Goal: Transaction & Acquisition: Book appointment/travel/reservation

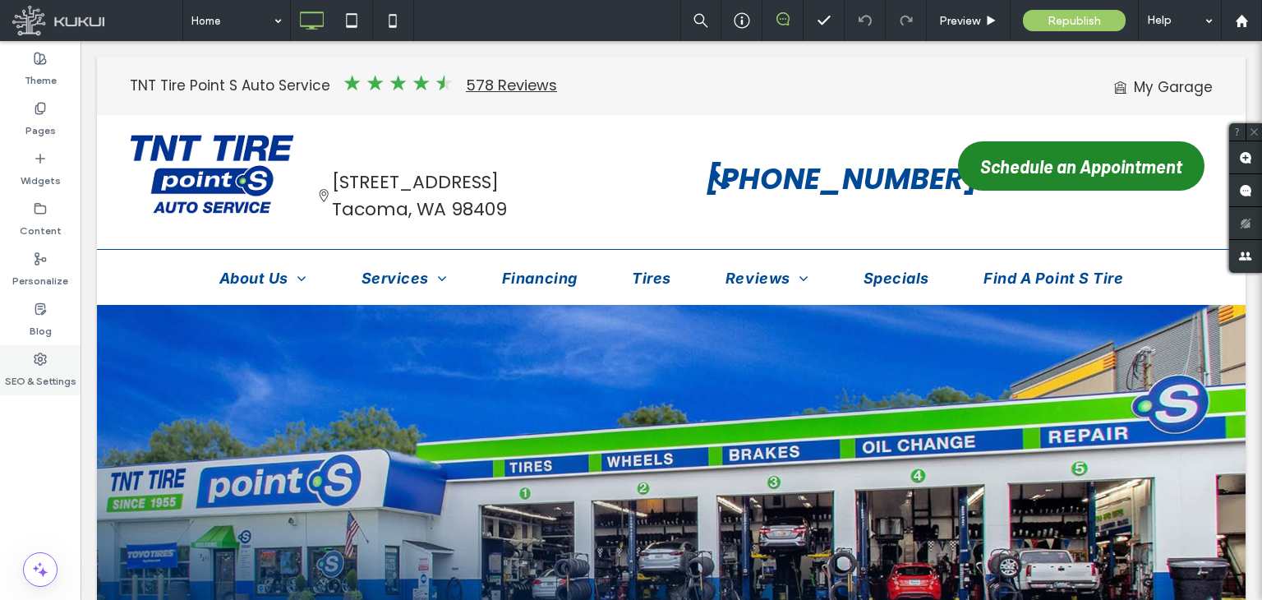
click at [43, 366] on label "SEO & Settings" at bounding box center [40, 377] width 71 height 23
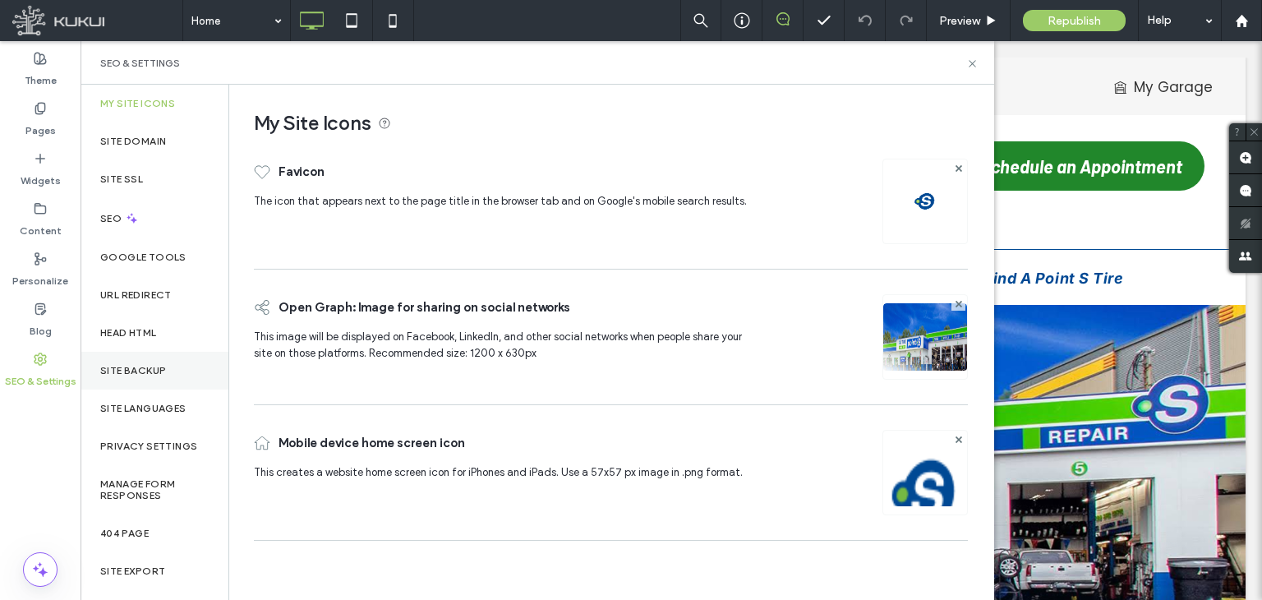
click at [153, 374] on label "Site Backup" at bounding box center [133, 370] width 66 height 11
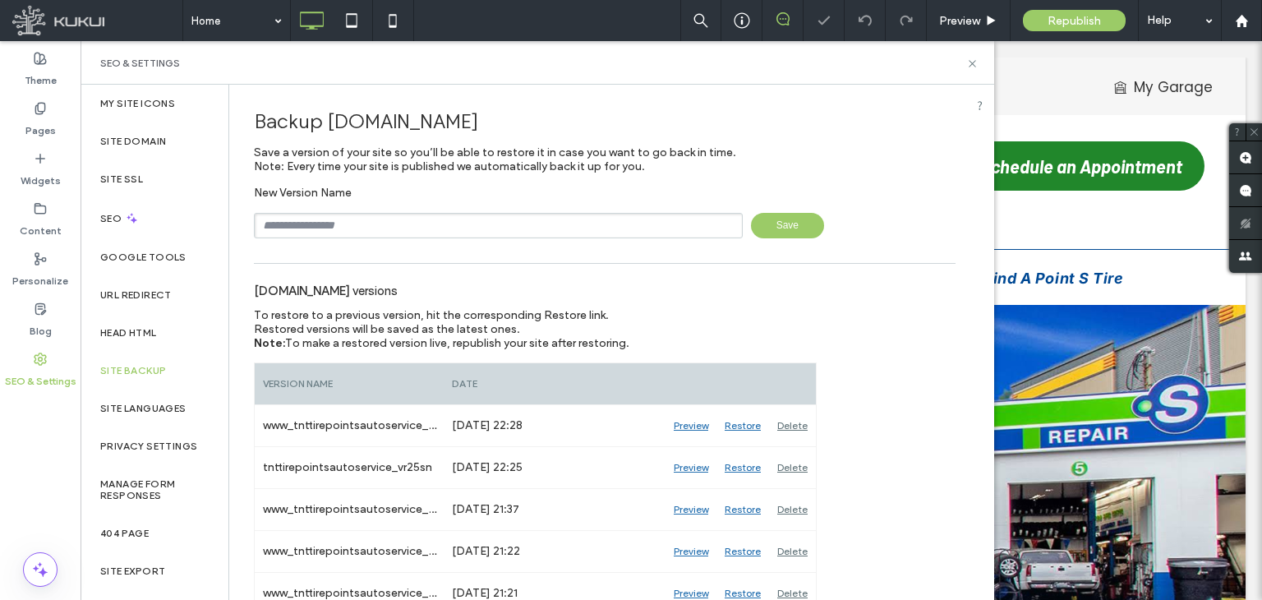
click at [339, 229] on input "text" at bounding box center [498, 225] width 489 height 25
type input "**********"
click at [775, 233] on span "Save" at bounding box center [787, 225] width 73 height 25
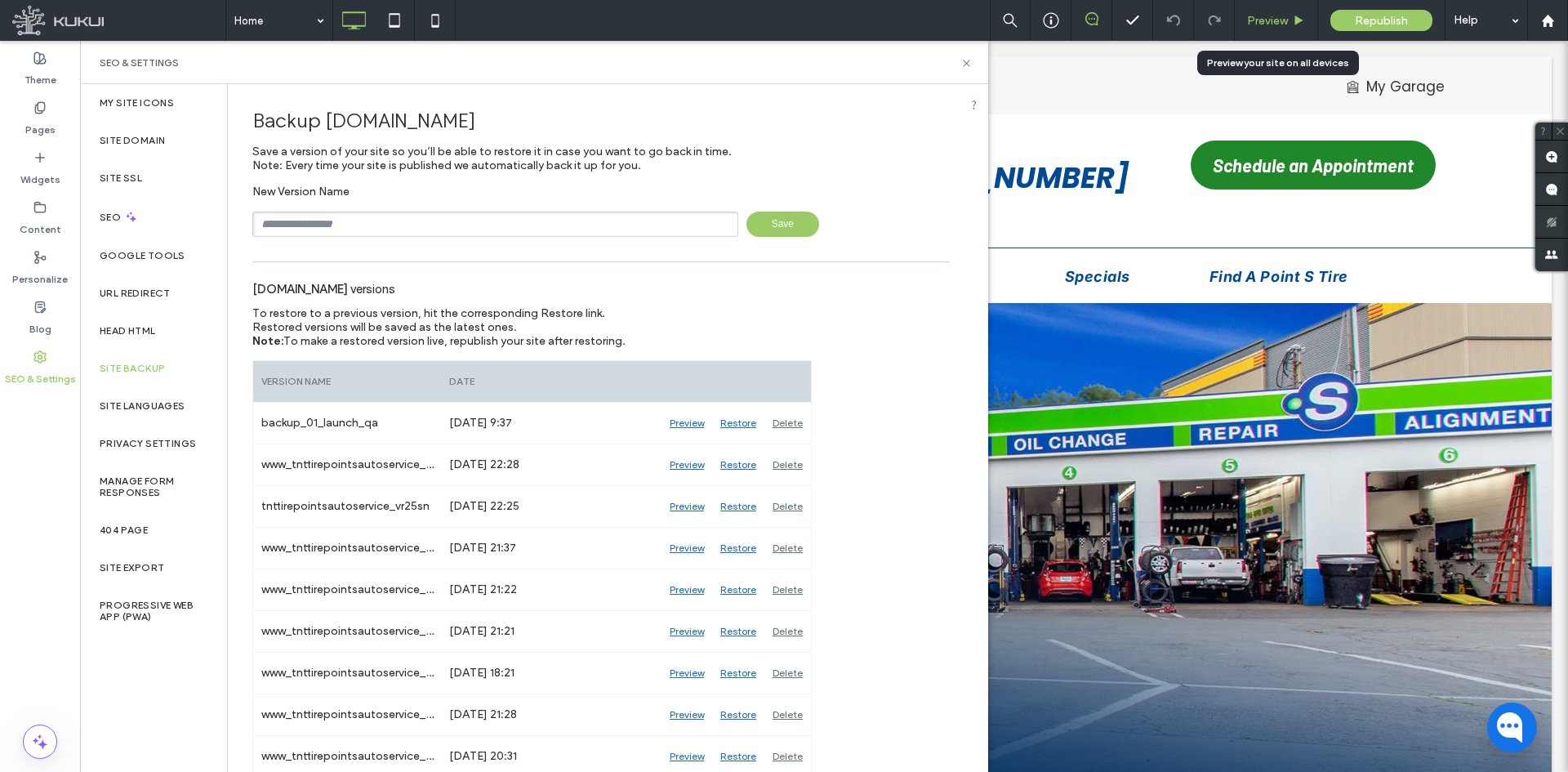
click at [1252, 16] on span "Preview" at bounding box center [1267, 21] width 41 height 14
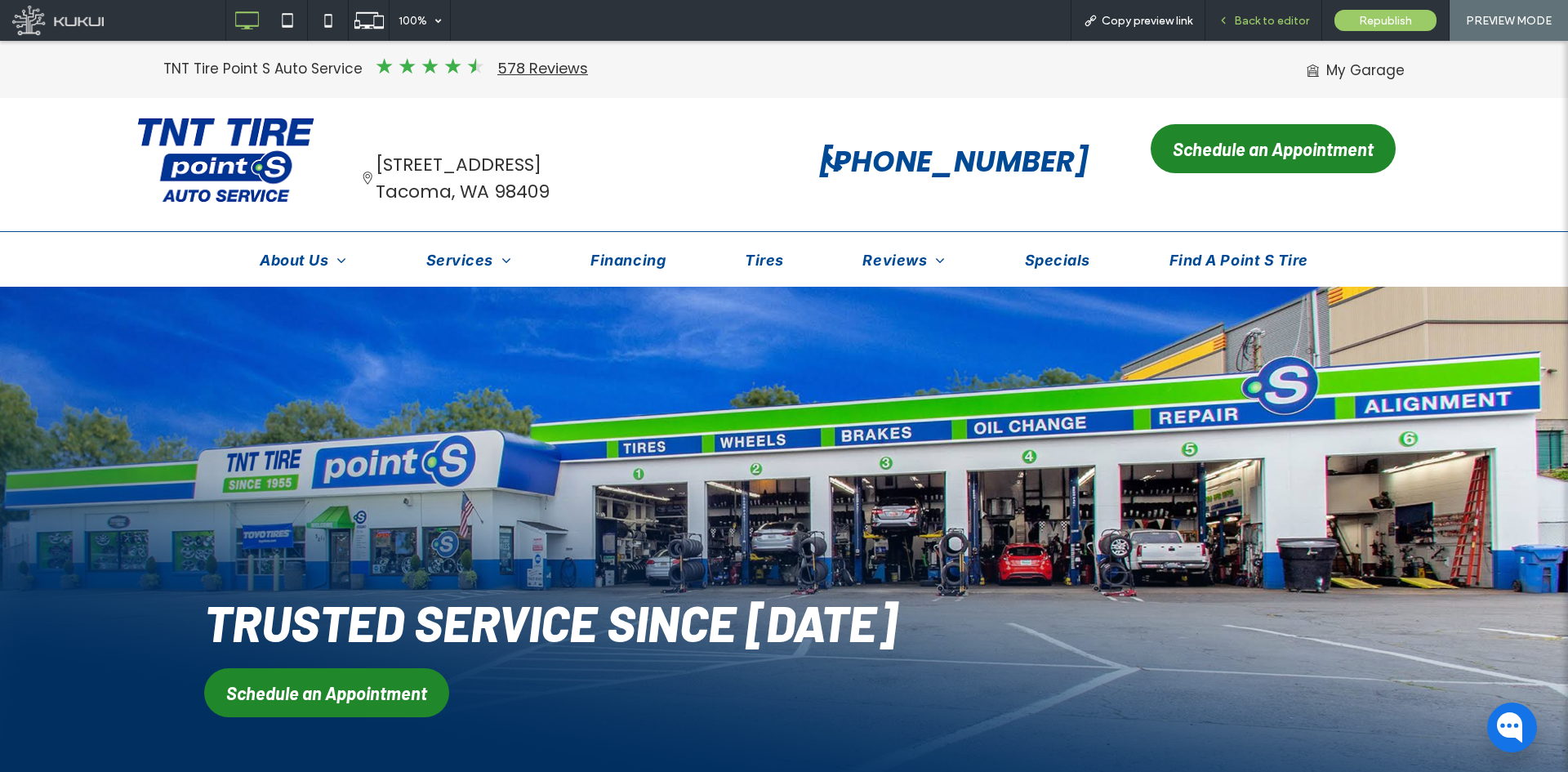
click at [1236, 15] on div "Back to editor" at bounding box center [1263, 21] width 116 height 14
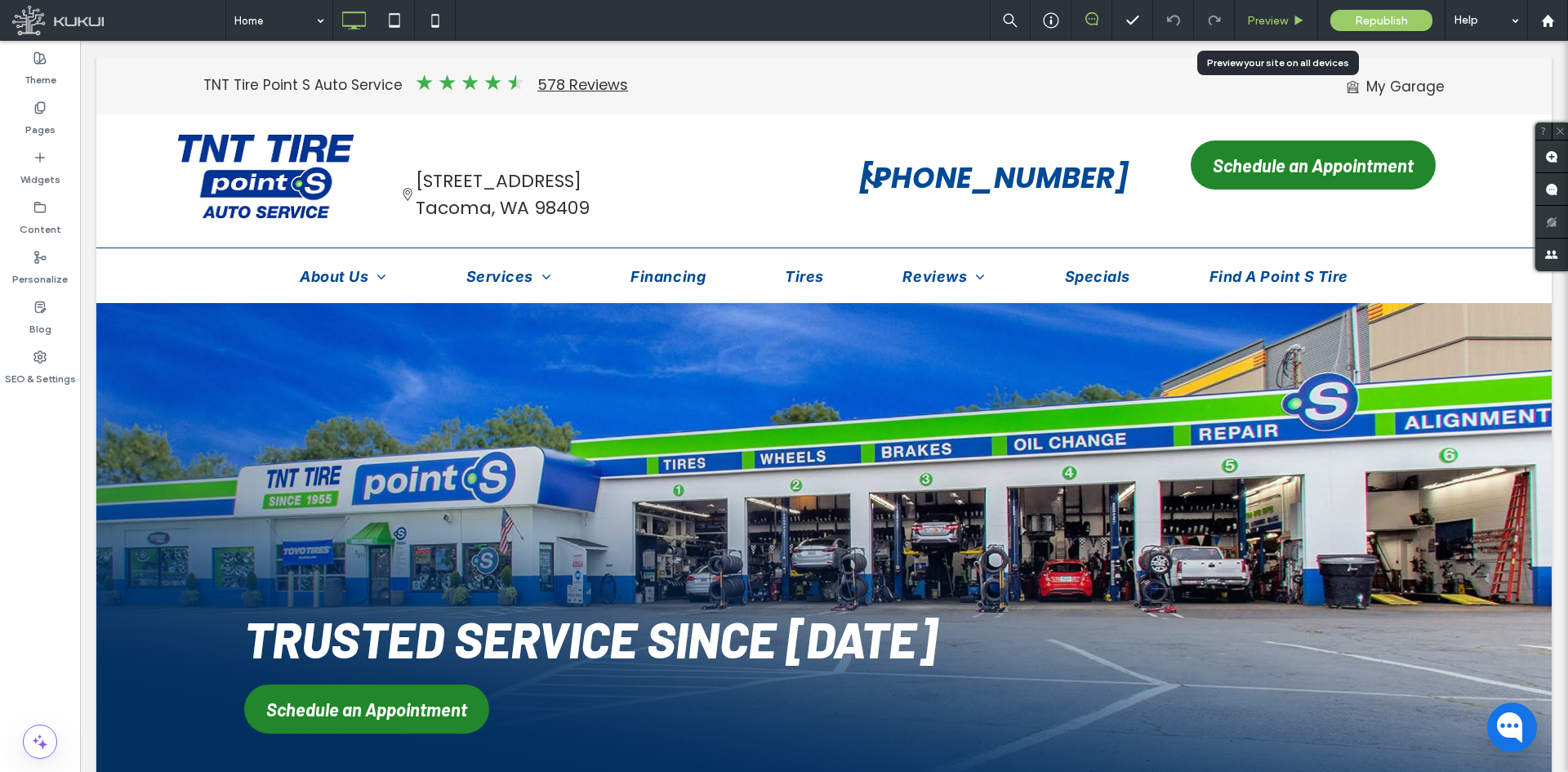
click at [1254, 24] on span "Preview" at bounding box center [1267, 21] width 41 height 14
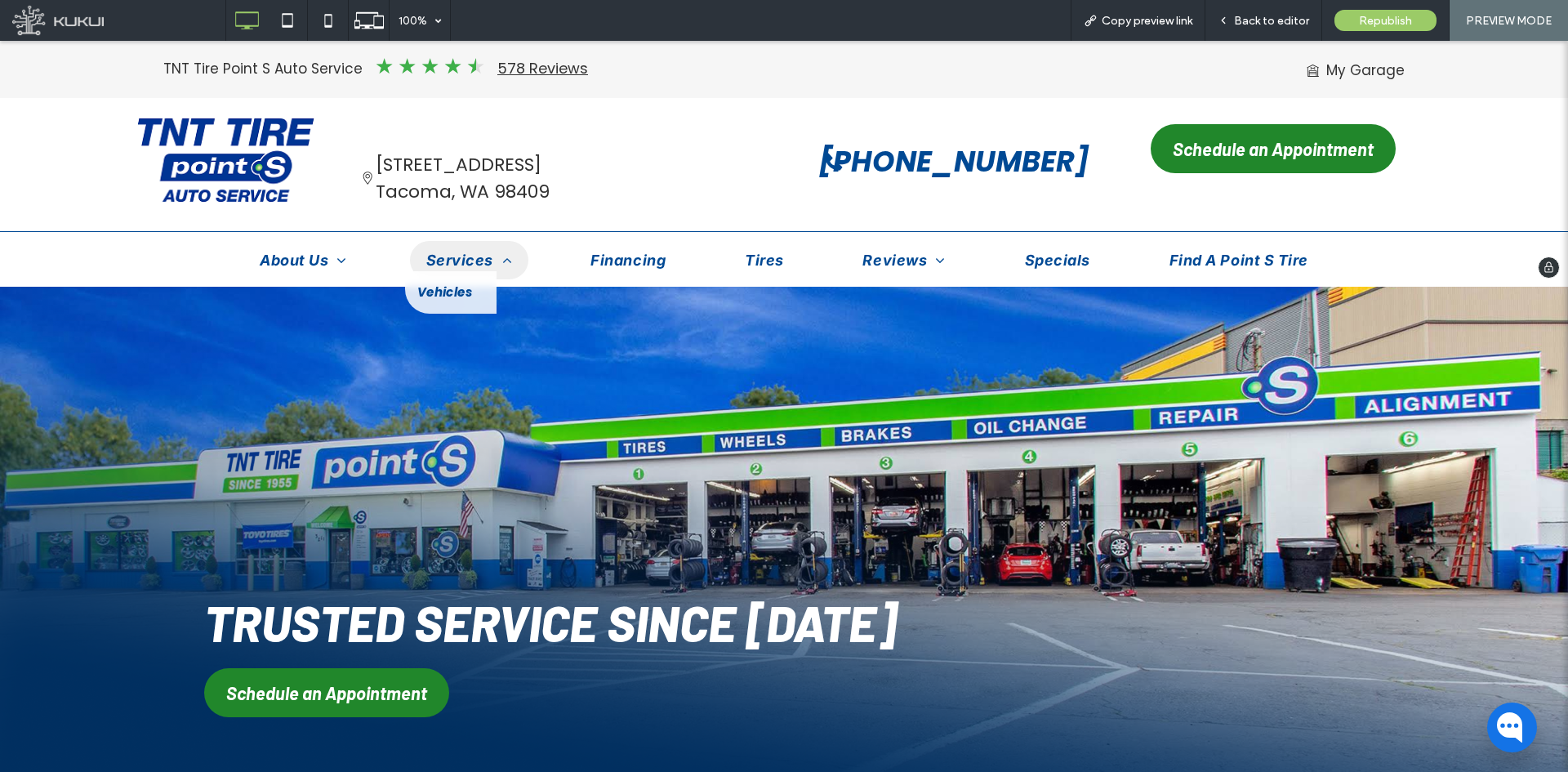
click at [446, 261] on span "Services" at bounding box center [469, 261] width 86 height 22
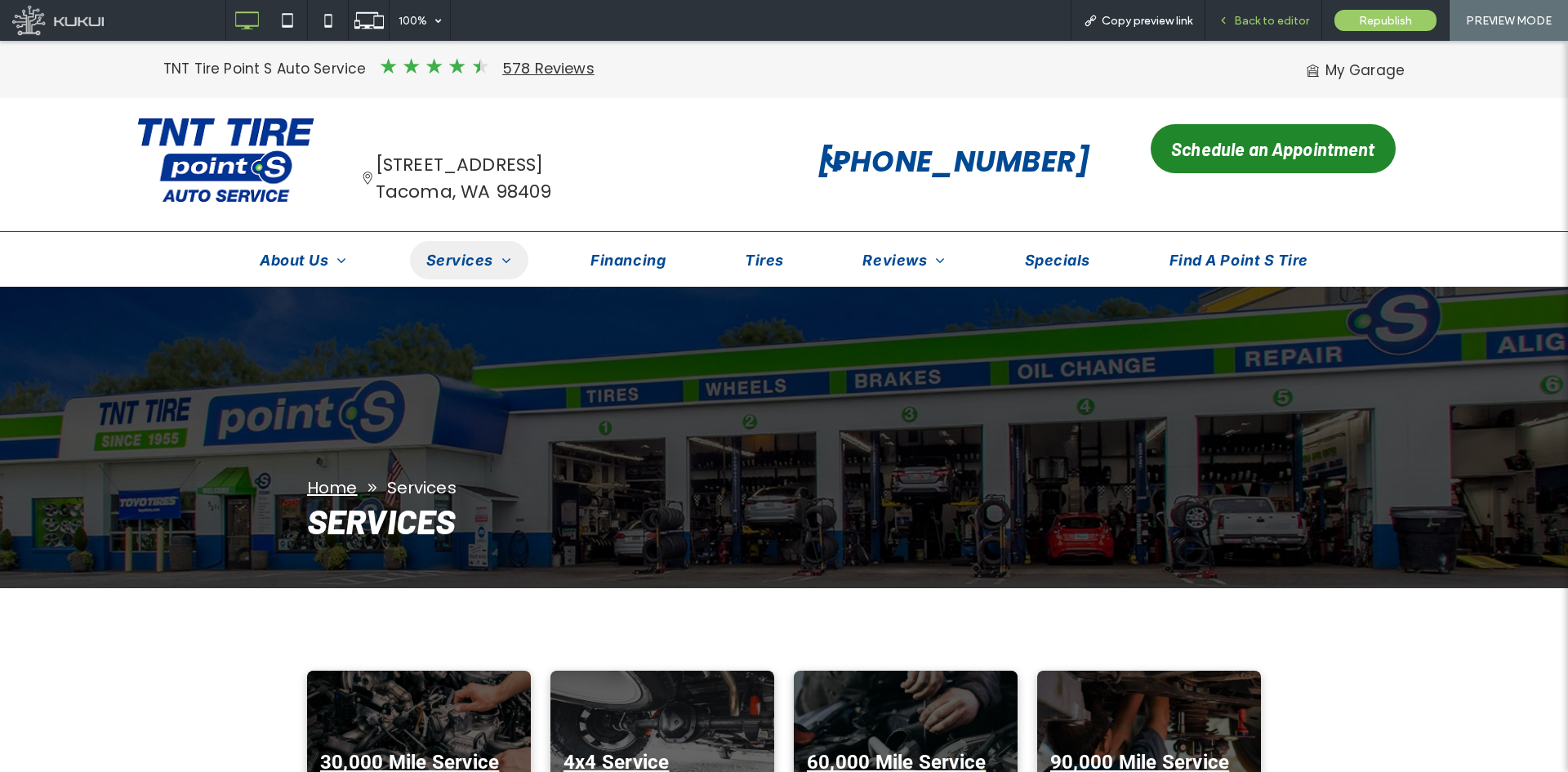
click at [1247, 16] on span "Back to editor" at bounding box center [1272, 21] width 76 height 14
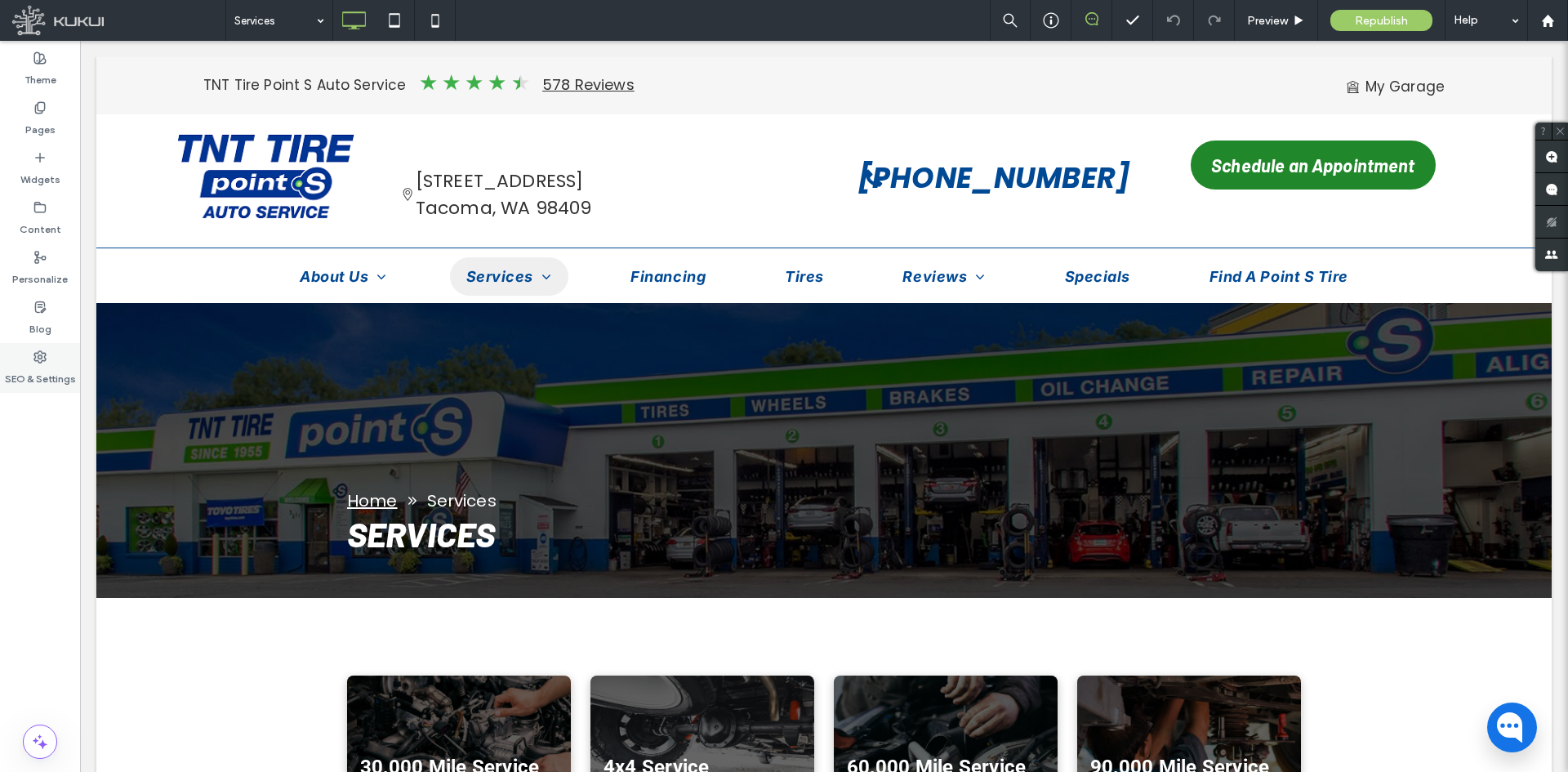
click at [44, 360] on use at bounding box center [39, 356] width 11 height 11
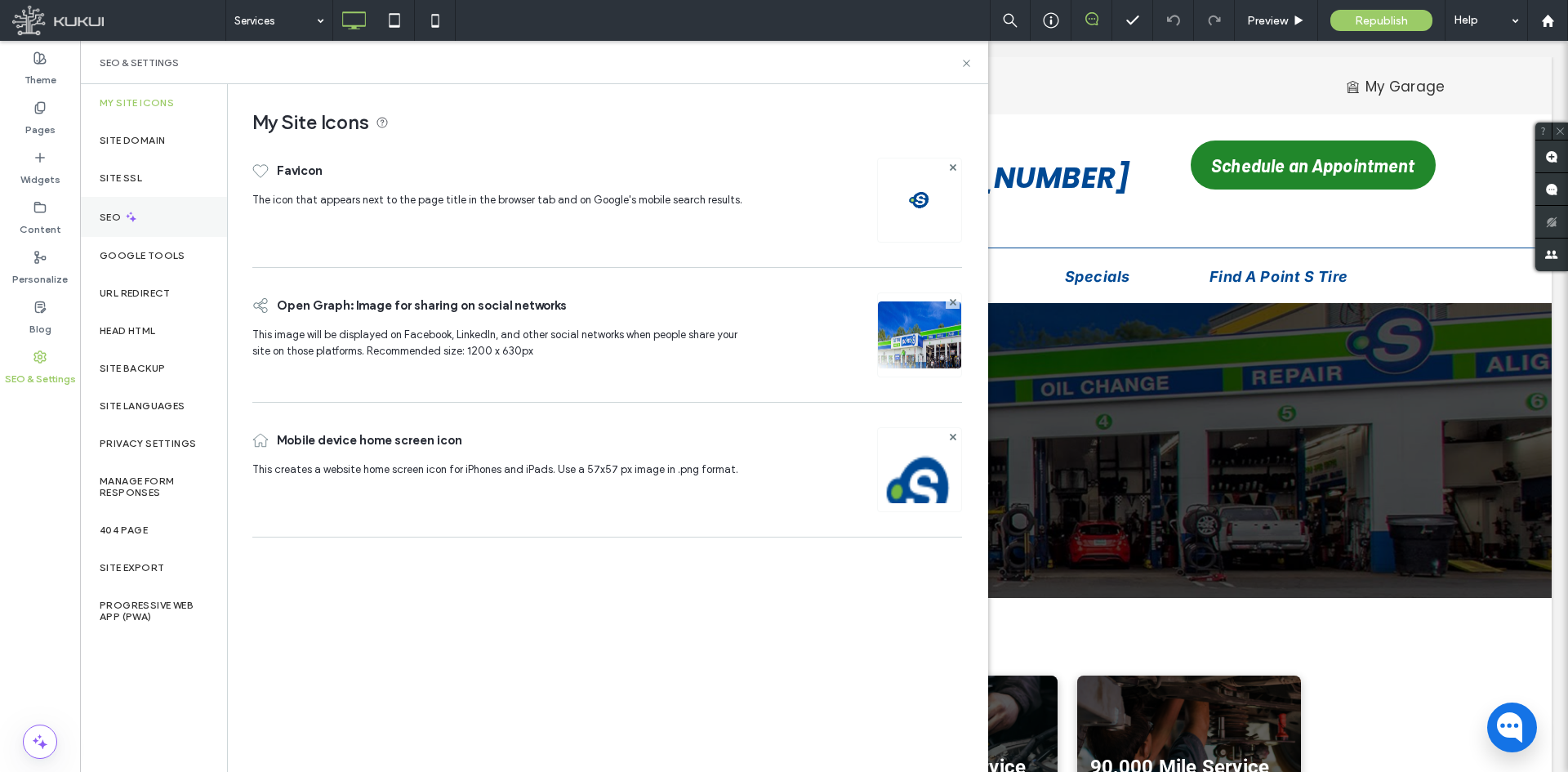
click at [136, 225] on div "SEO" at bounding box center [153, 217] width 147 height 40
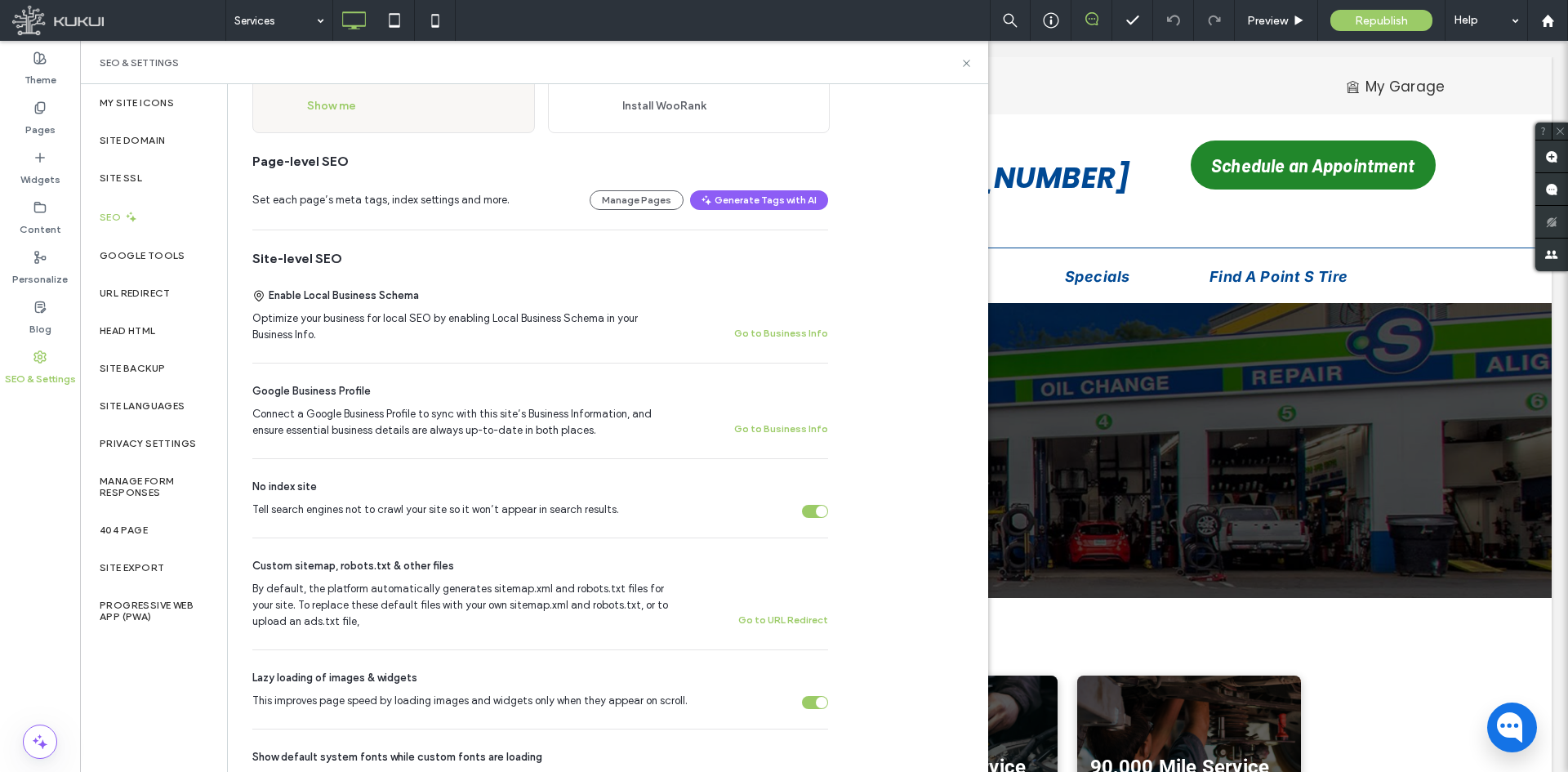
scroll to position [163, 0]
click at [45, 128] on label "Pages" at bounding box center [40, 125] width 30 height 23
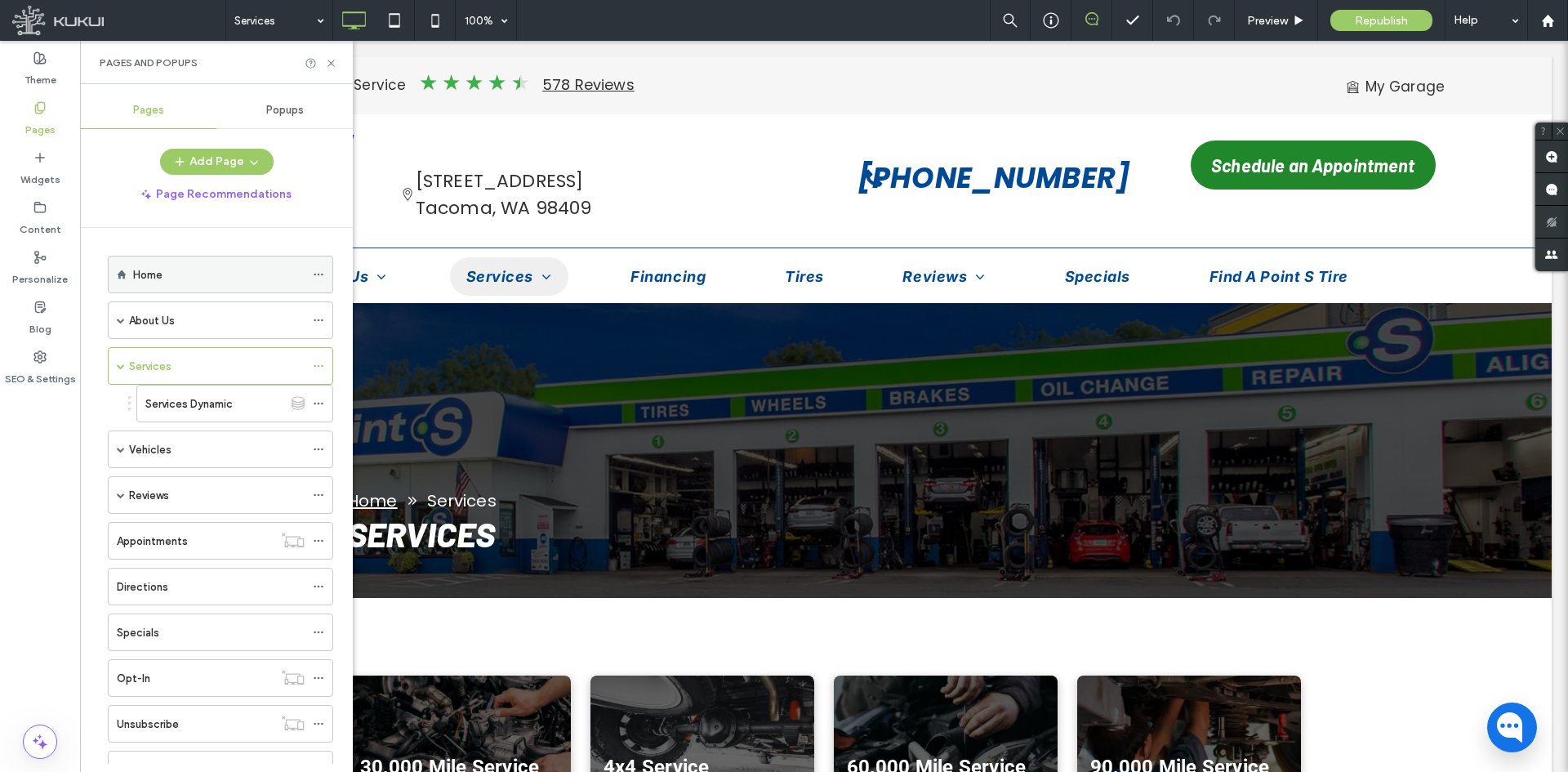
click at [323, 277] on icon at bounding box center [318, 274] width 11 height 11
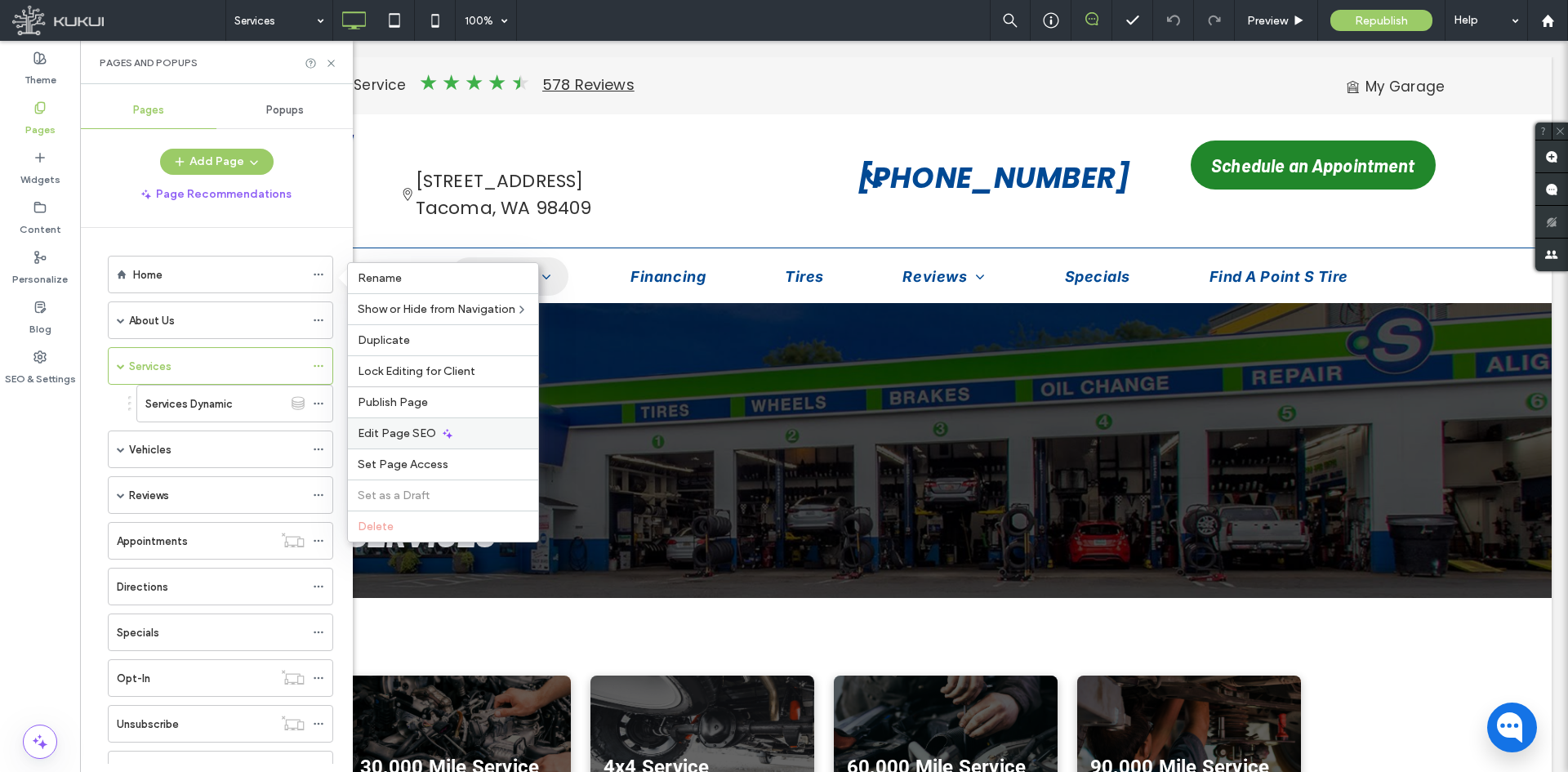
click at [394, 428] on span "Edit Page SEO" at bounding box center [397, 434] width 79 height 14
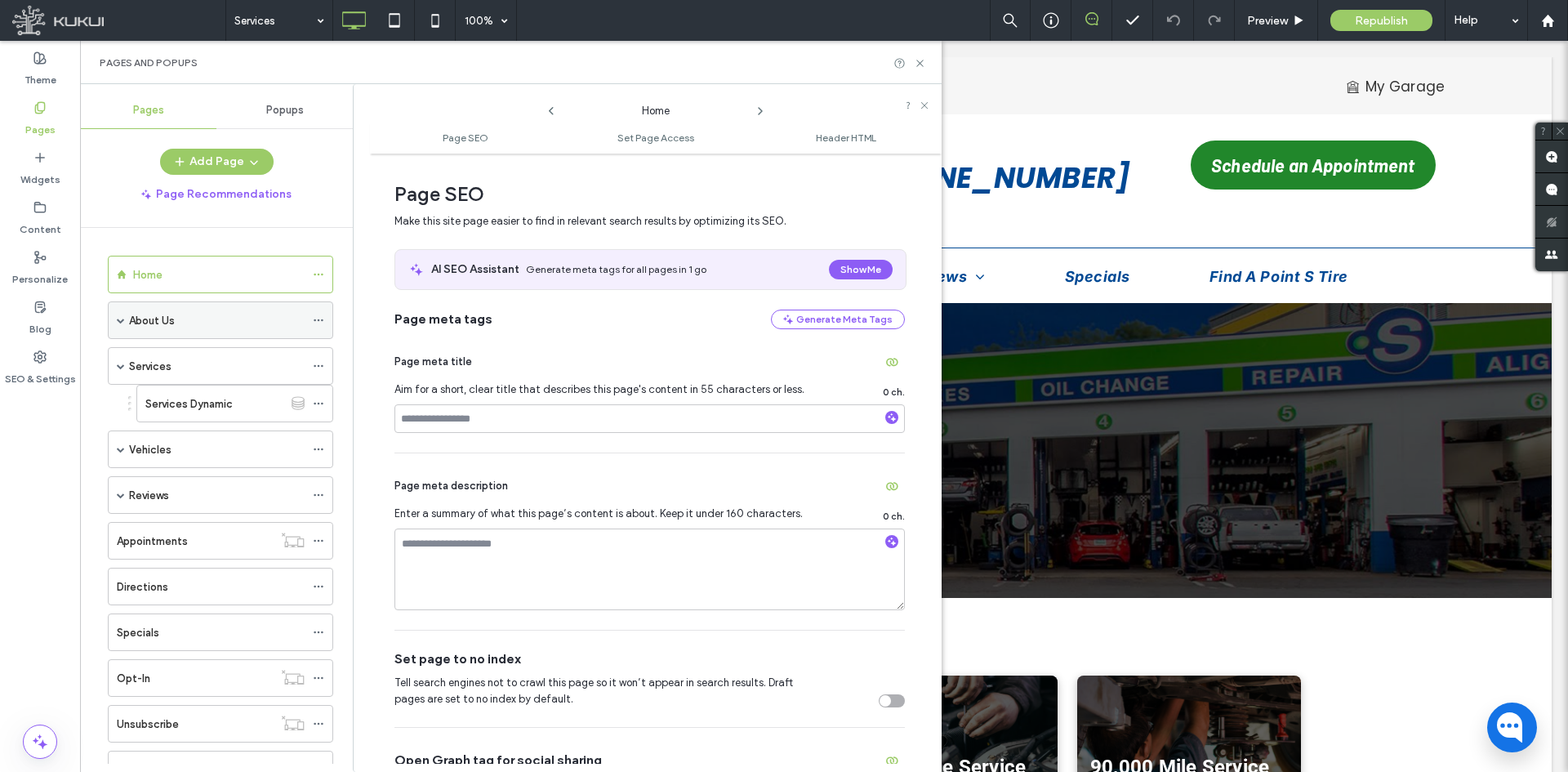
click at [321, 319] on icon at bounding box center [318, 319] width 11 height 11
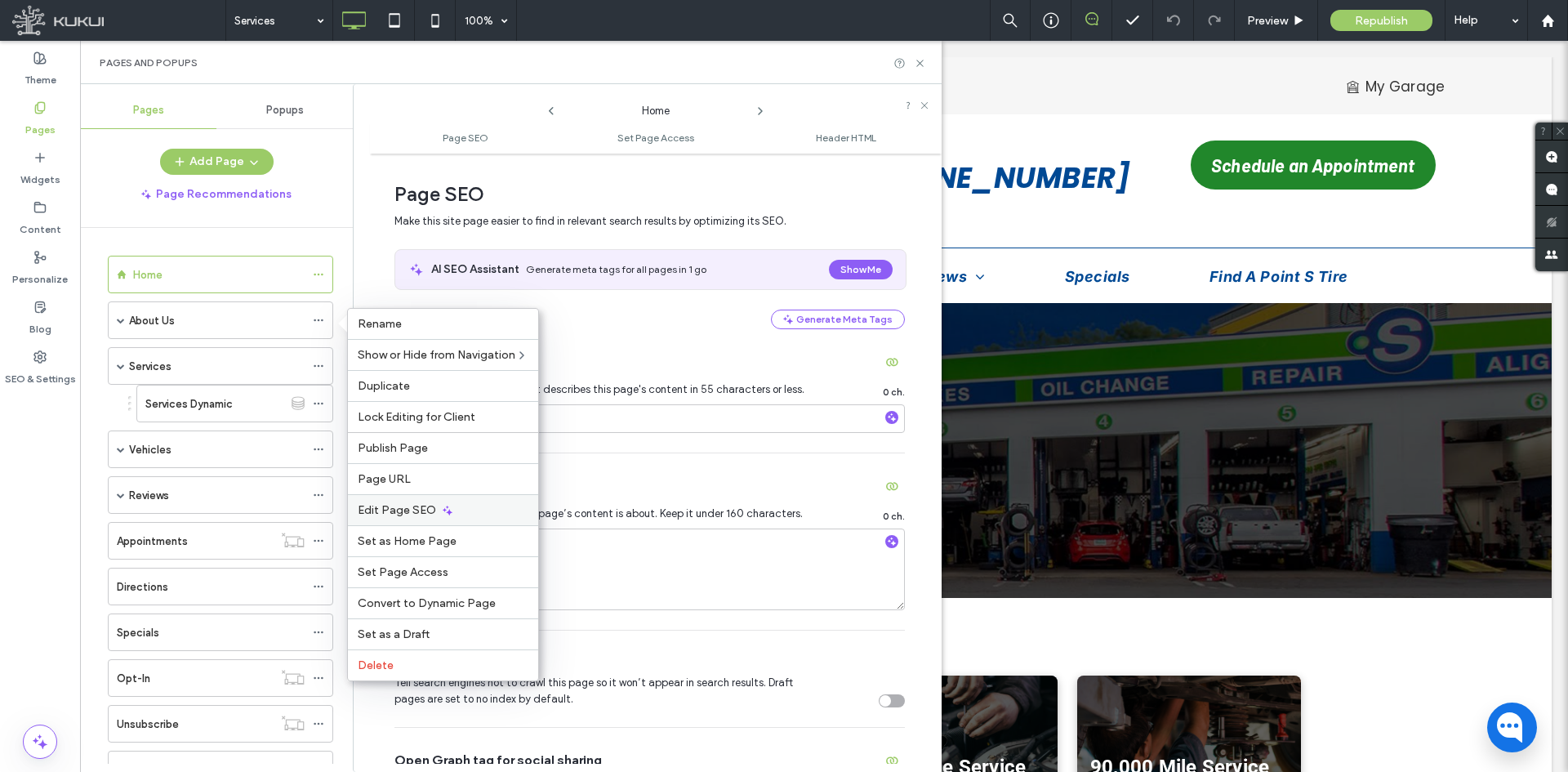
click at [380, 505] on span "Edit Page SEO" at bounding box center [397, 510] width 79 height 14
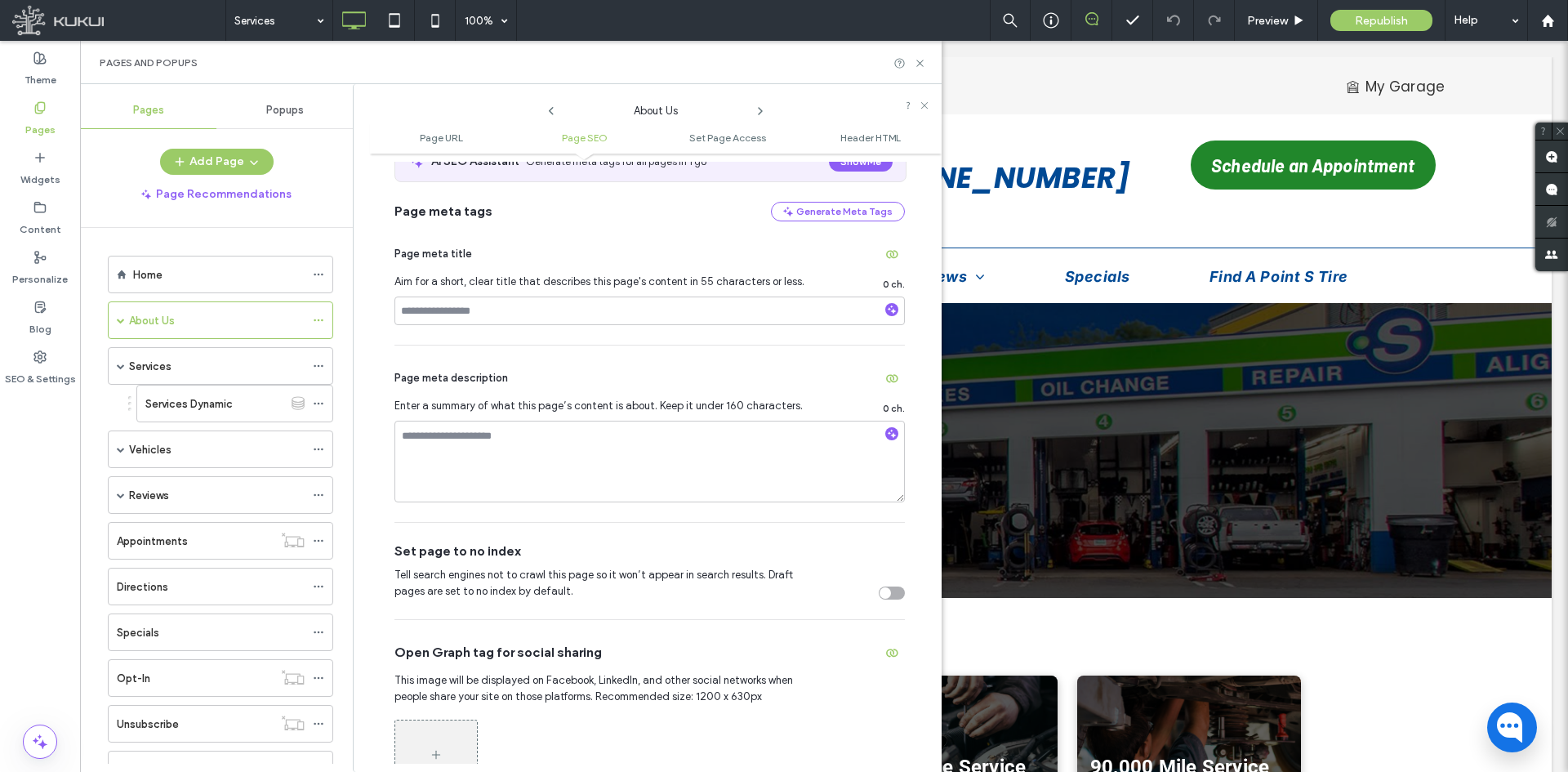
scroll to position [327, 0]
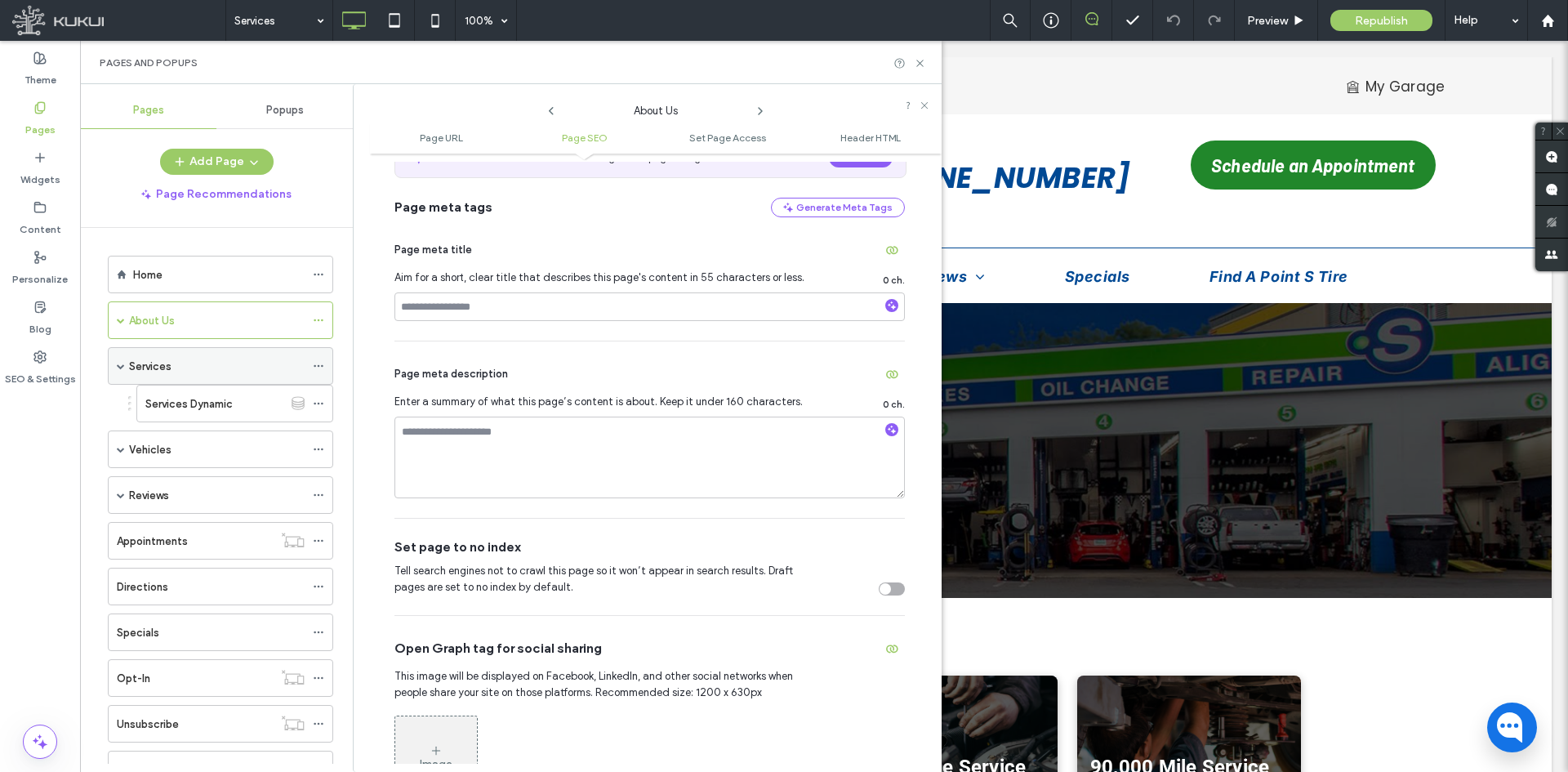
click at [316, 368] on icon at bounding box center [318, 365] width 11 height 11
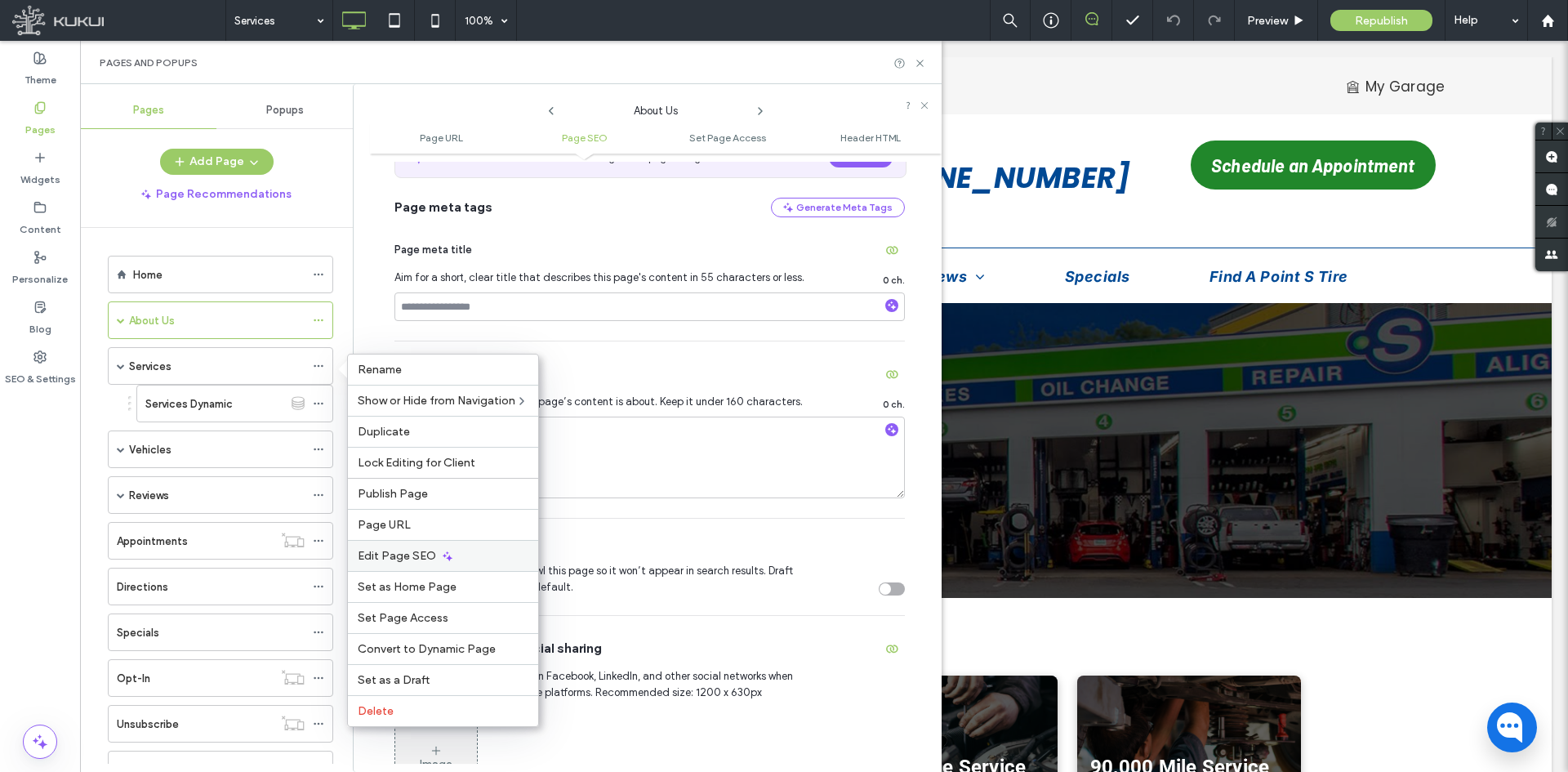
click at [415, 549] on span "Edit Page SEO" at bounding box center [397, 556] width 79 height 14
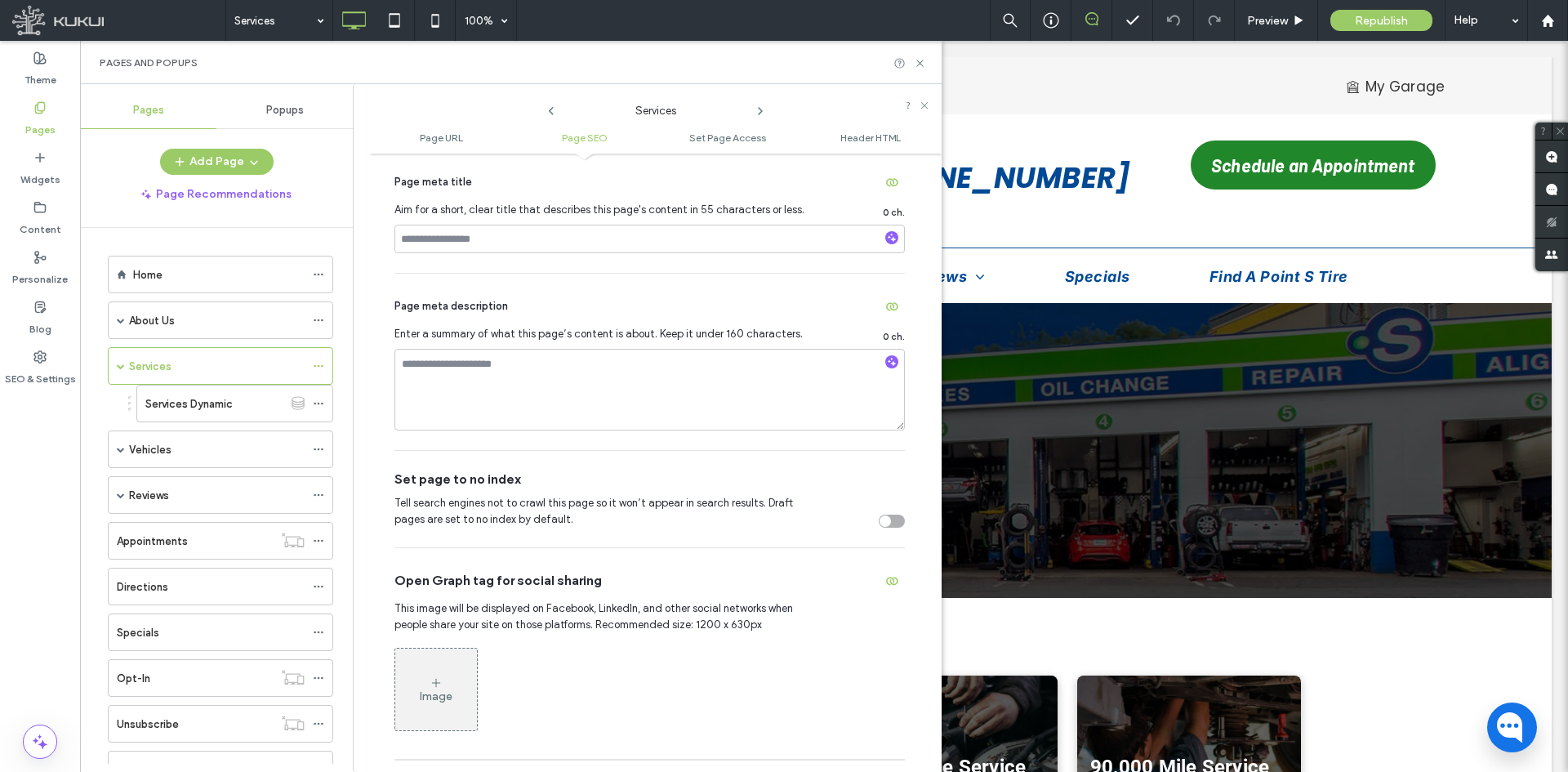
scroll to position [409, 0]
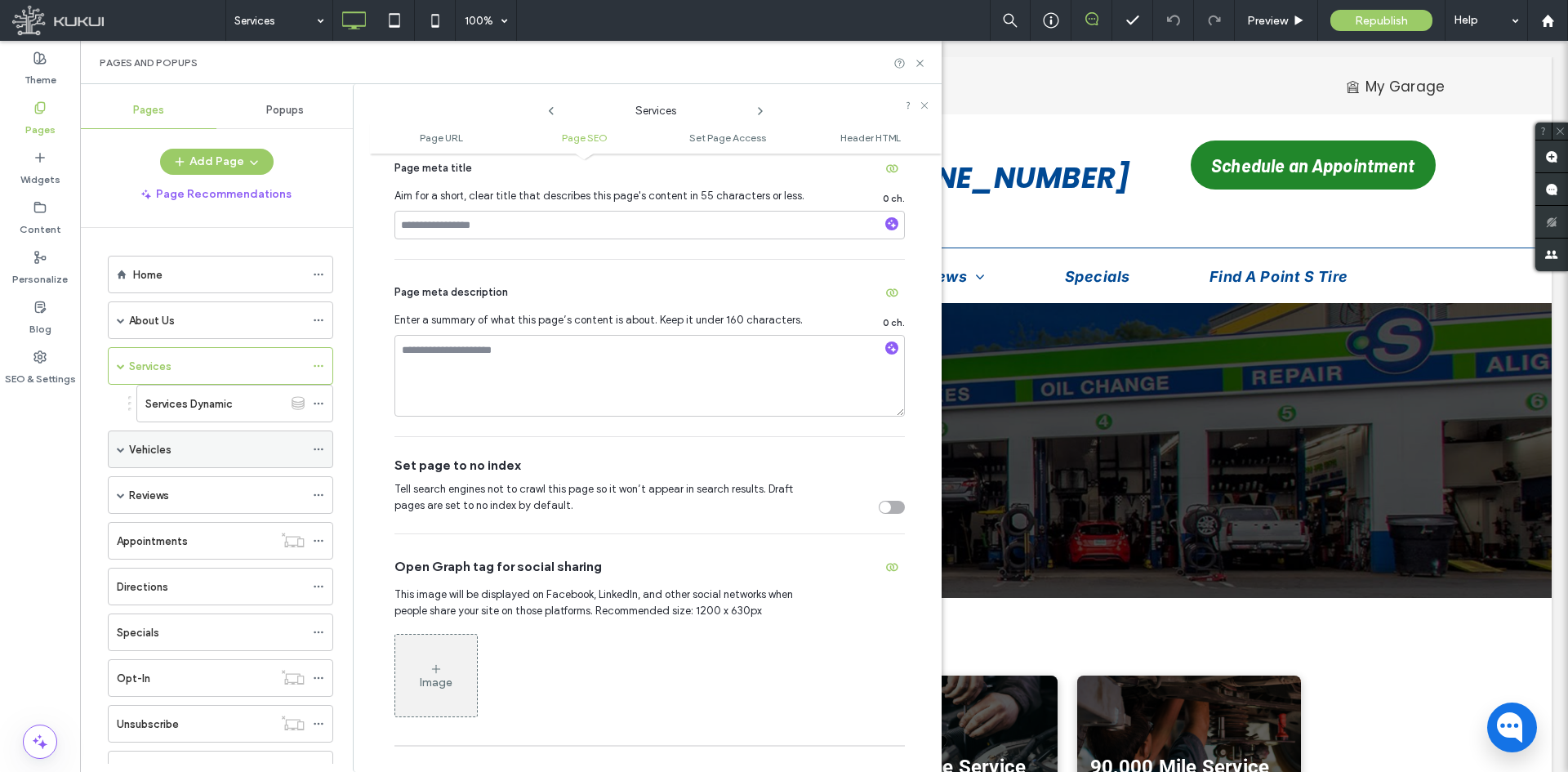
click at [319, 450] on use at bounding box center [317, 450] width 9 height 2
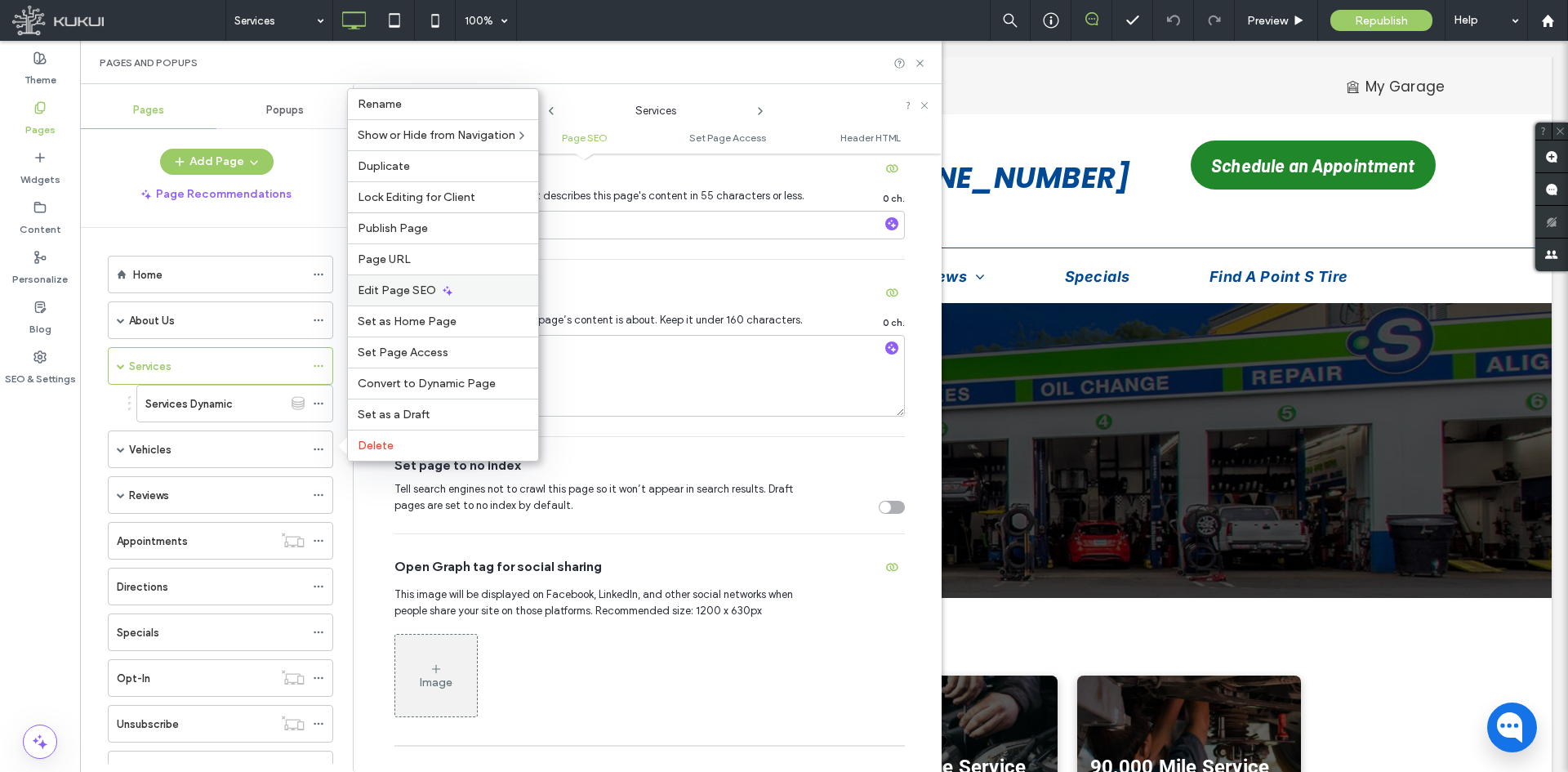
click at [419, 281] on div "Edit Page SEO" at bounding box center [442, 290] width 190 height 31
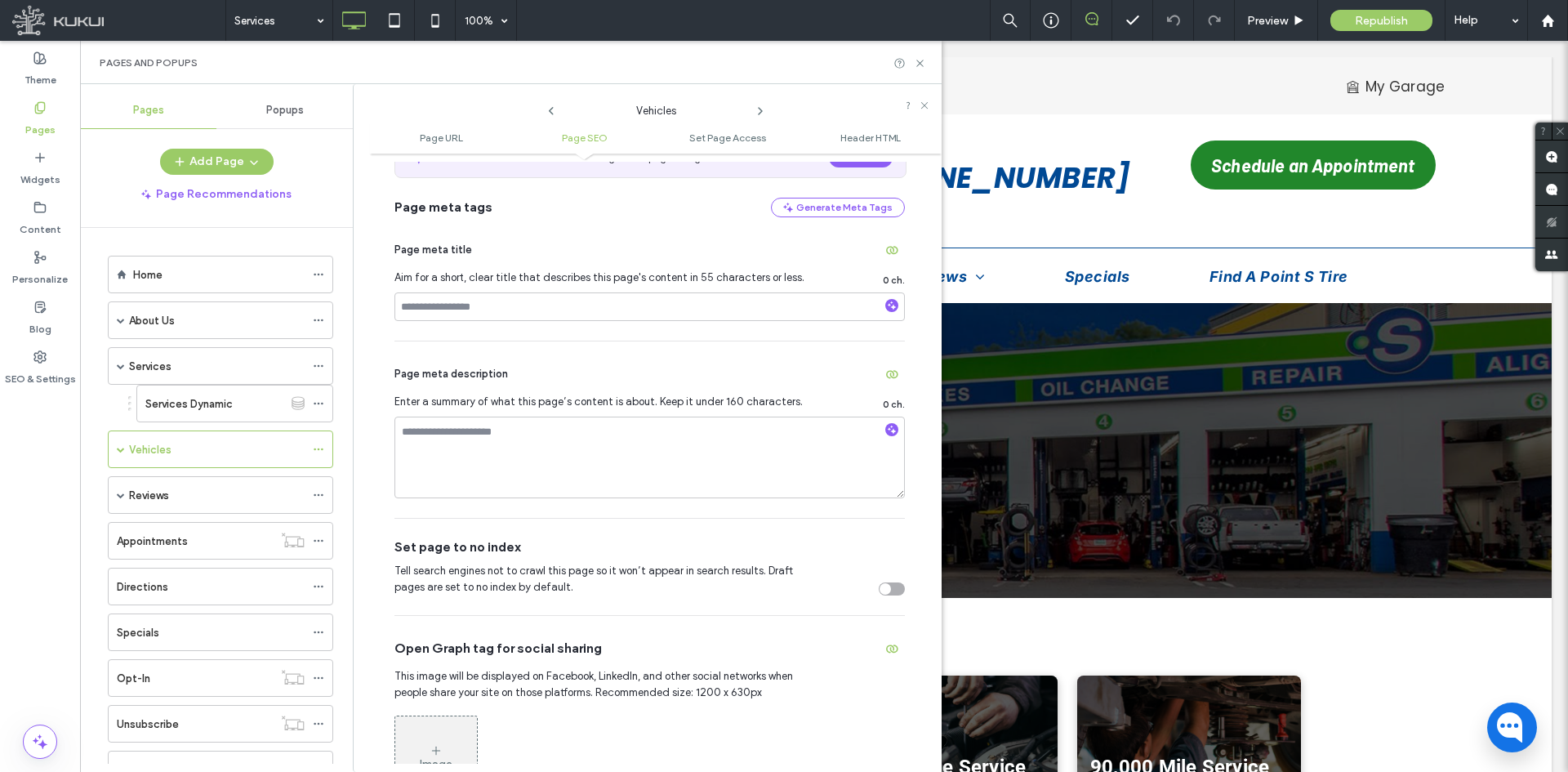
scroll to position [0, 0]
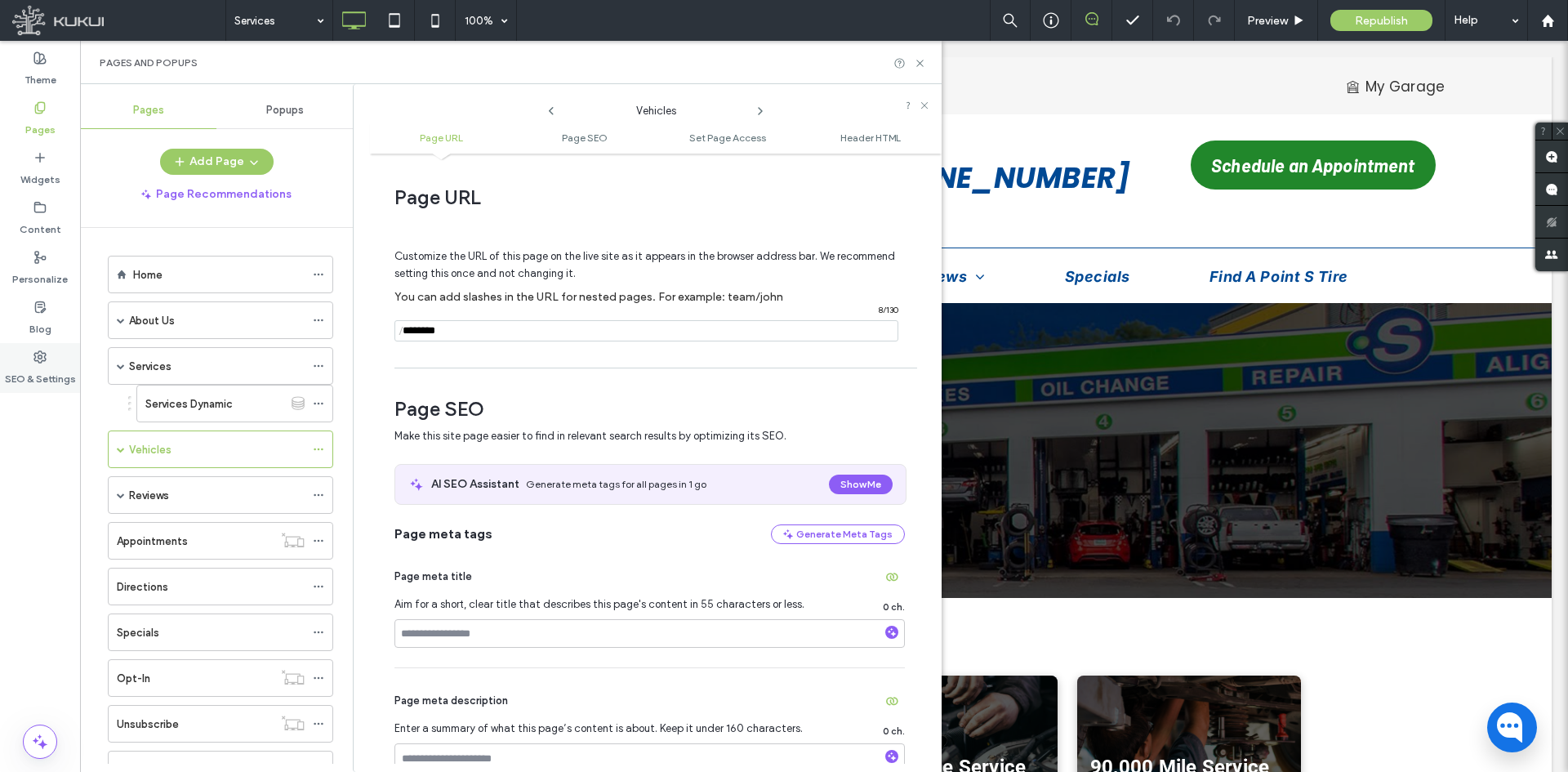
click at [41, 376] on label "SEO & Settings" at bounding box center [40, 375] width 71 height 23
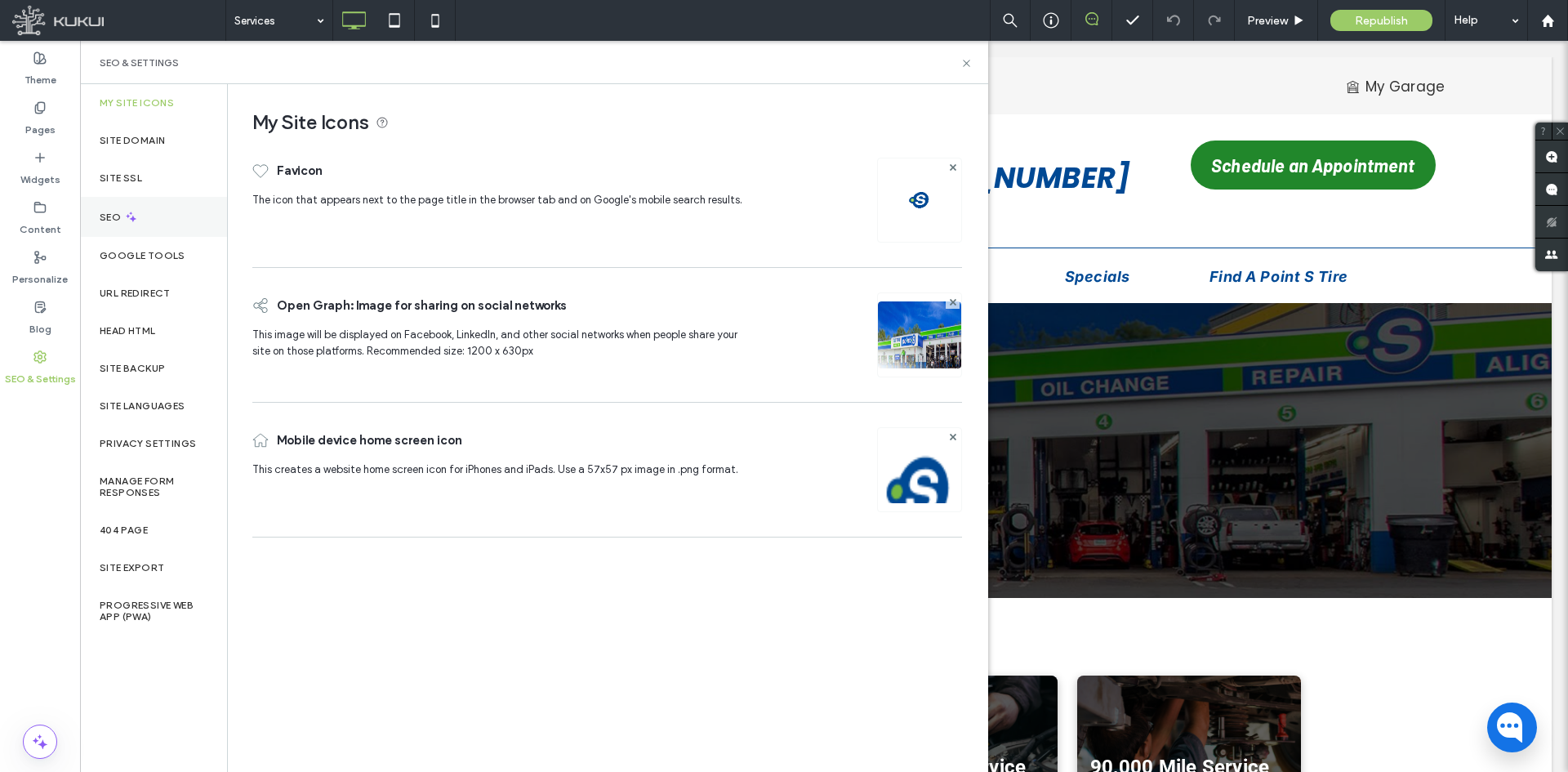
click at [139, 225] on div "SEO" at bounding box center [153, 217] width 147 height 40
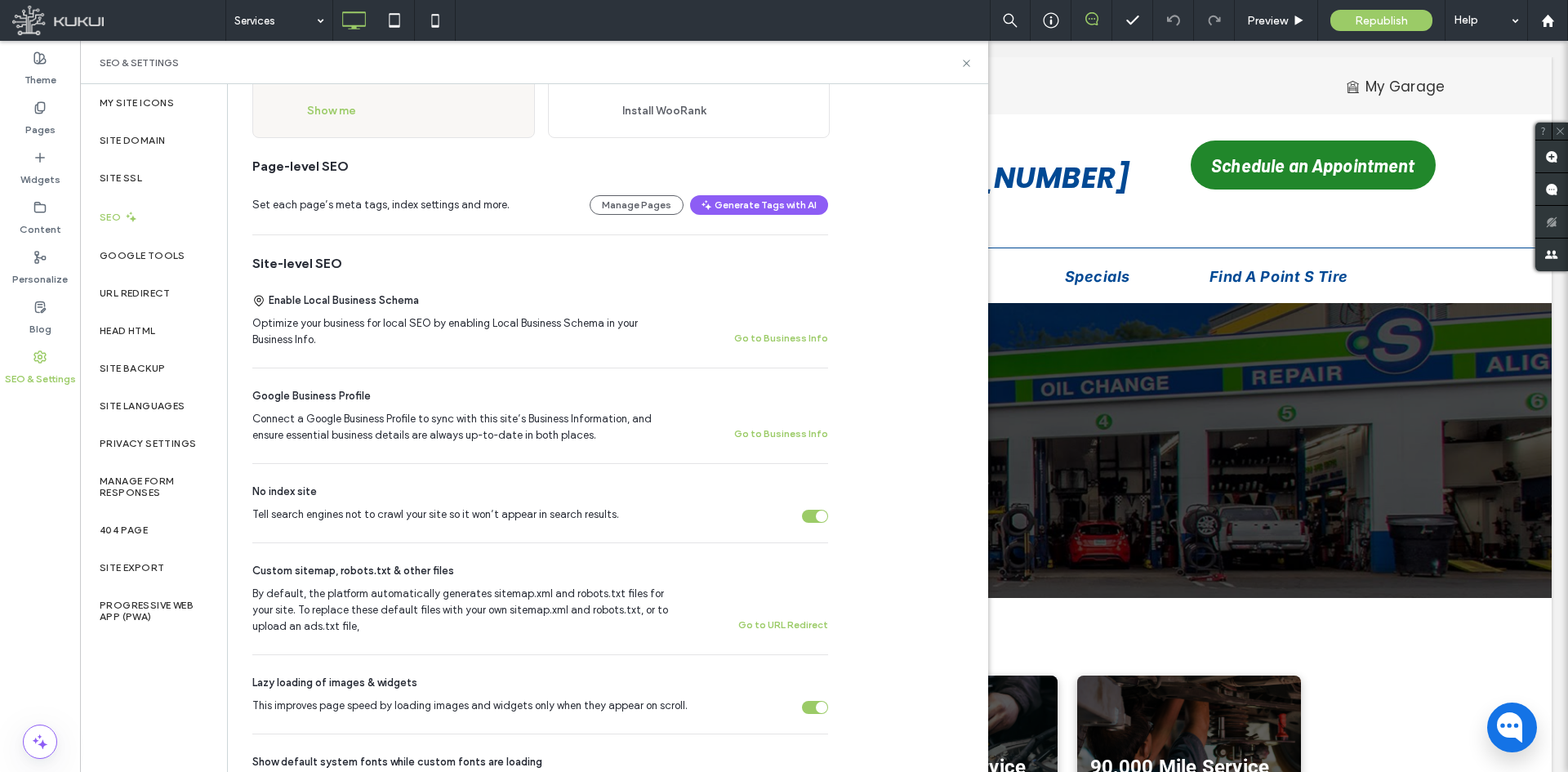
scroll to position [163, 0]
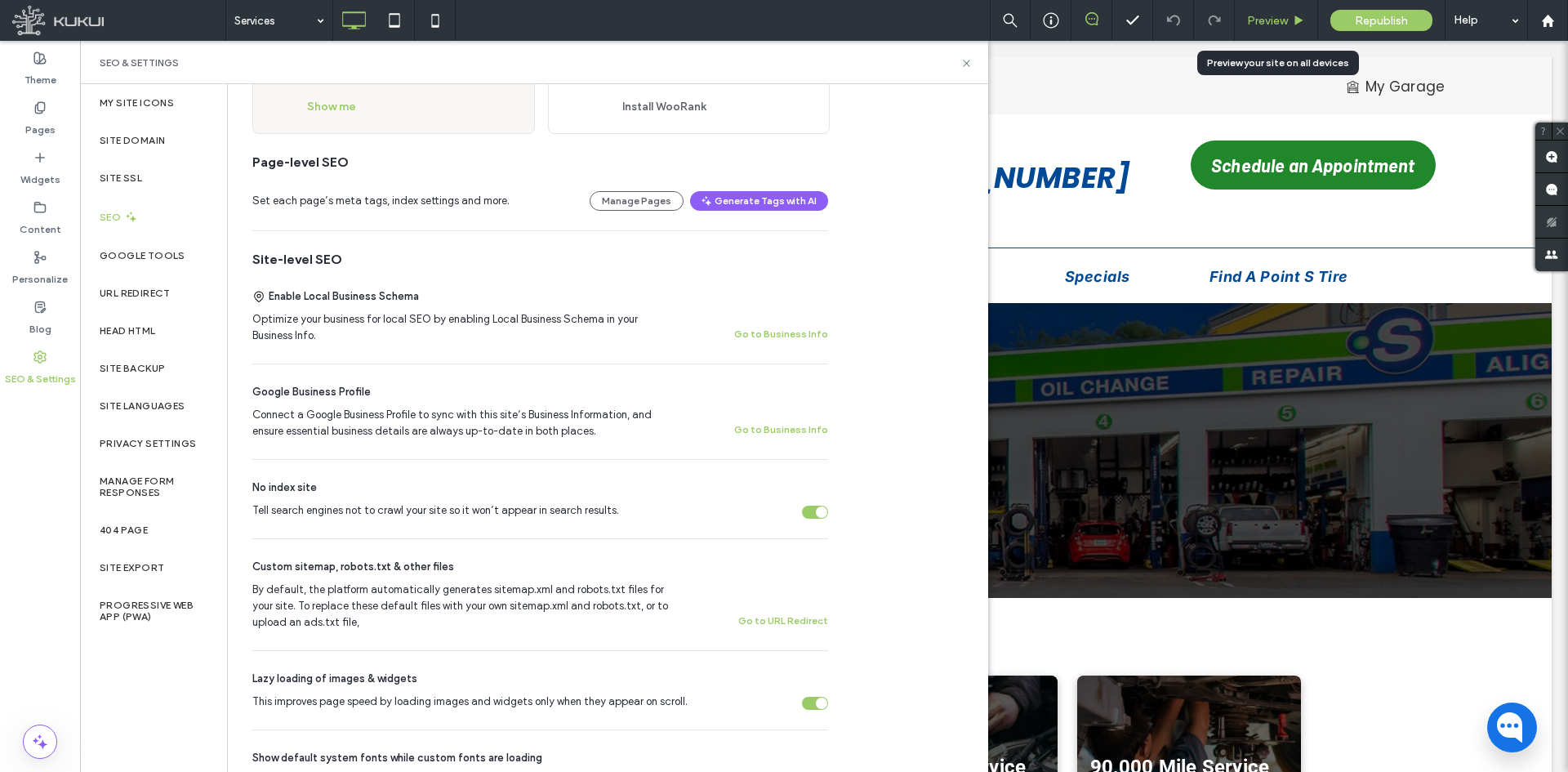
click at [1244, 14] on div "Preview" at bounding box center [1276, 21] width 83 height 14
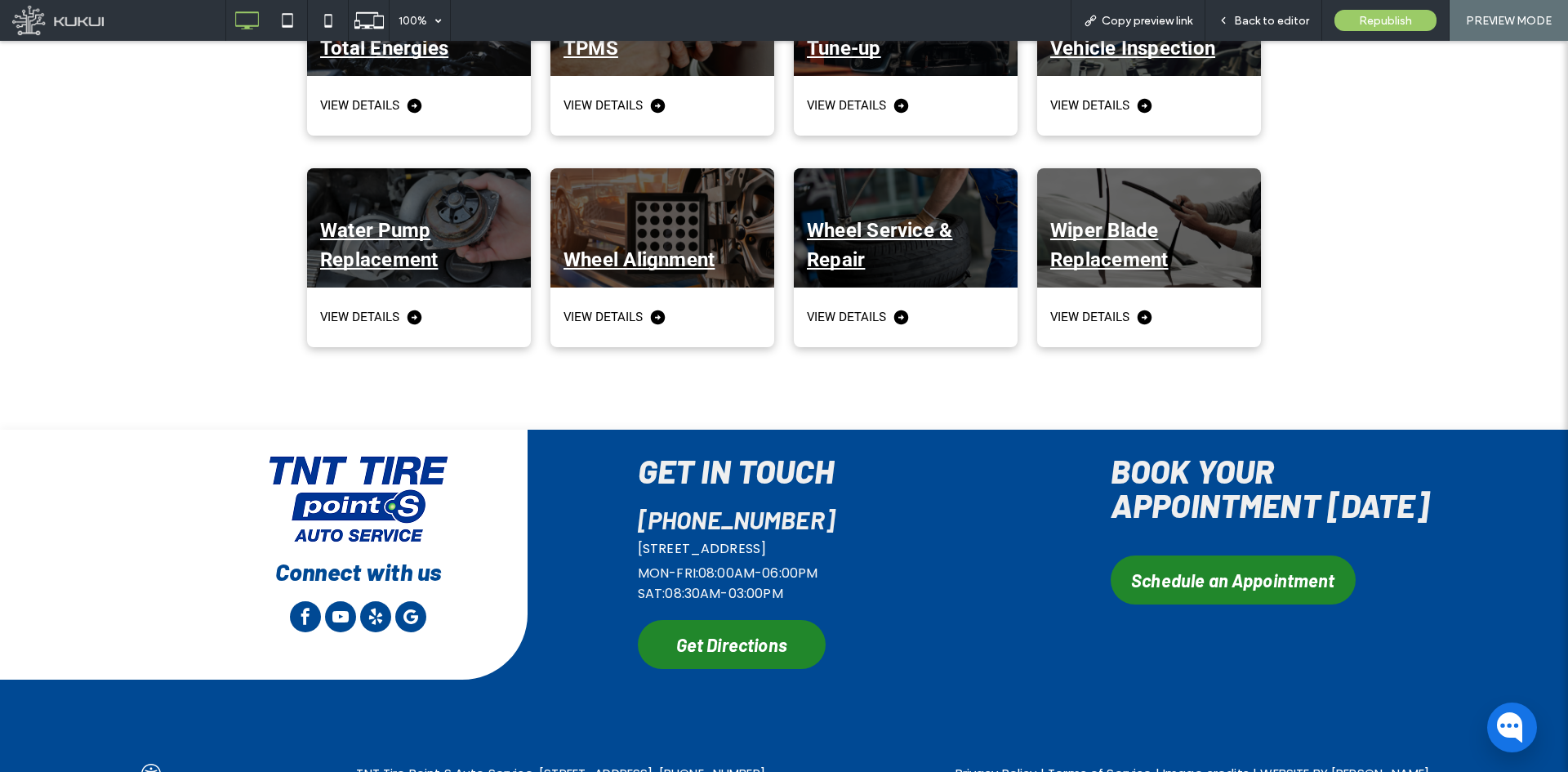
scroll to position [3720, 0]
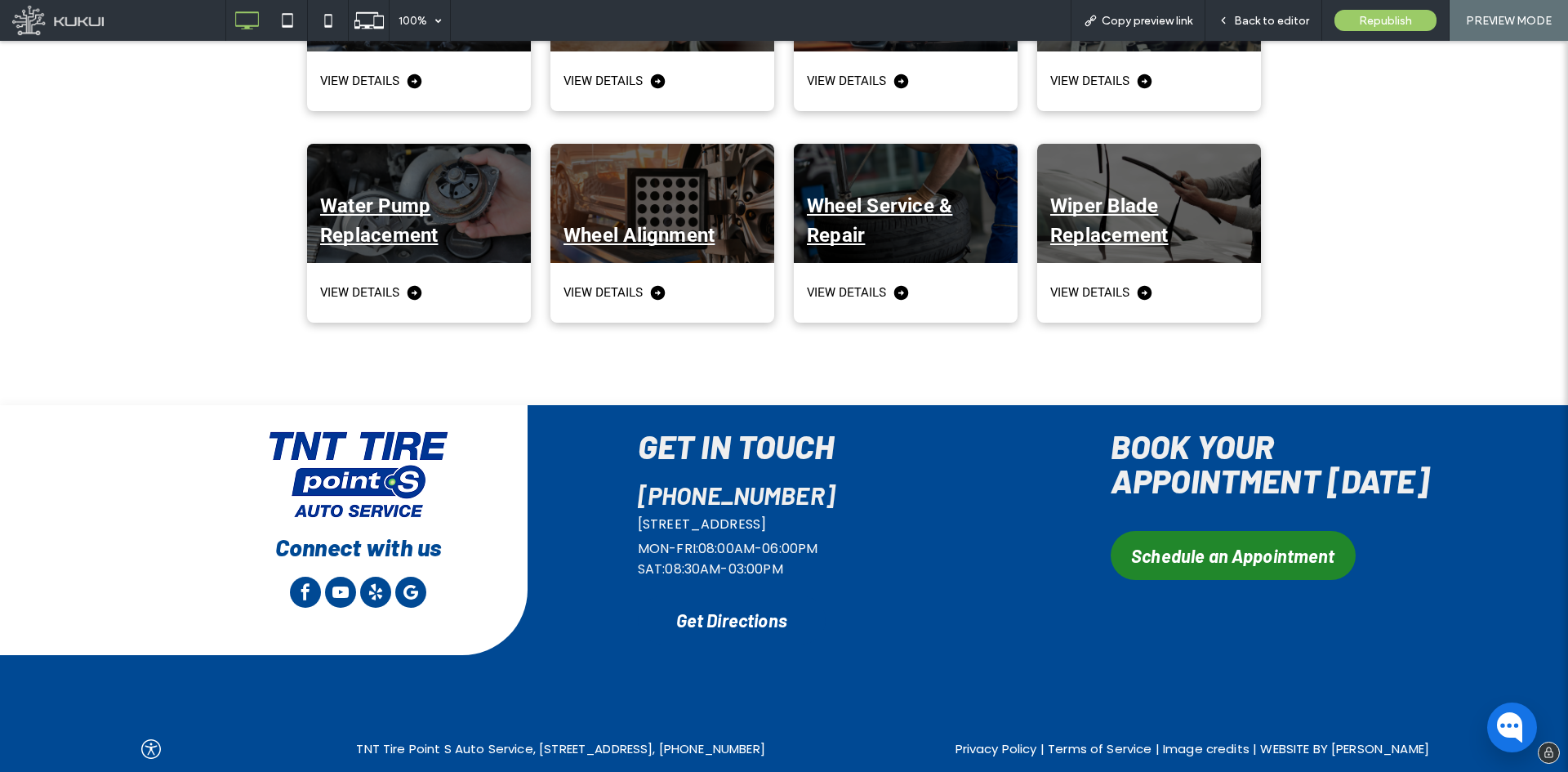
click at [808, 596] on link "Get Directions" at bounding box center [732, 620] width 188 height 49
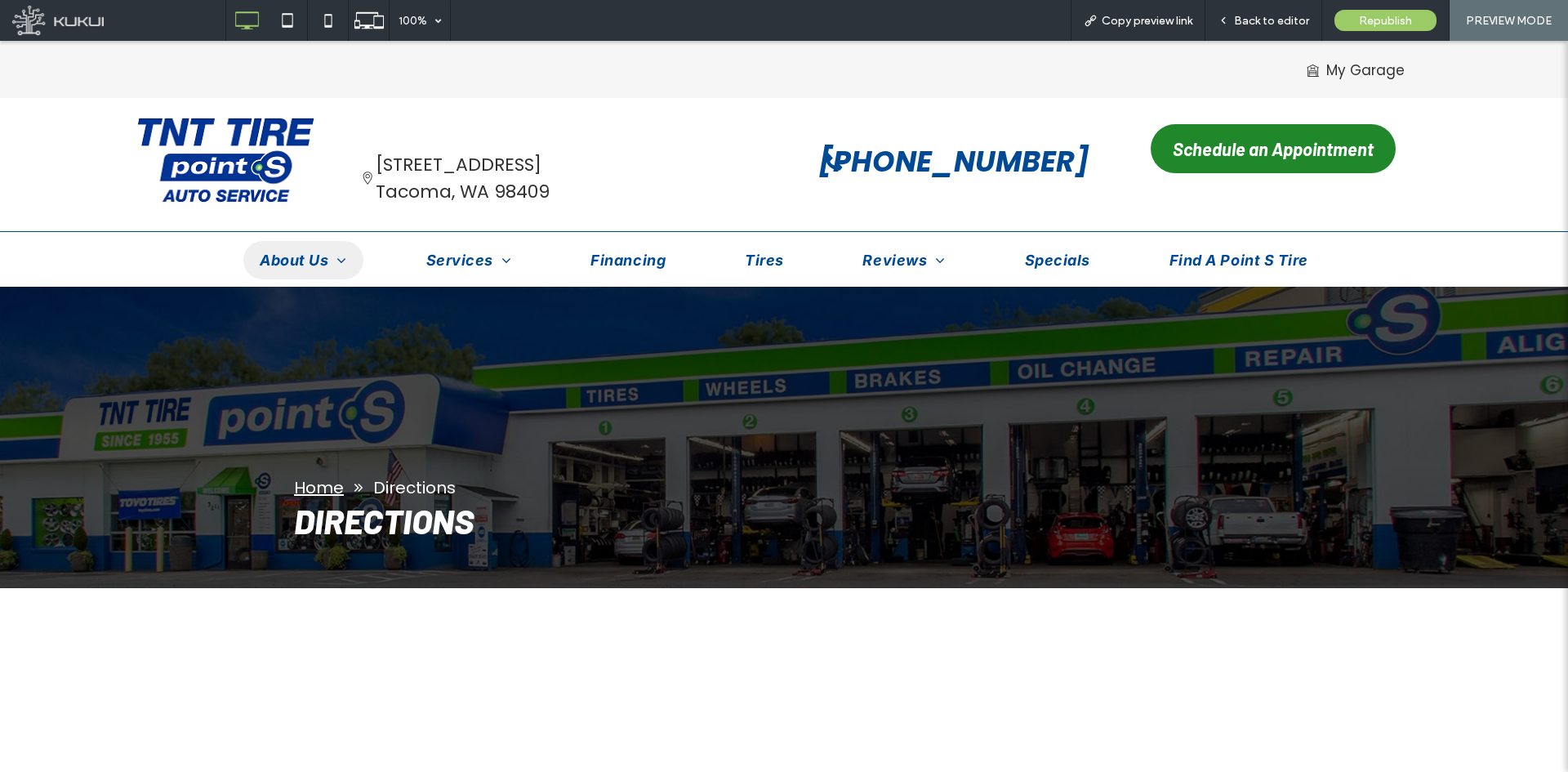
scroll to position [327, 0]
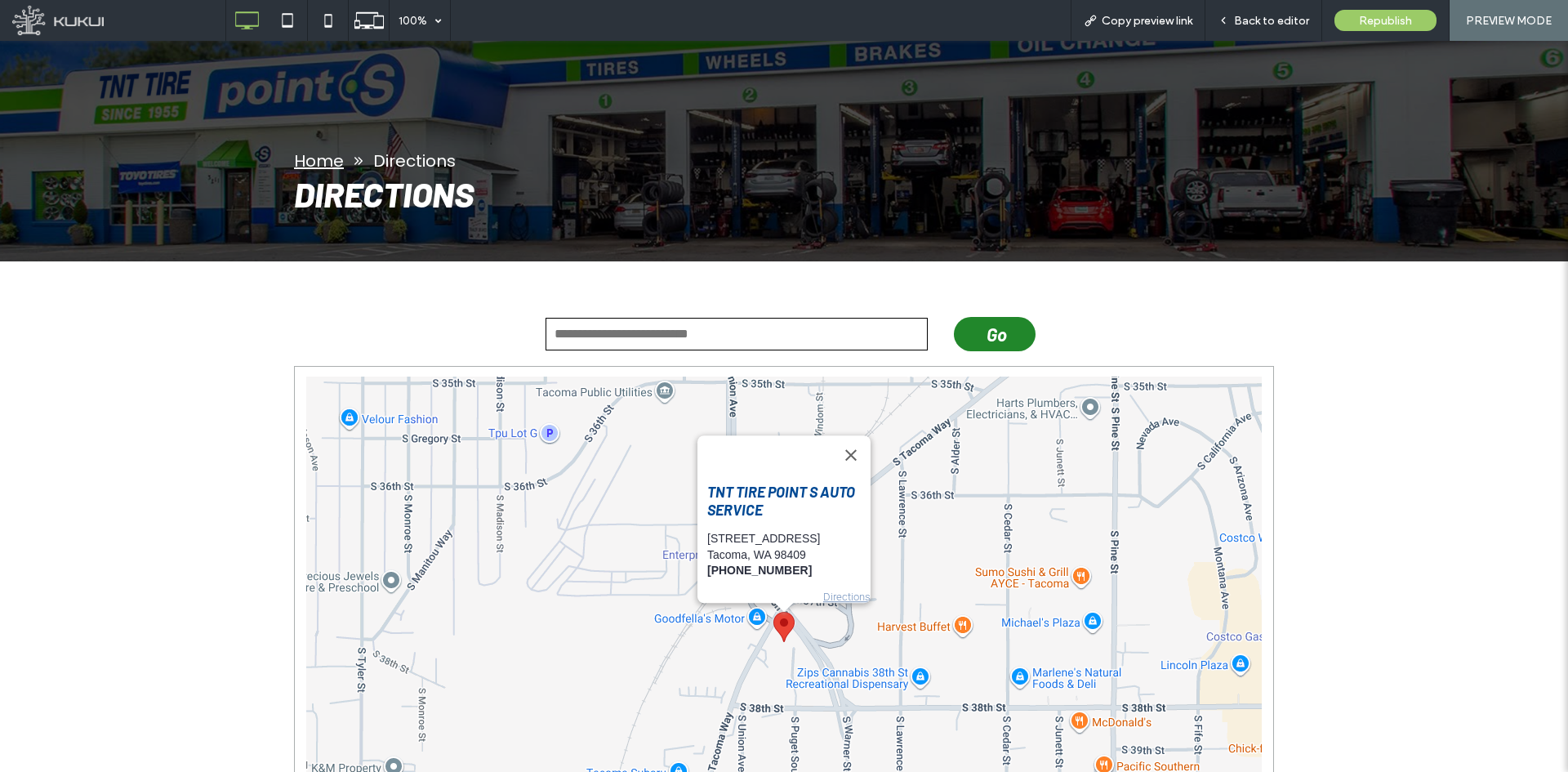
click at [689, 327] on input "text" at bounding box center [737, 334] width 382 height 33
type input "*******"
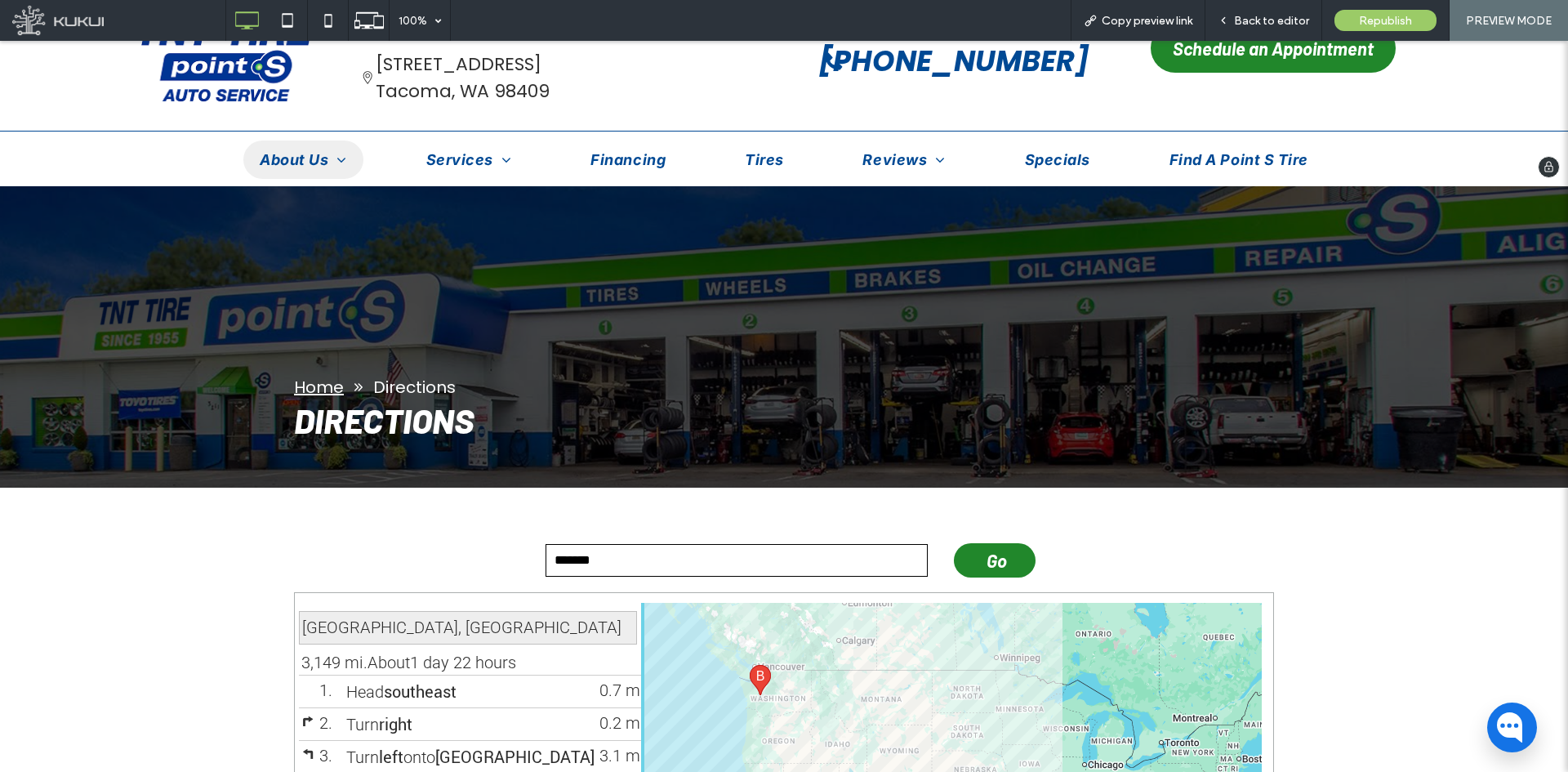
scroll to position [0, 0]
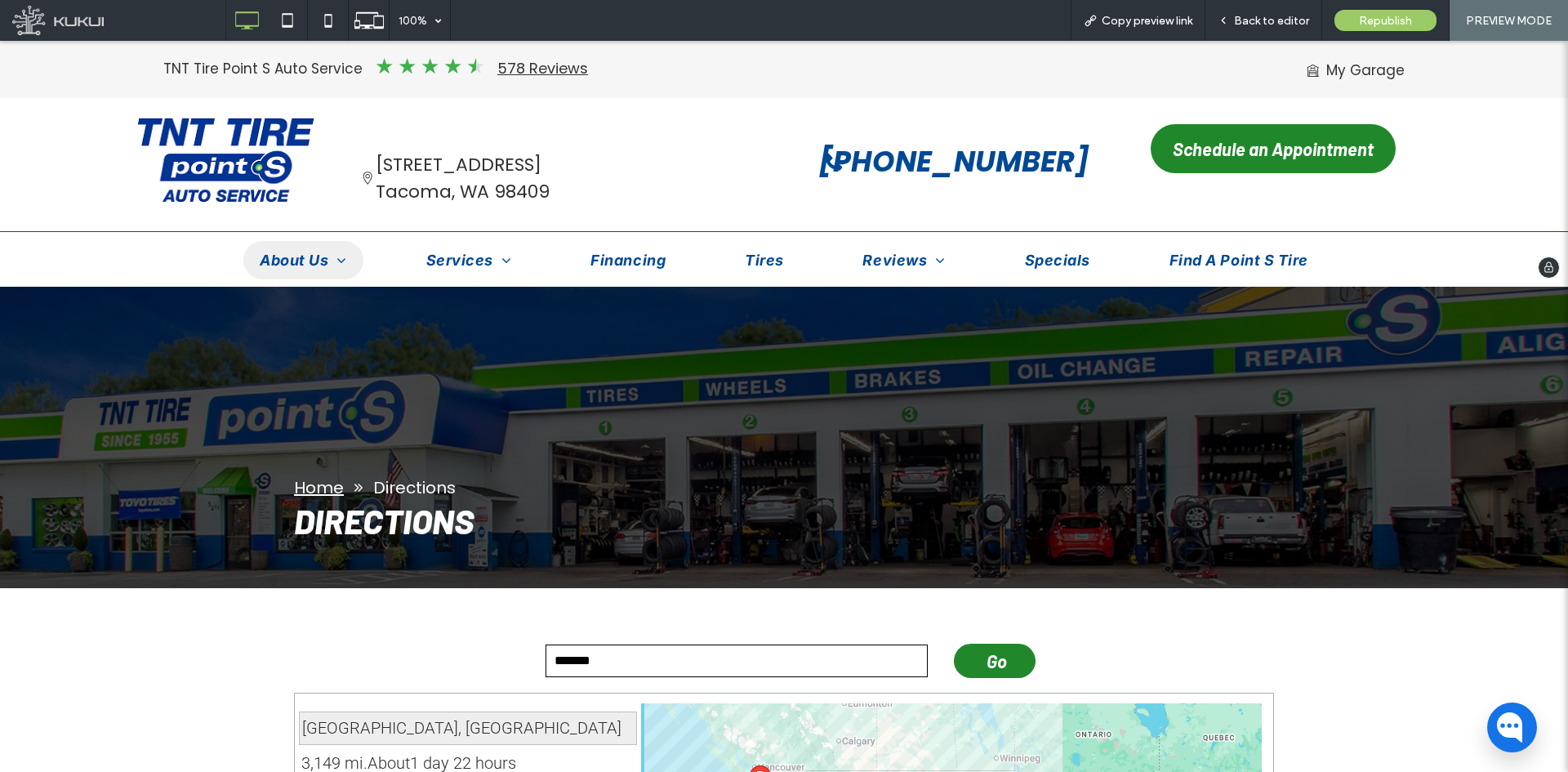
click at [245, 156] on img at bounding box center [226, 160] width 177 height 88
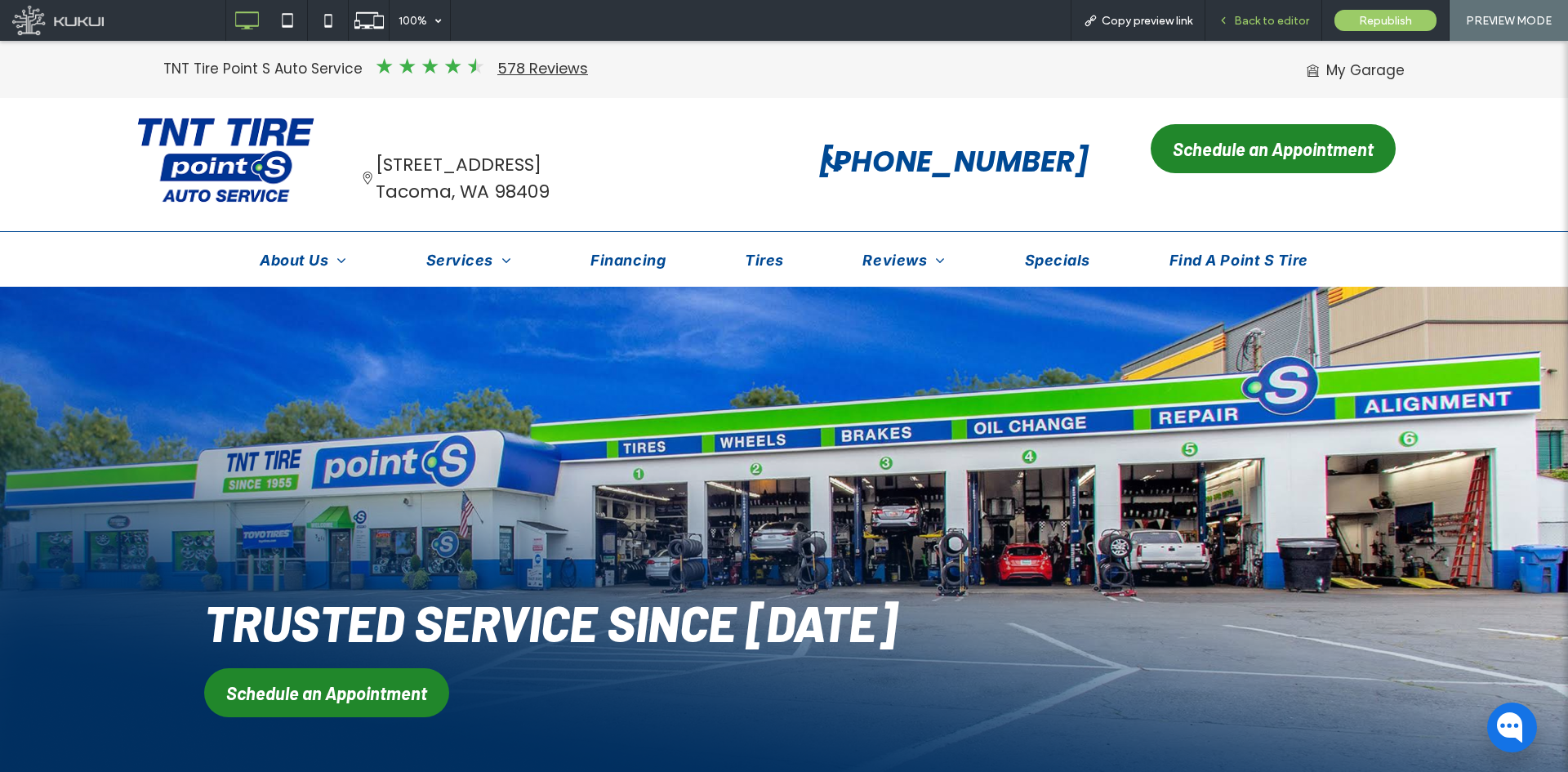
click at [1254, 8] on div "Back to editor" at bounding box center [1263, 20] width 116 height 41
click at [1247, 14] on span "Back to editor" at bounding box center [1272, 21] width 76 height 14
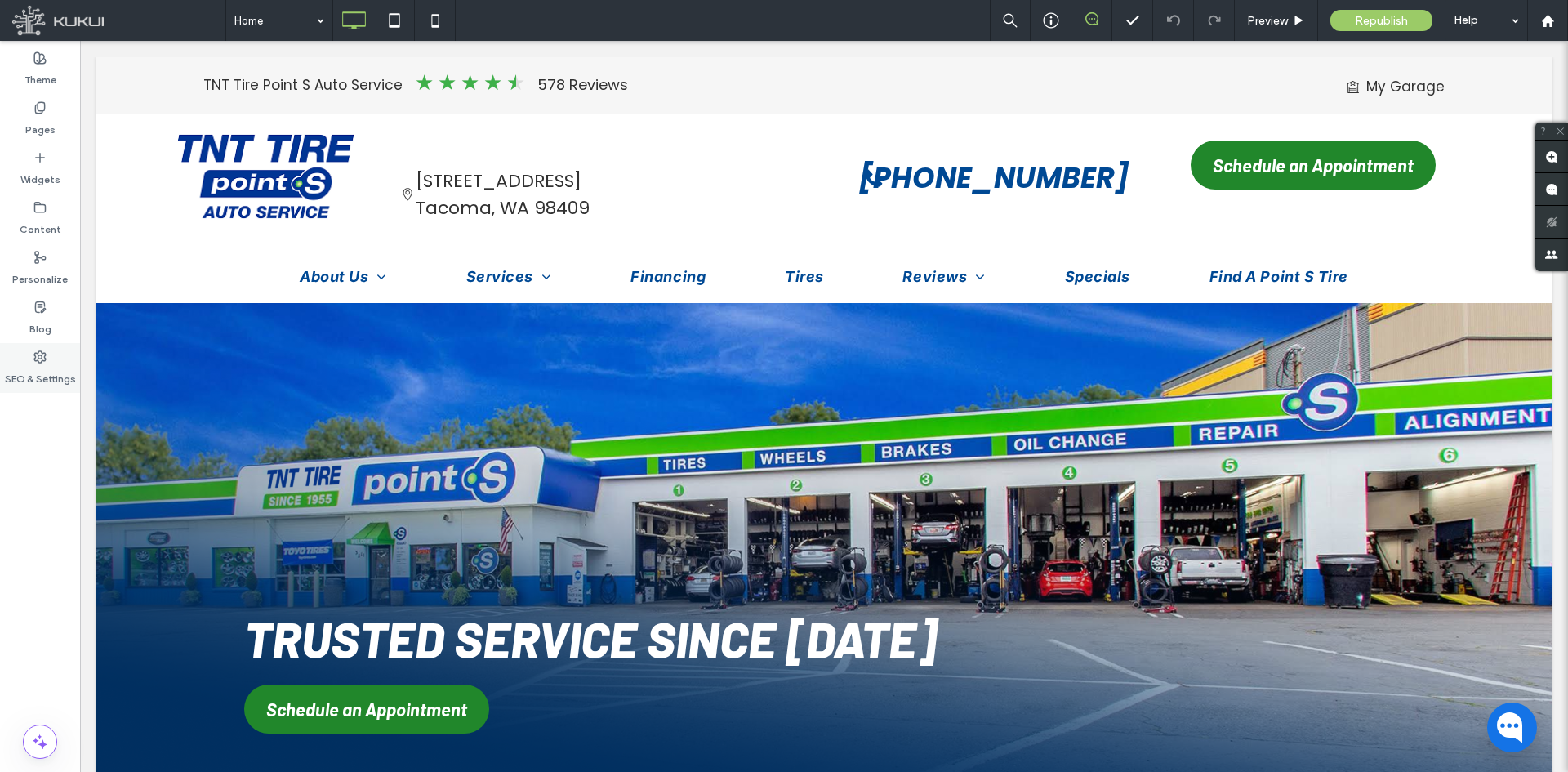
click at [45, 366] on label "SEO & Settings" at bounding box center [40, 375] width 71 height 23
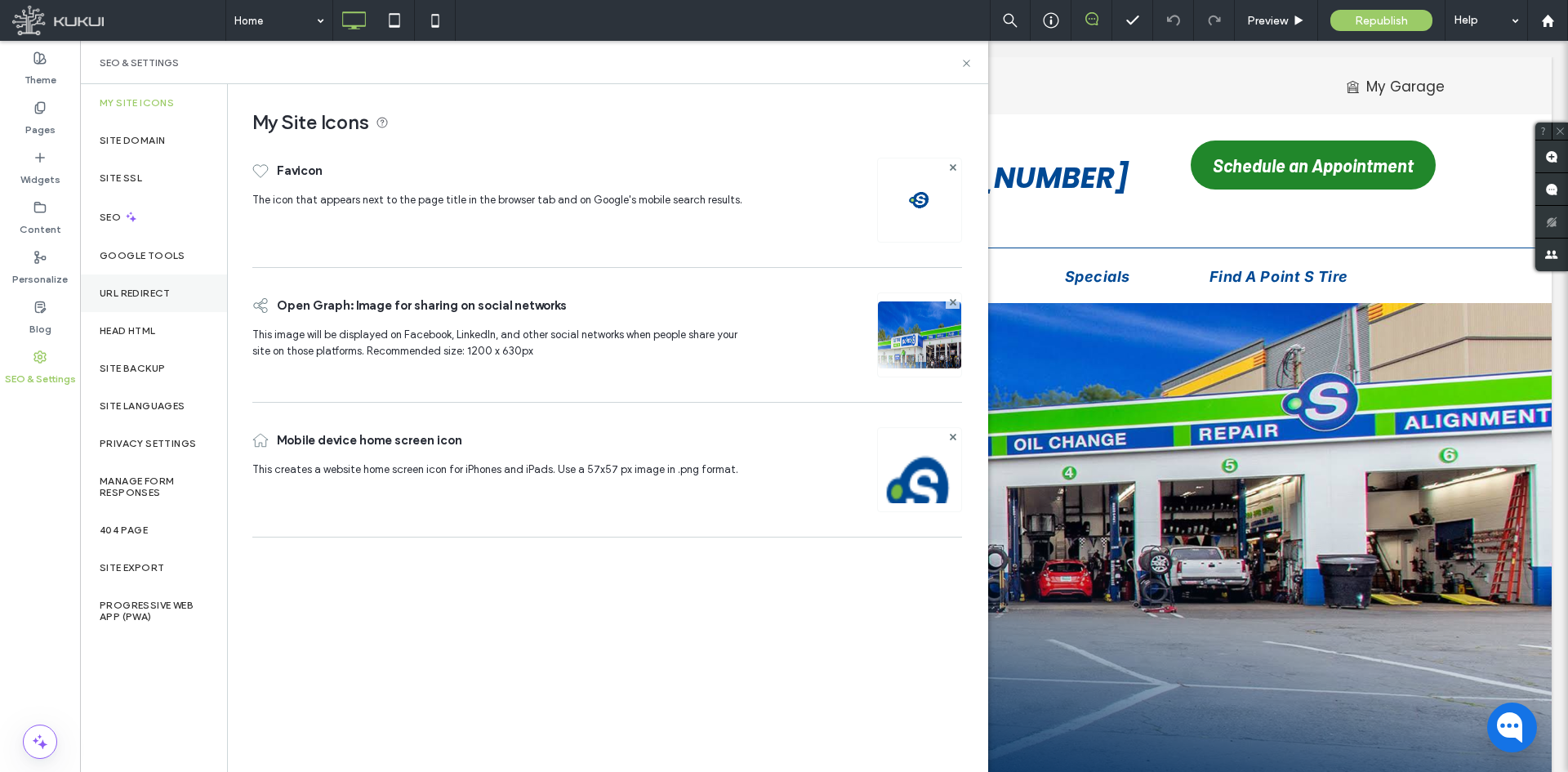
click at [120, 299] on div "URL Redirect" at bounding box center [153, 293] width 147 height 38
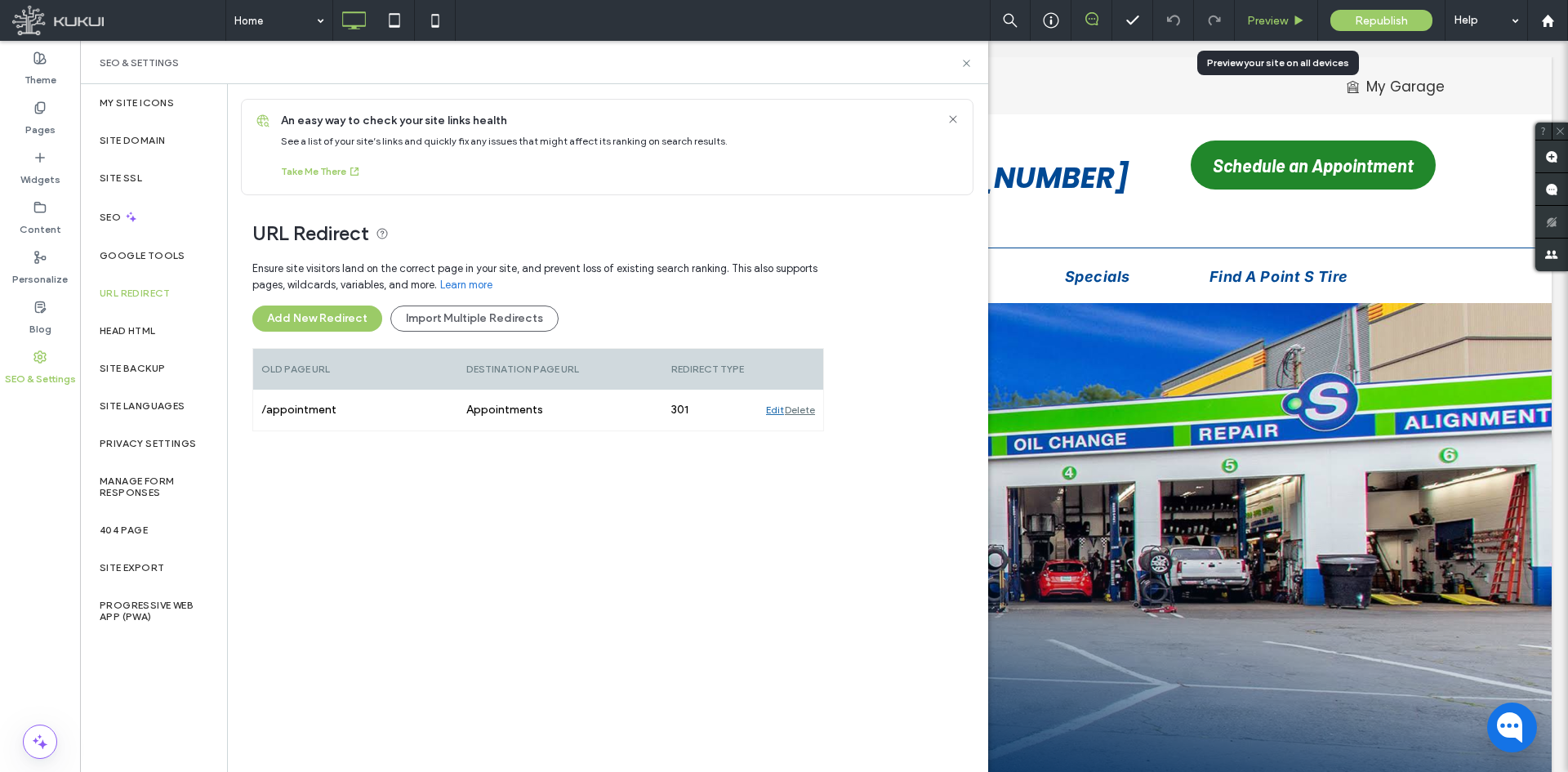
click at [1251, 14] on span "Preview" at bounding box center [1267, 21] width 41 height 14
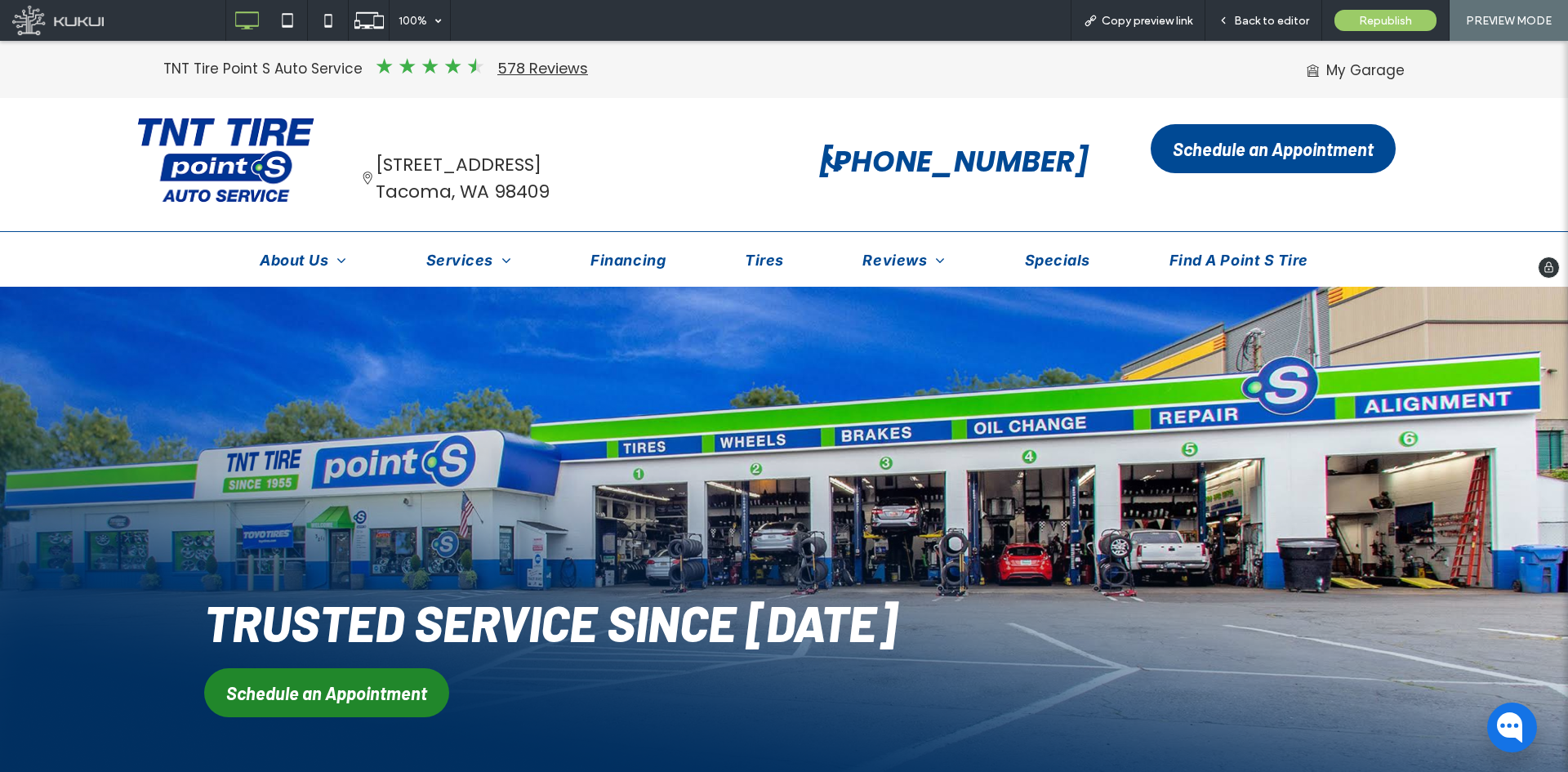
click at [1232, 158] on span "Schedule an Appointment" at bounding box center [1274, 149] width 201 height 38
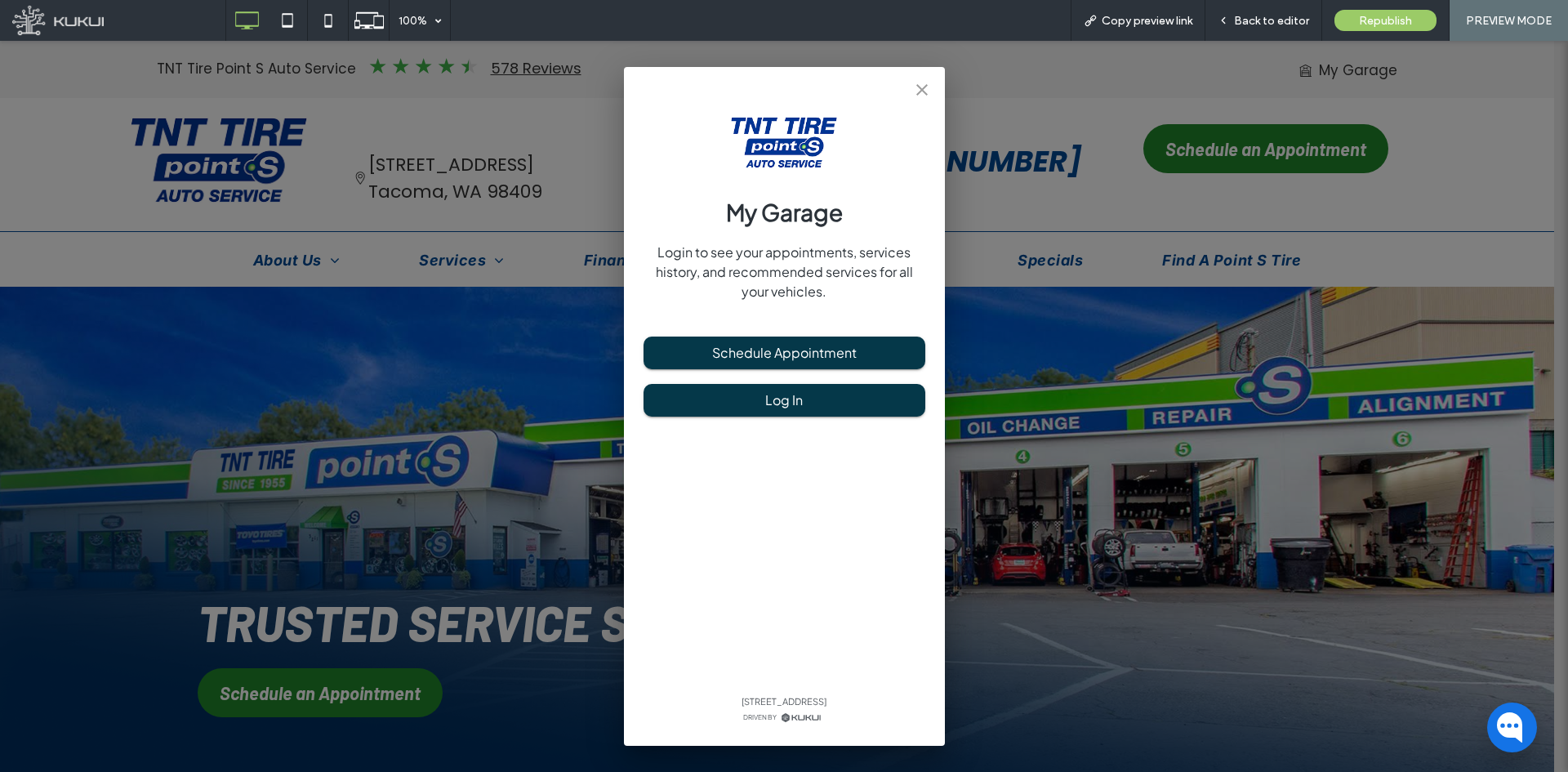
click at [931, 90] on icon "close" at bounding box center [923, 90] width 20 height 20
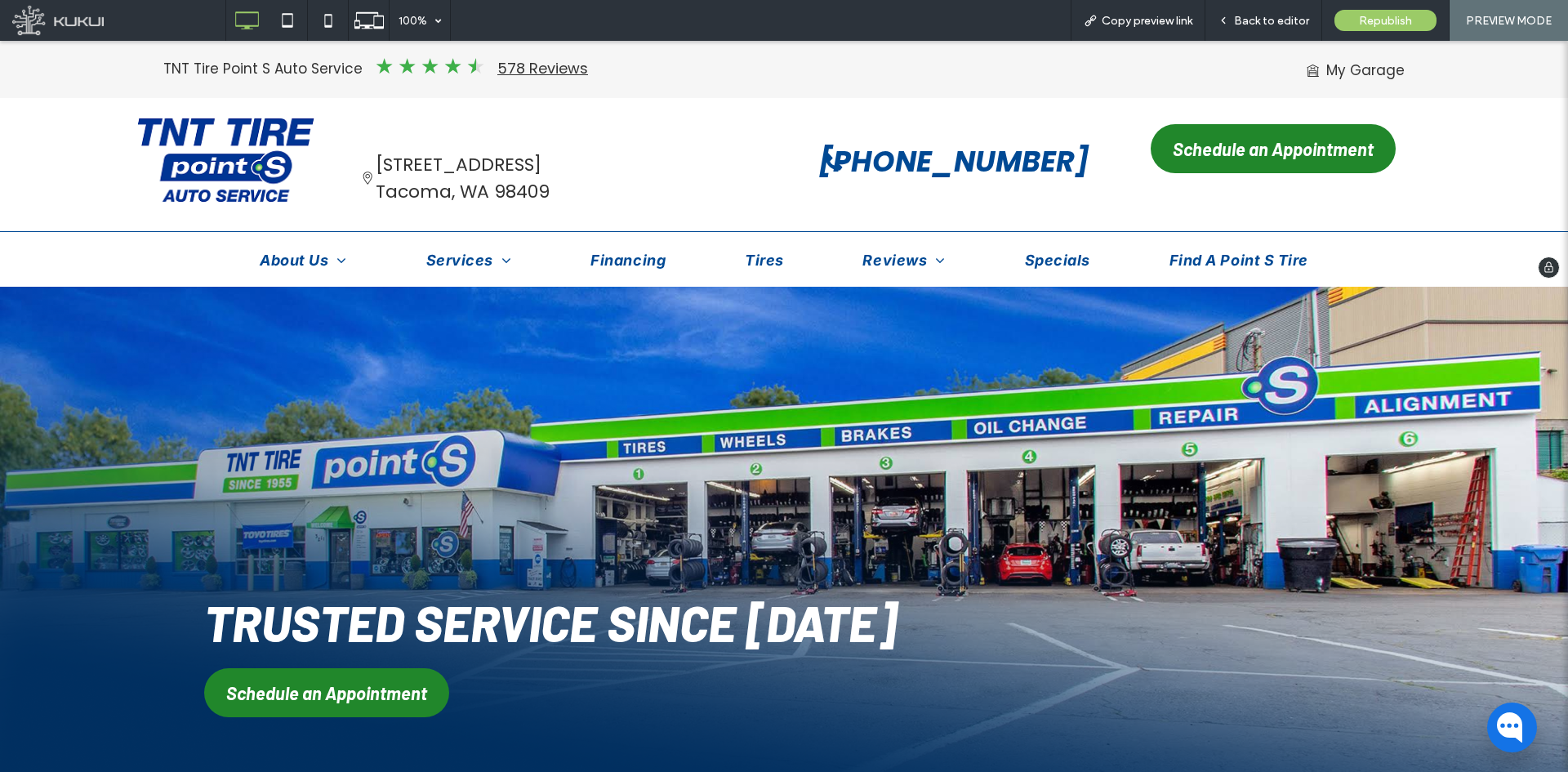
click at [1245, 181] on div "Schedule an Appointment You do not have My Garage enabled. Section under mainte…" at bounding box center [1269, 165] width 323 height 97
click at [1248, 162] on span "Schedule an Appointment" at bounding box center [1274, 149] width 201 height 38
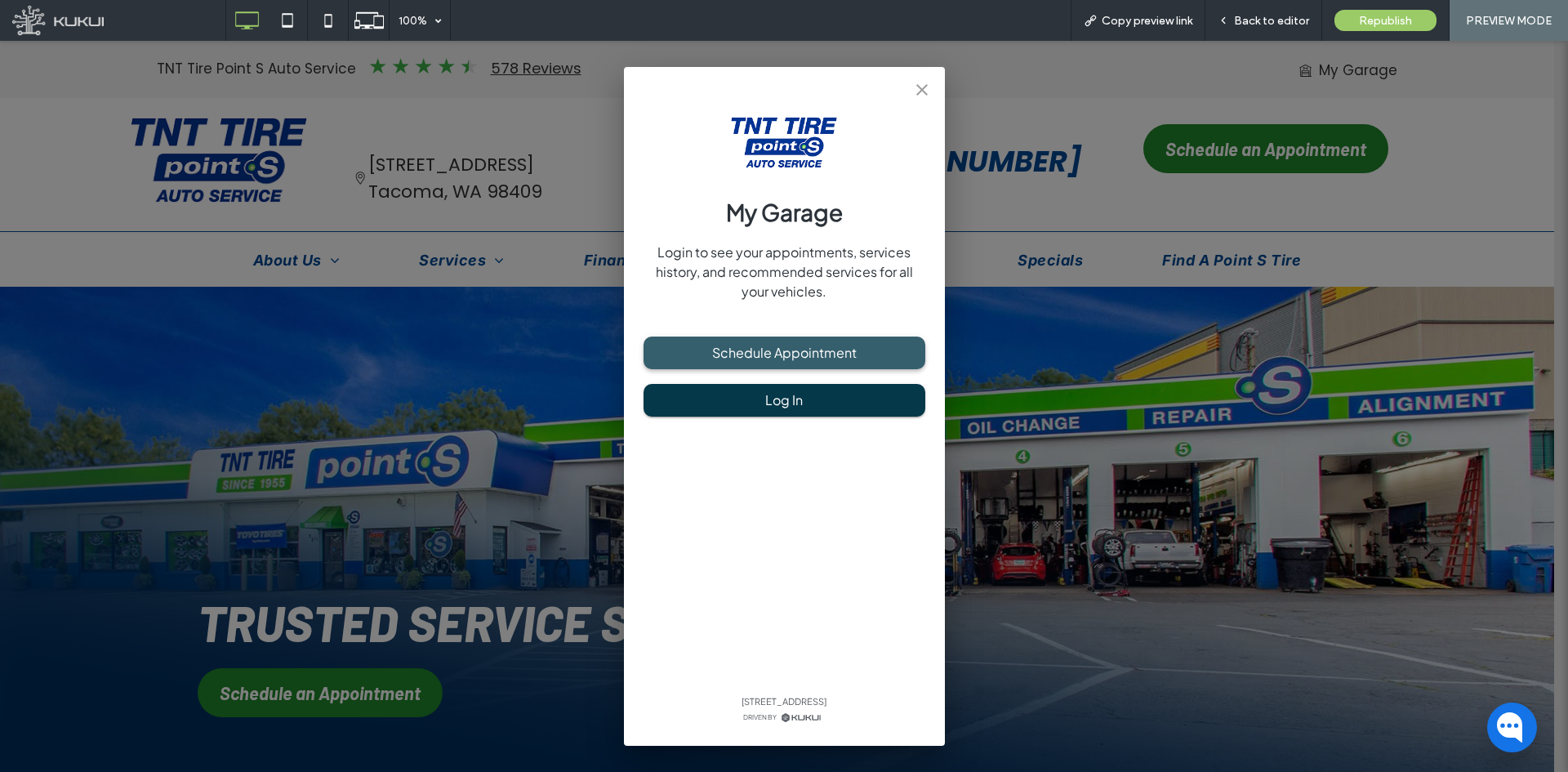
click at [811, 349] on button "Schedule Appointment" at bounding box center [784, 352] width 281 height 33
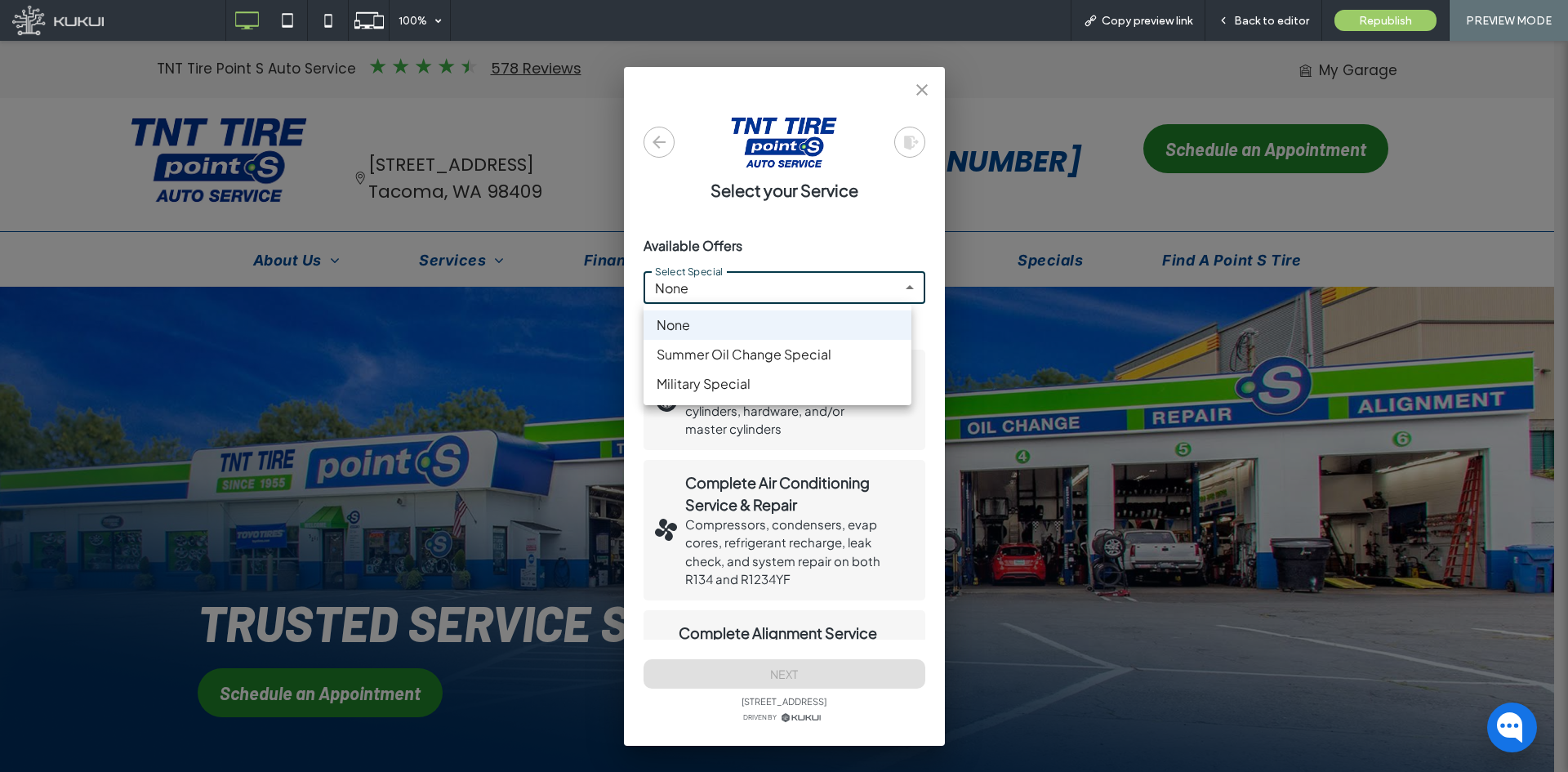
click at [815, 350] on li "Summer Oil Change Special" at bounding box center [777, 355] width 267 height 30
type input "**********"
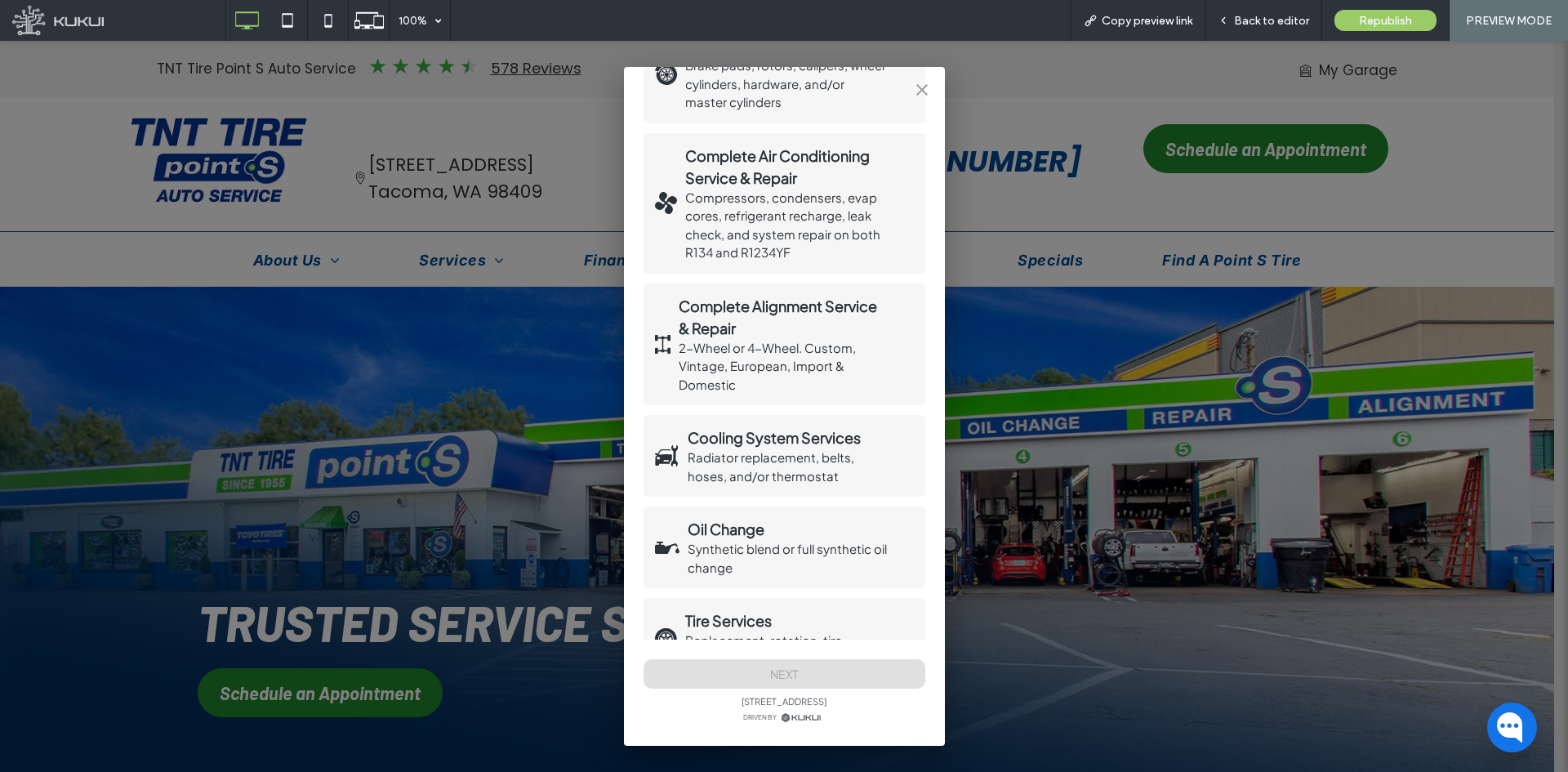
scroll to position [490, 0]
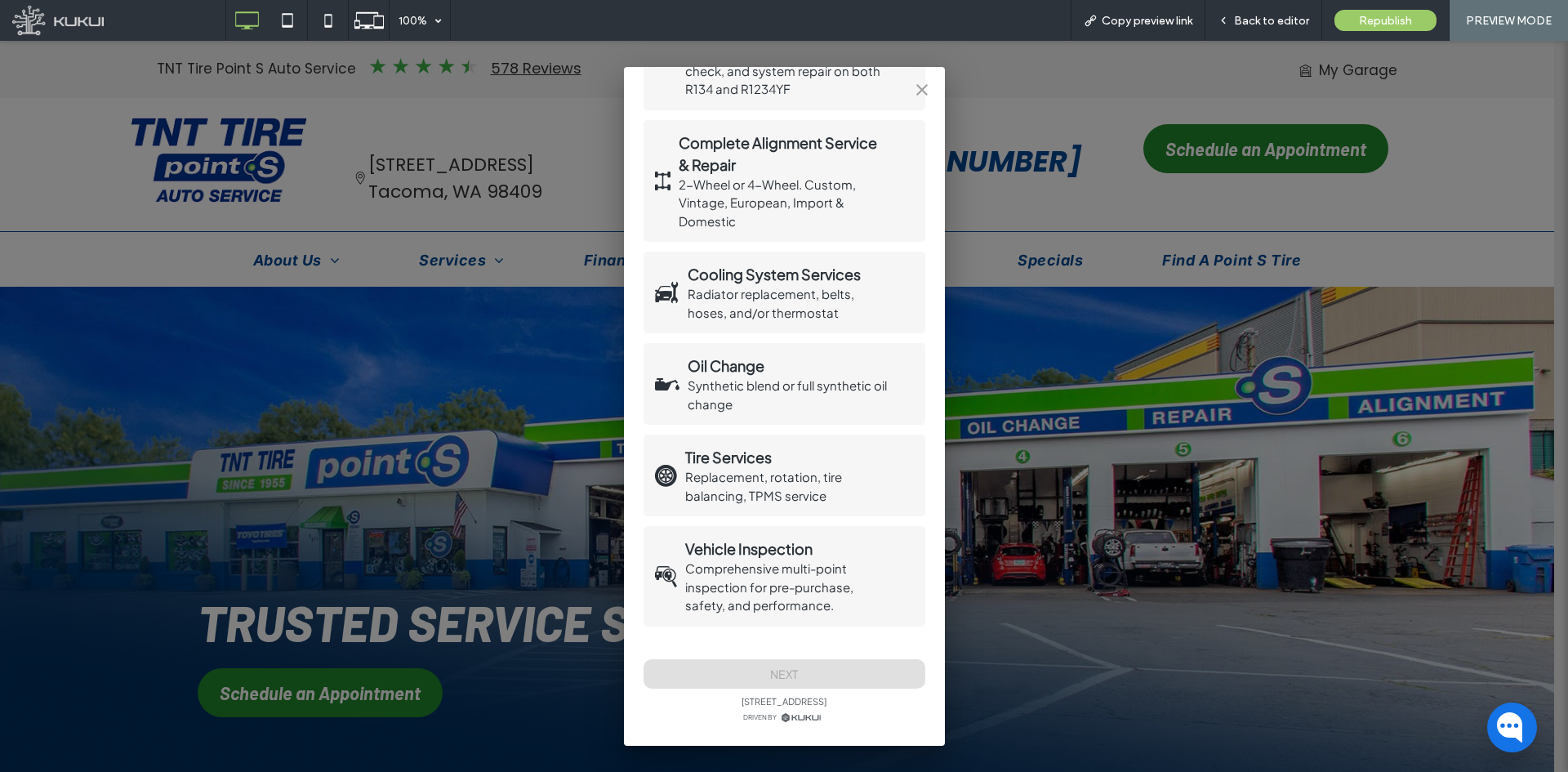
click at [766, 407] on p "Synthetic blend or full synthetic oil change" at bounding box center [787, 395] width 200 height 37
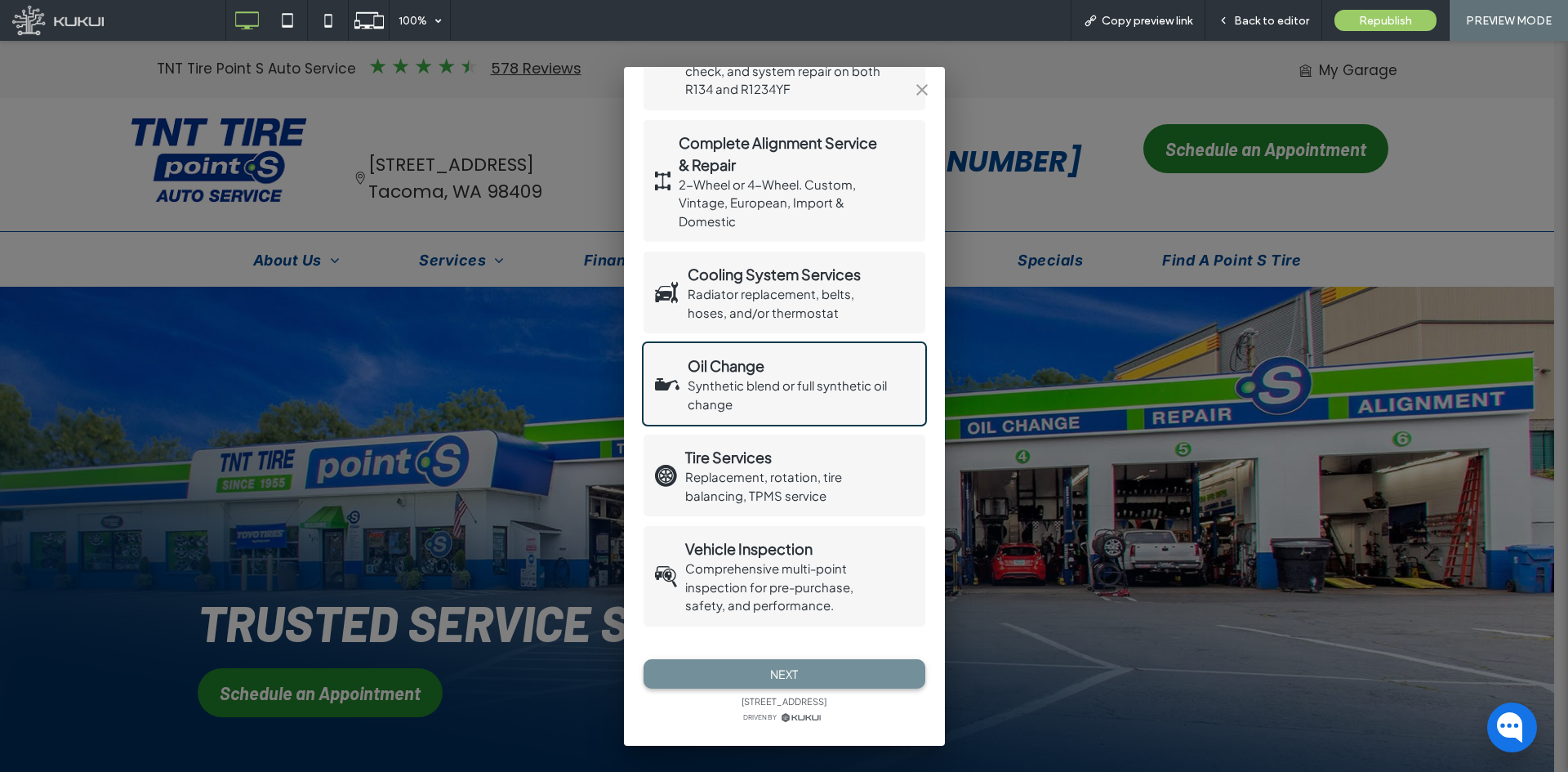
click at [787, 596] on button "Next" at bounding box center [784, 675] width 281 height 30
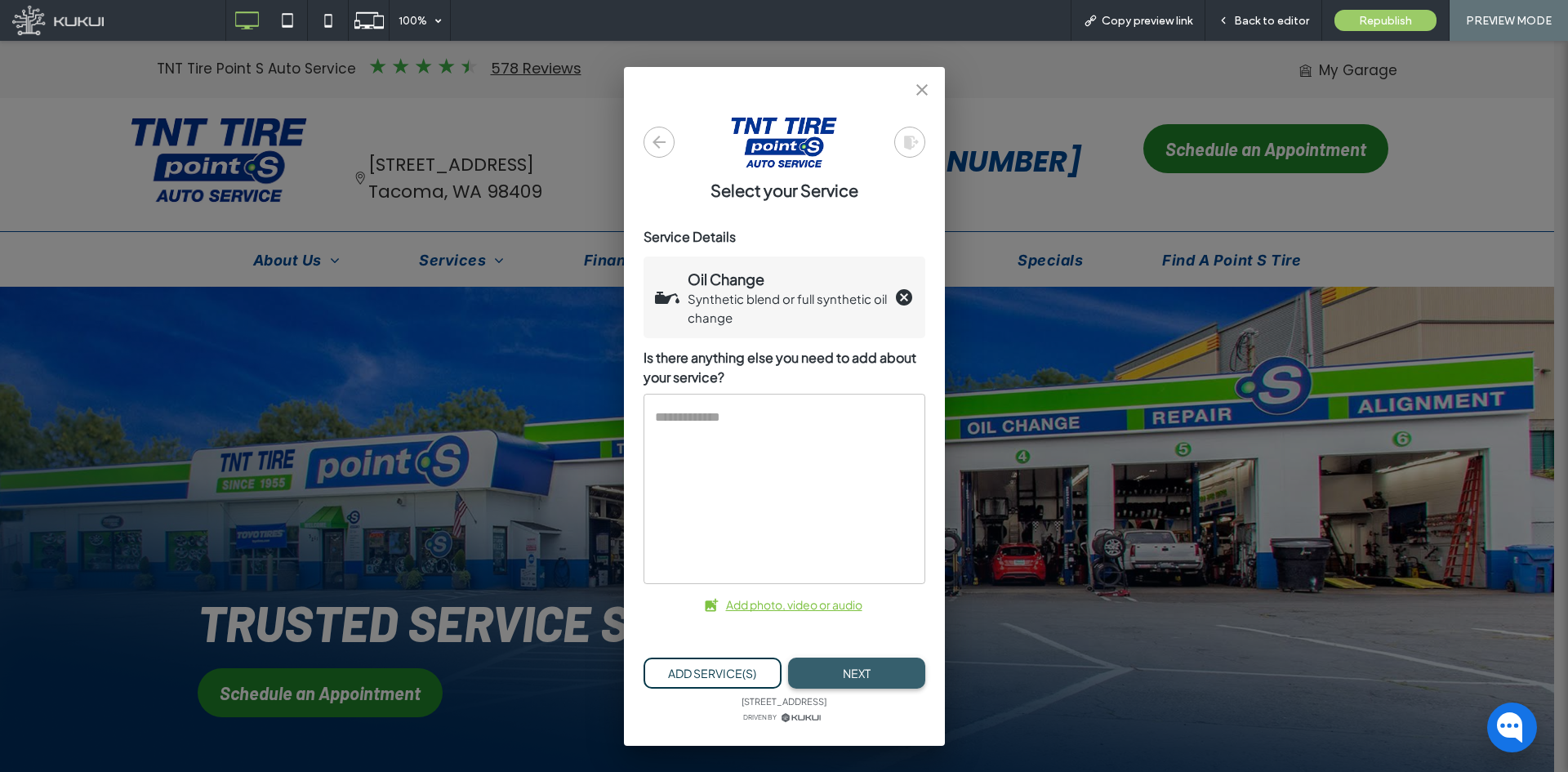
click at [816, 596] on button "Next" at bounding box center [857, 674] width 137 height 32
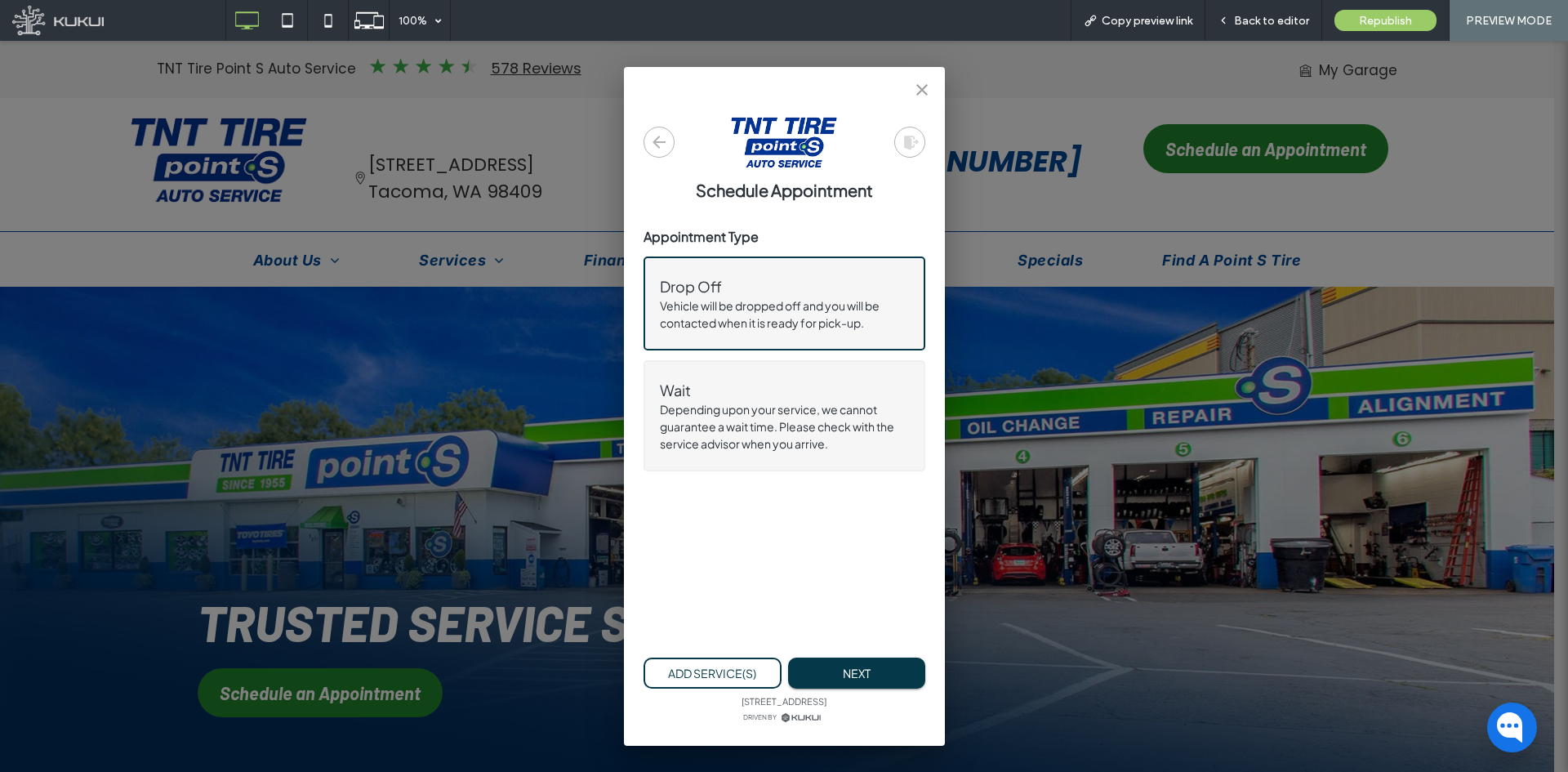
click at [810, 313] on p "Vehicle will be dropped off and you will be contacted when it is ready for pick…" at bounding box center [784, 314] width 250 height 34
click at [854, 596] on button "Next" at bounding box center [857, 674] width 137 height 32
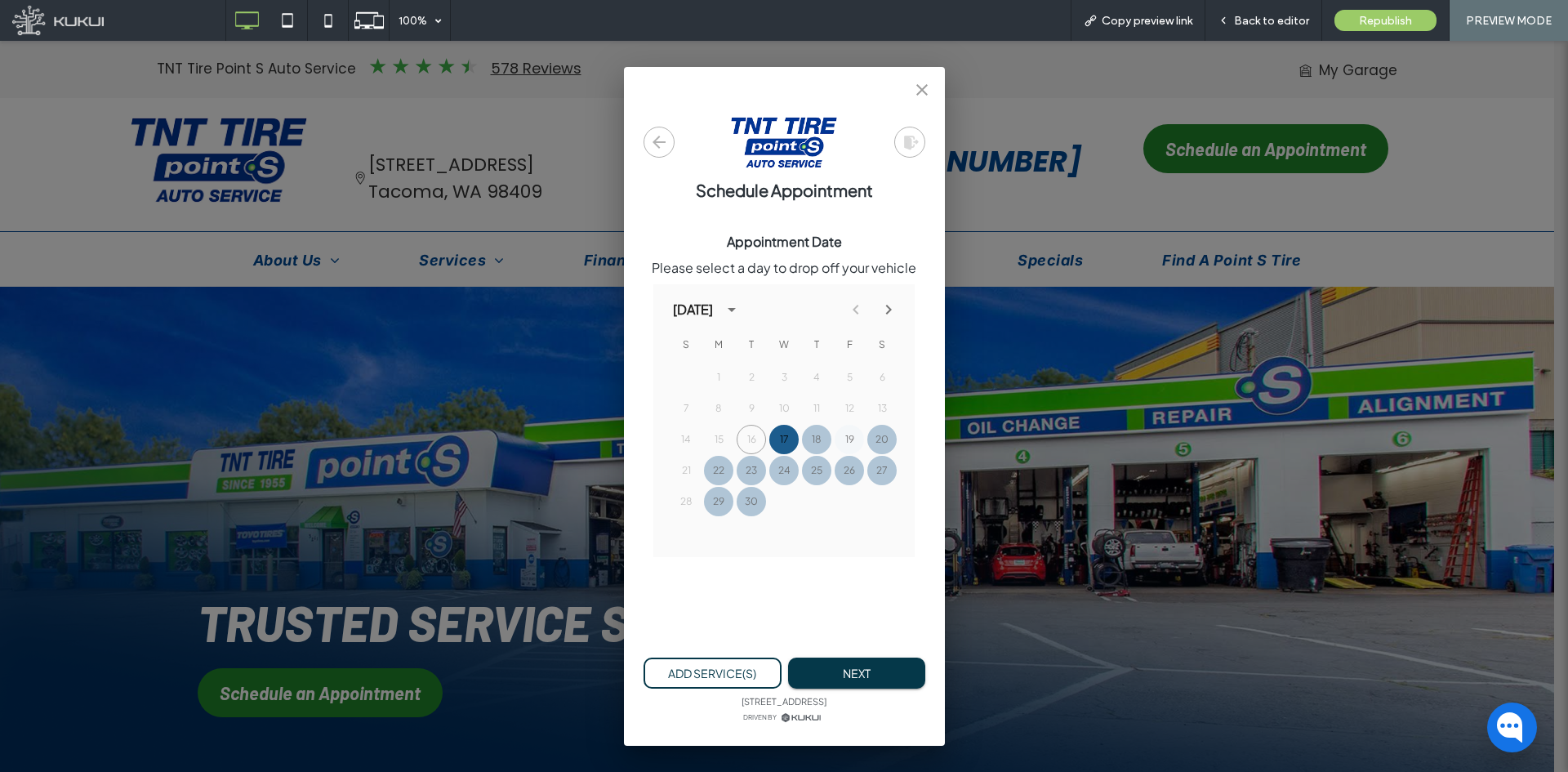
click at [849, 442] on button "19" at bounding box center [849, 440] width 30 height 30
click at [841, 596] on button "Next" at bounding box center [857, 674] width 137 height 32
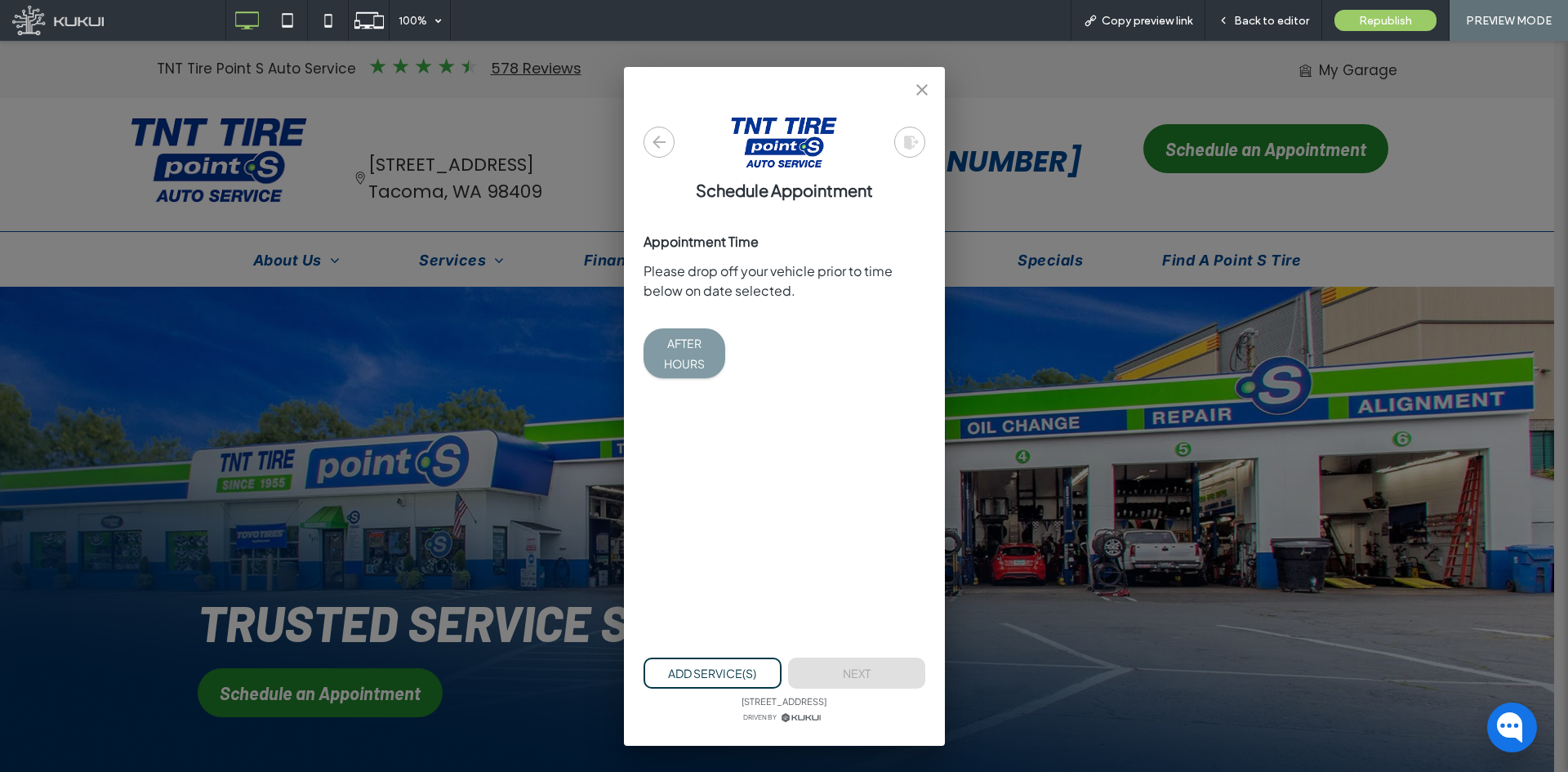
click at [662, 143] on icon "button" at bounding box center [658, 141] width 13 height 13
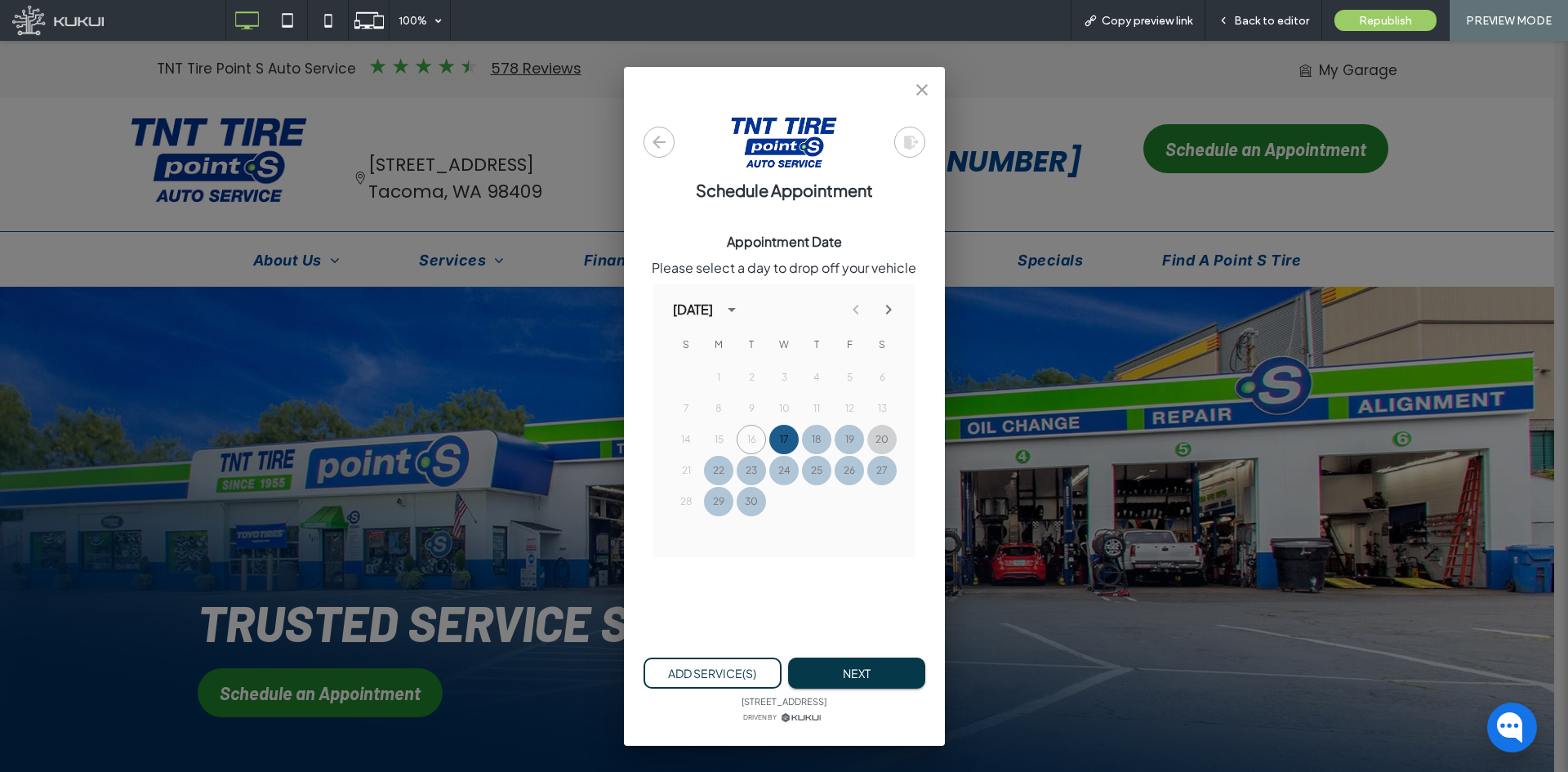
click at [883, 438] on button "20" at bounding box center [882, 440] width 30 height 30
click at [875, 596] on button "Next" at bounding box center [857, 674] width 137 height 32
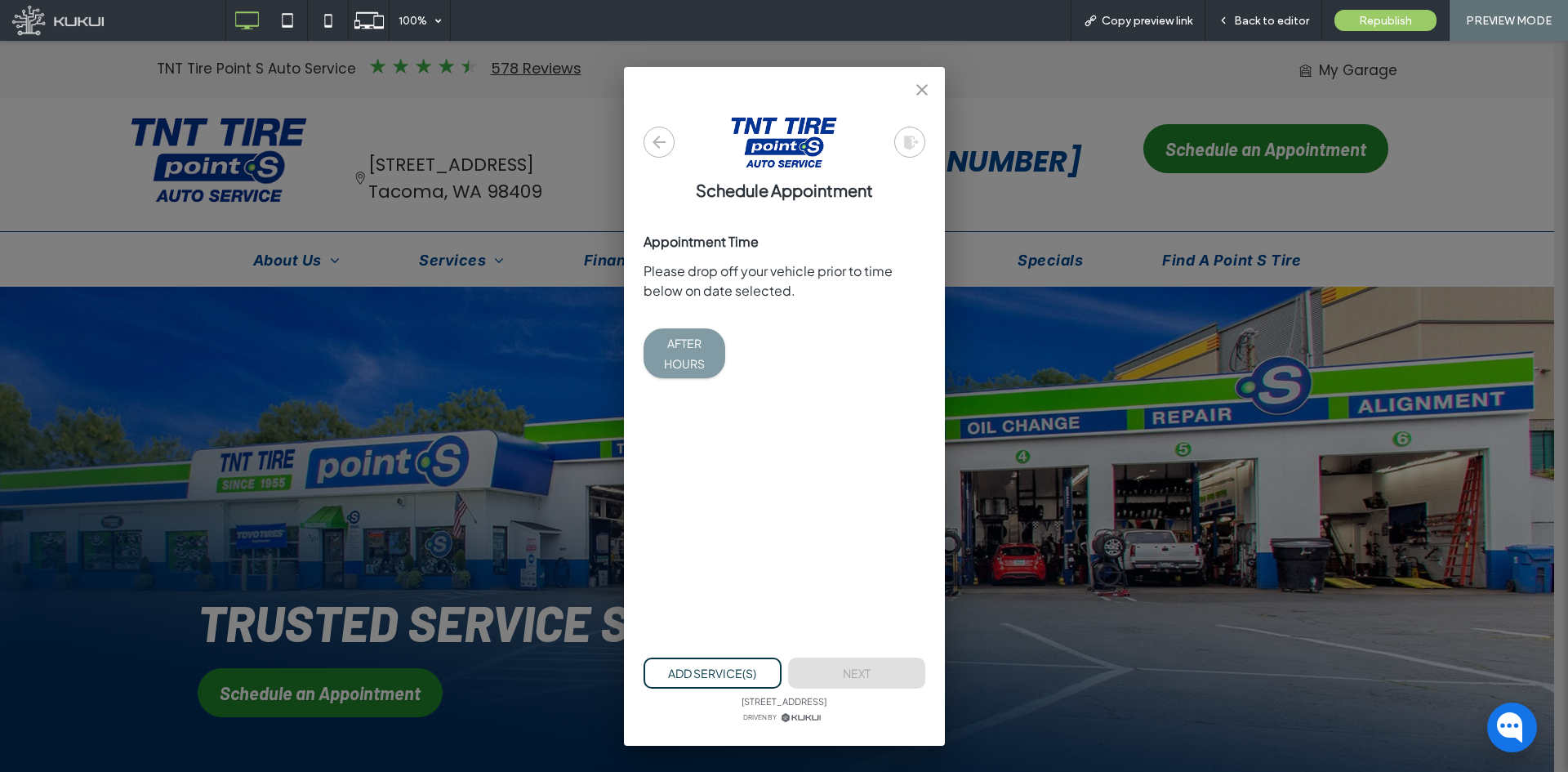
click at [675, 153] on div at bounding box center [678, 141] width 71 height 31
click at [672, 150] on button "button" at bounding box center [658, 141] width 31 height 31
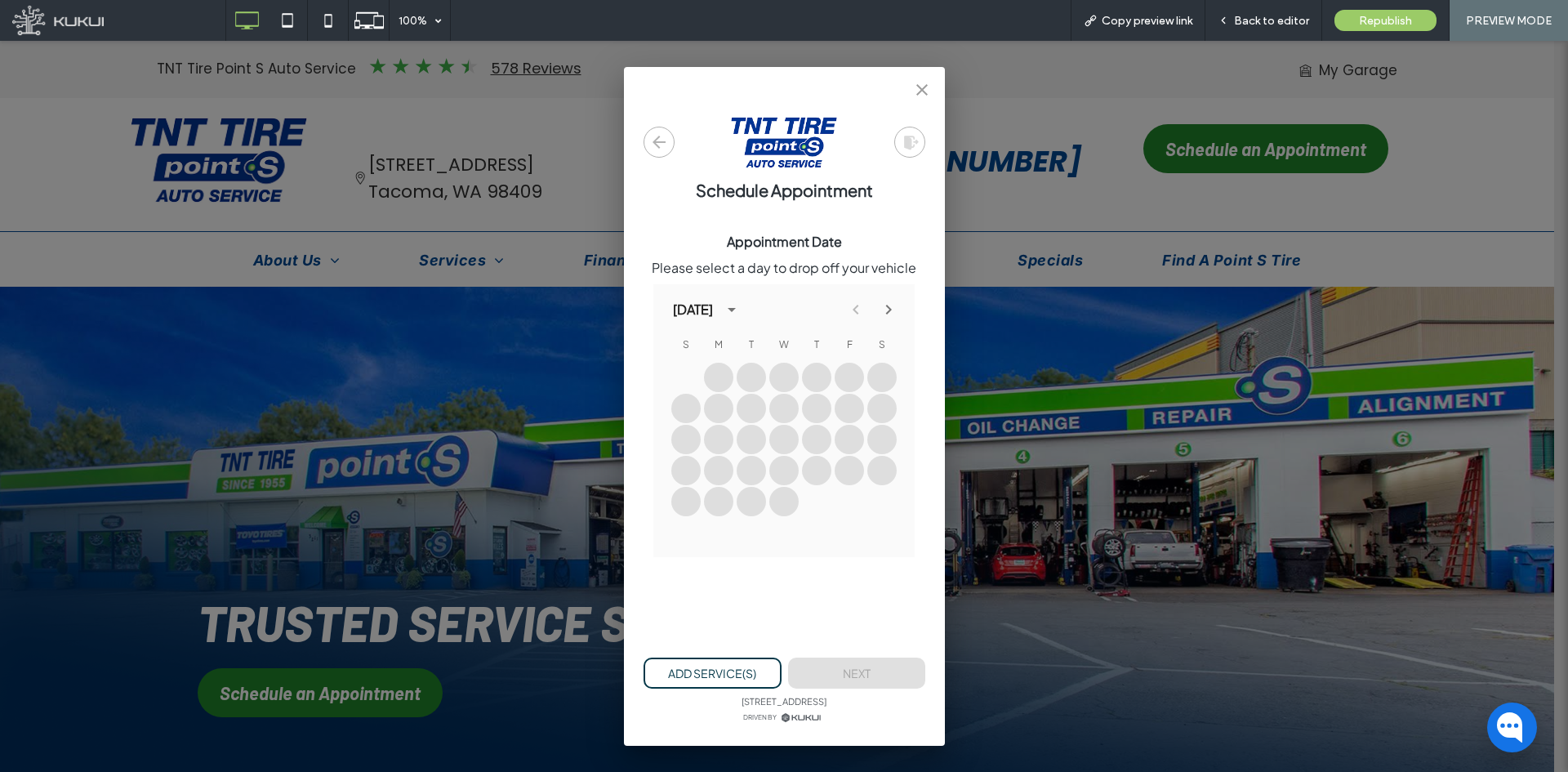
click at [672, 150] on button "button" at bounding box center [658, 141] width 31 height 31
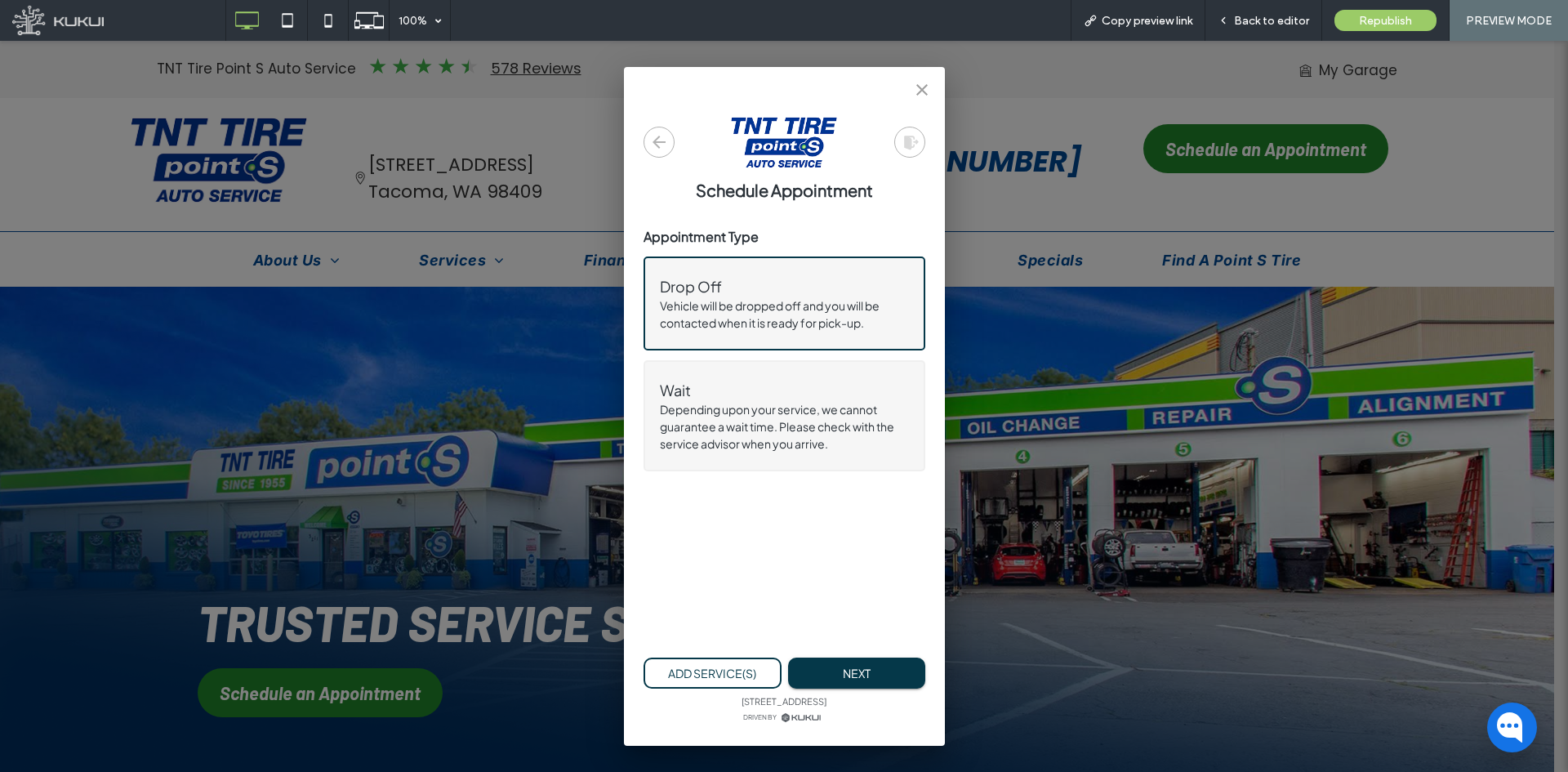
click at [843, 413] on p "Depending upon your service, we cannot guarantee a wait time. Please check with…" at bounding box center [784, 427] width 250 height 52
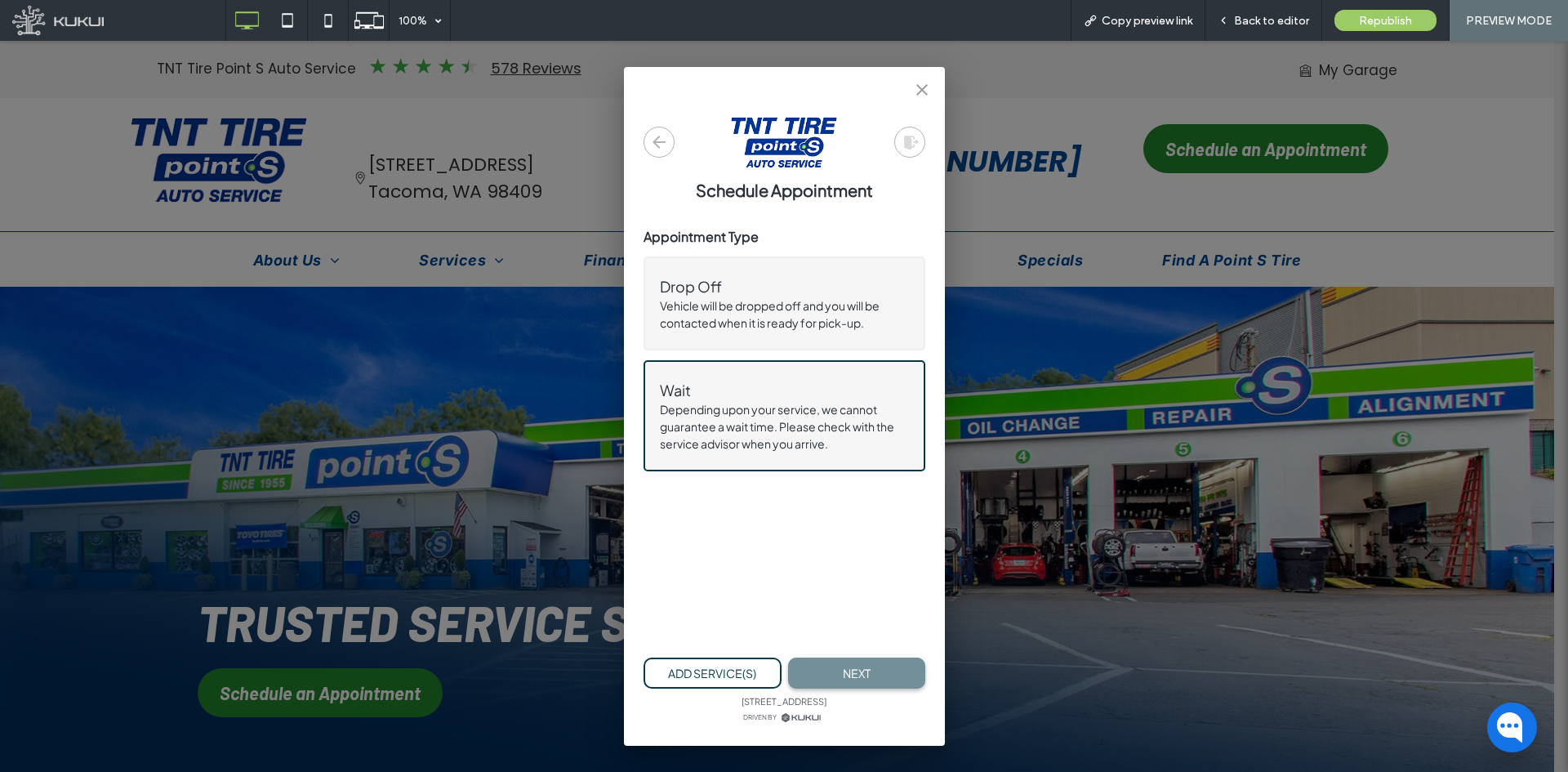
click at [827, 596] on button "Next" at bounding box center [857, 674] width 137 height 32
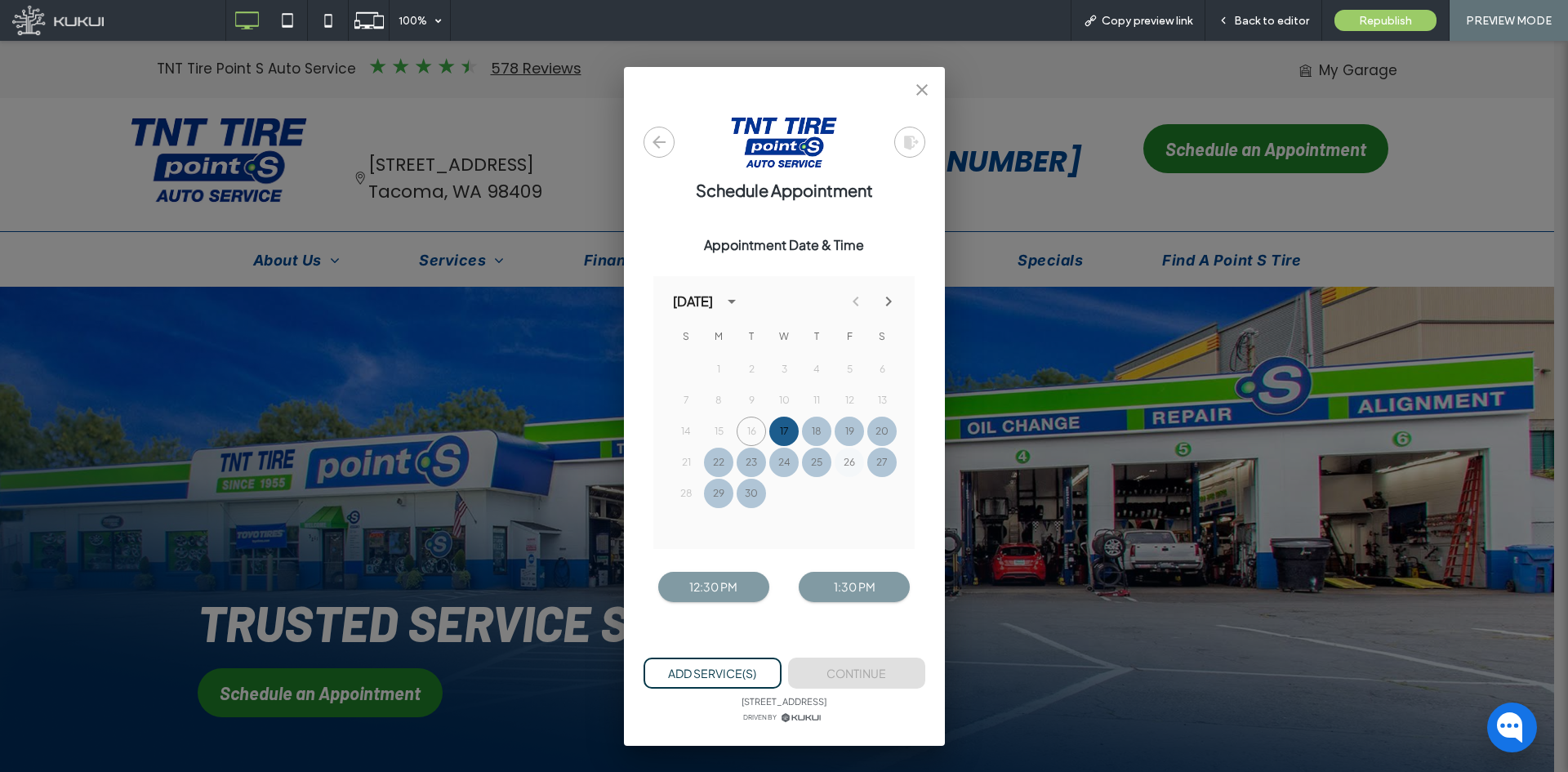
click at [855, 458] on button "26" at bounding box center [849, 463] width 30 height 30
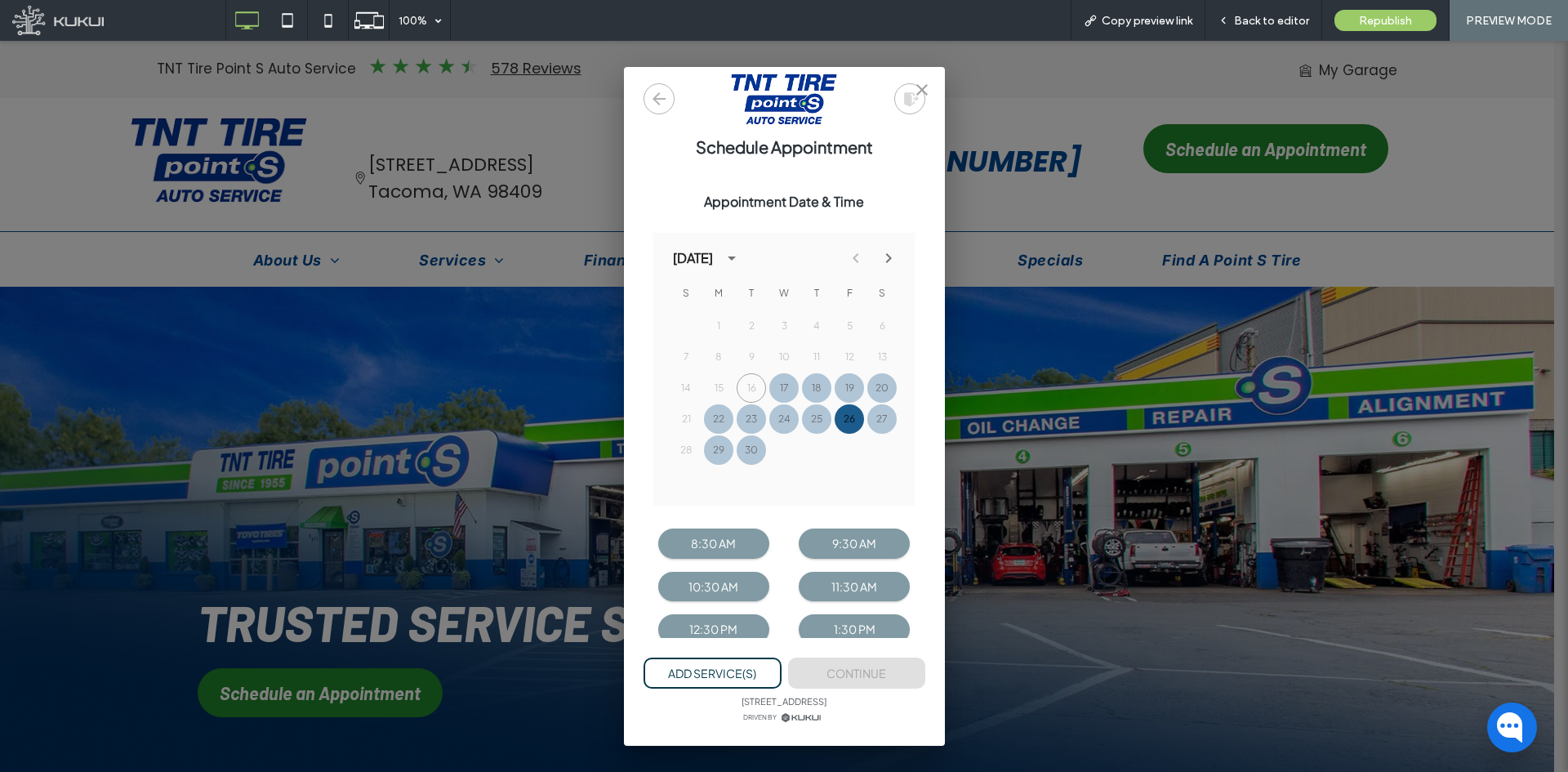
scroll to position [67, 0]
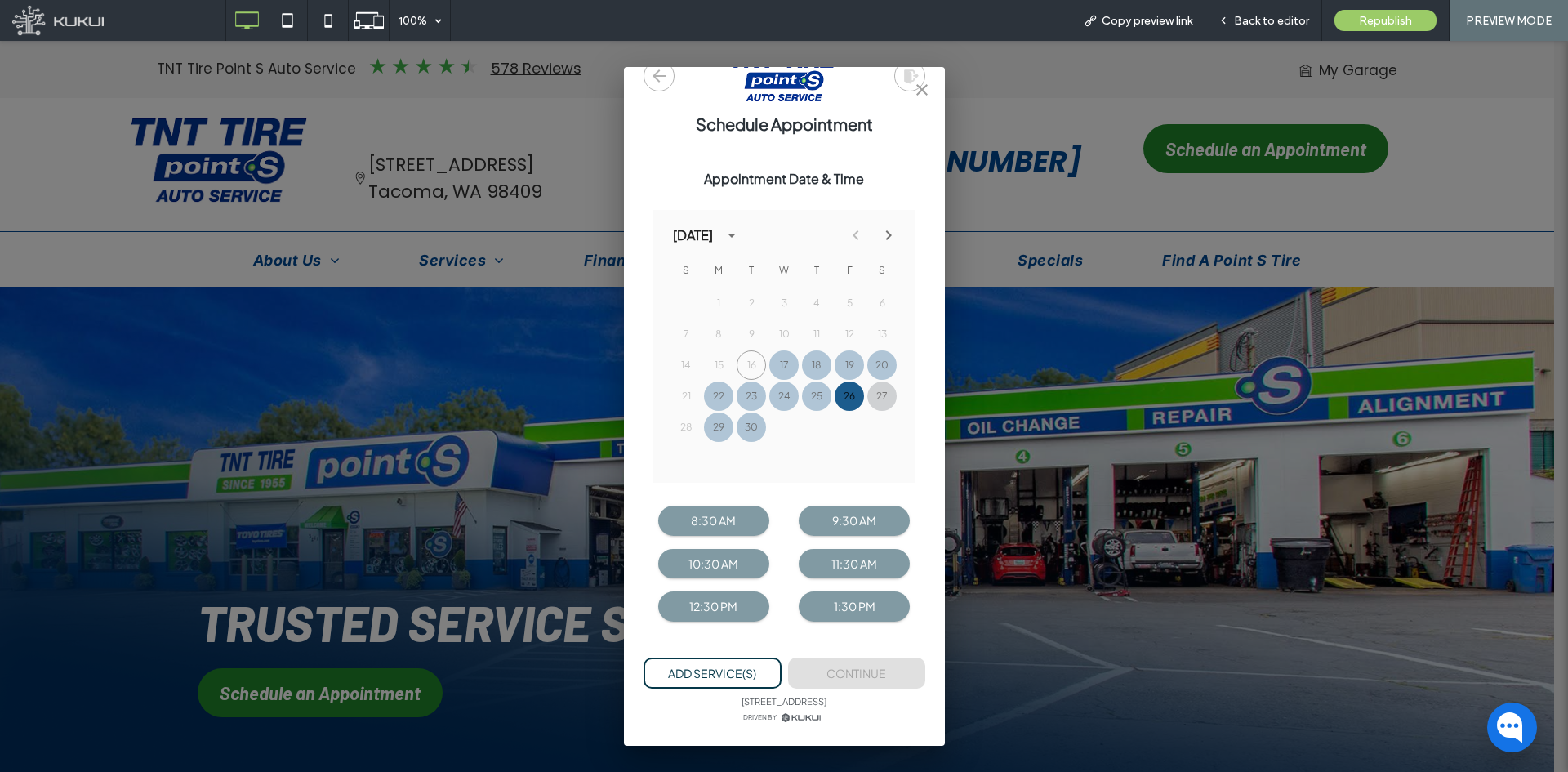
click at [872, 394] on button "27" at bounding box center [882, 397] width 30 height 30
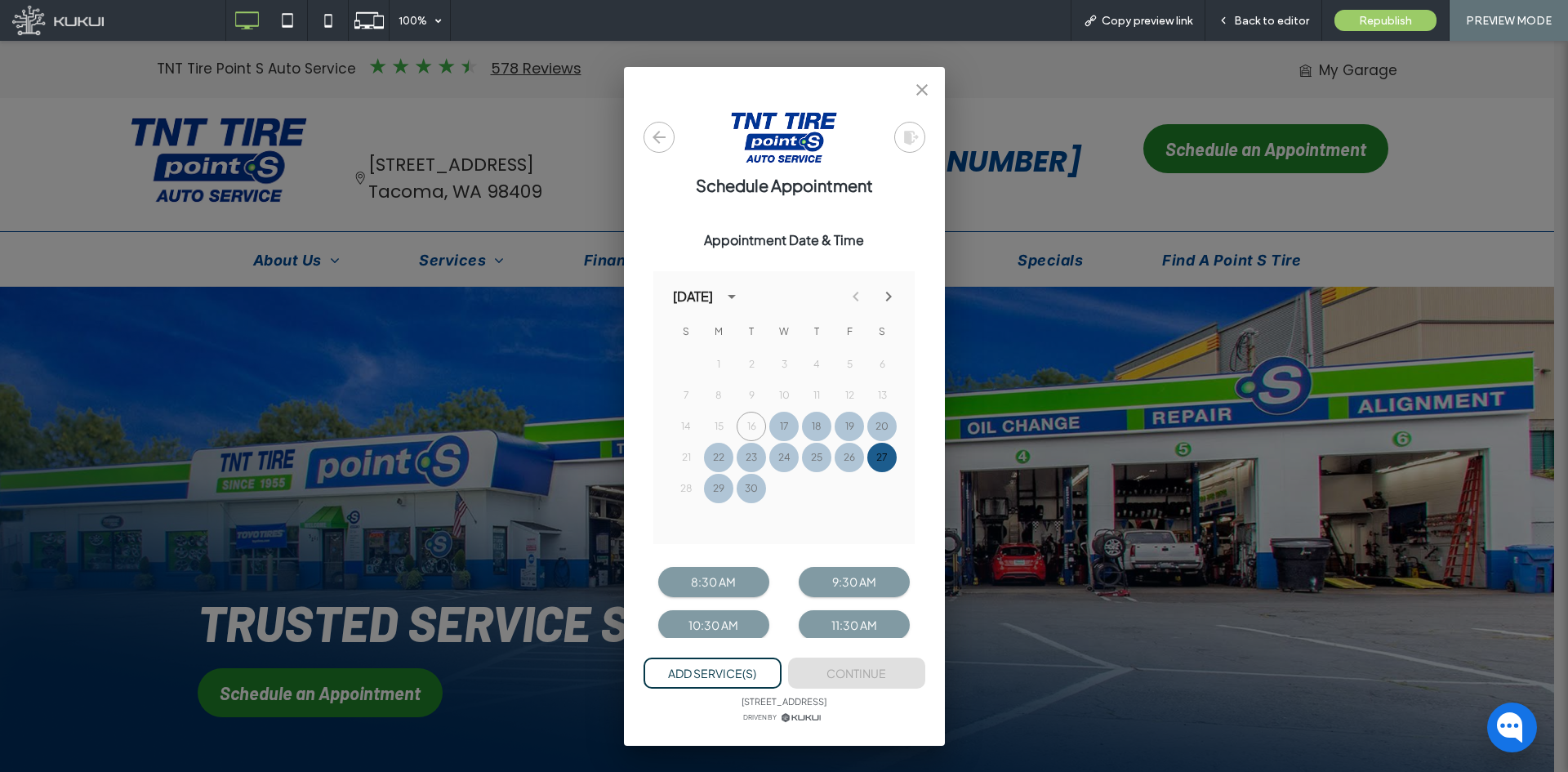
scroll to position [0, 0]
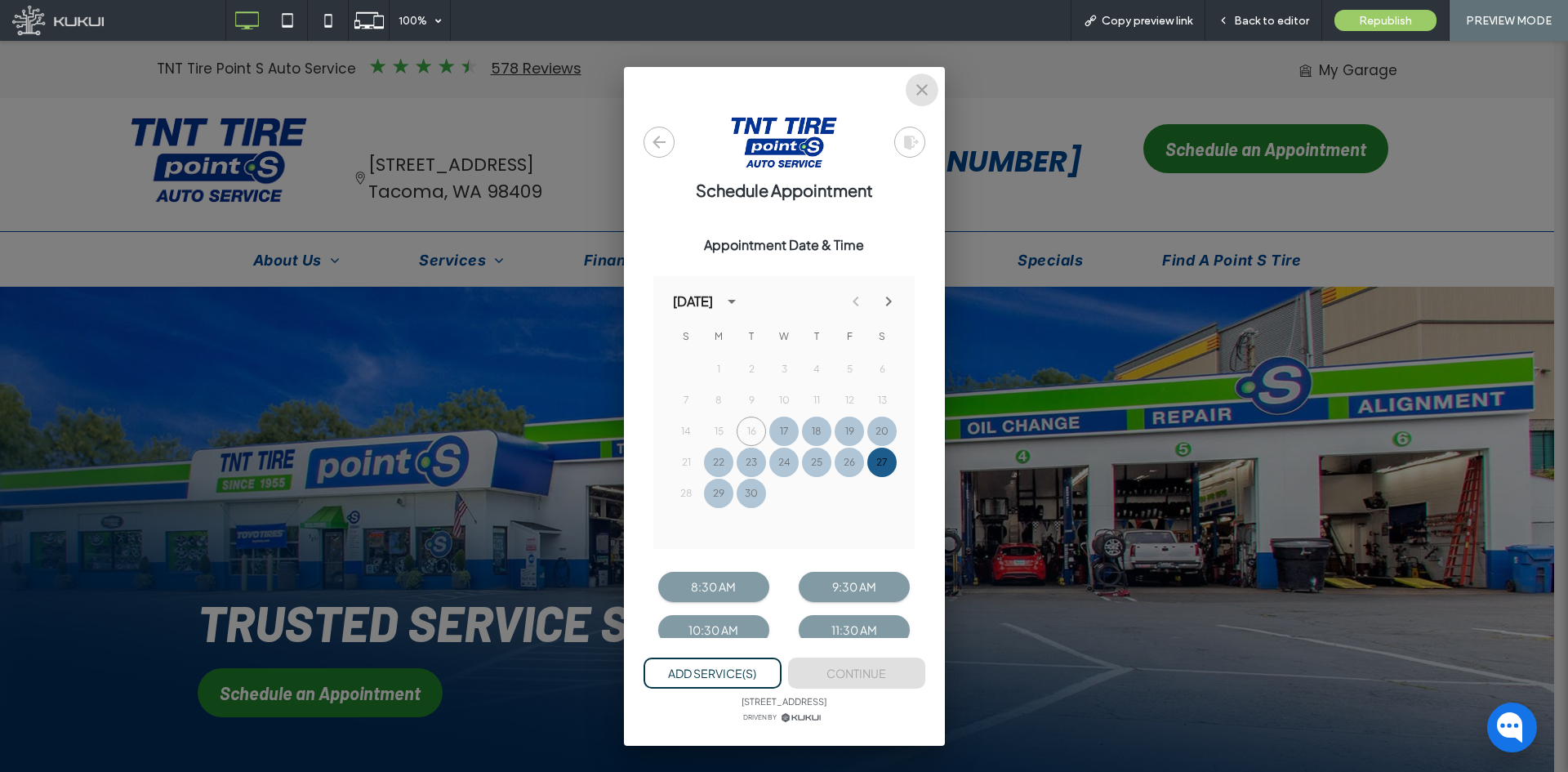
click at [934, 92] on button "close" at bounding box center [922, 90] width 33 height 33
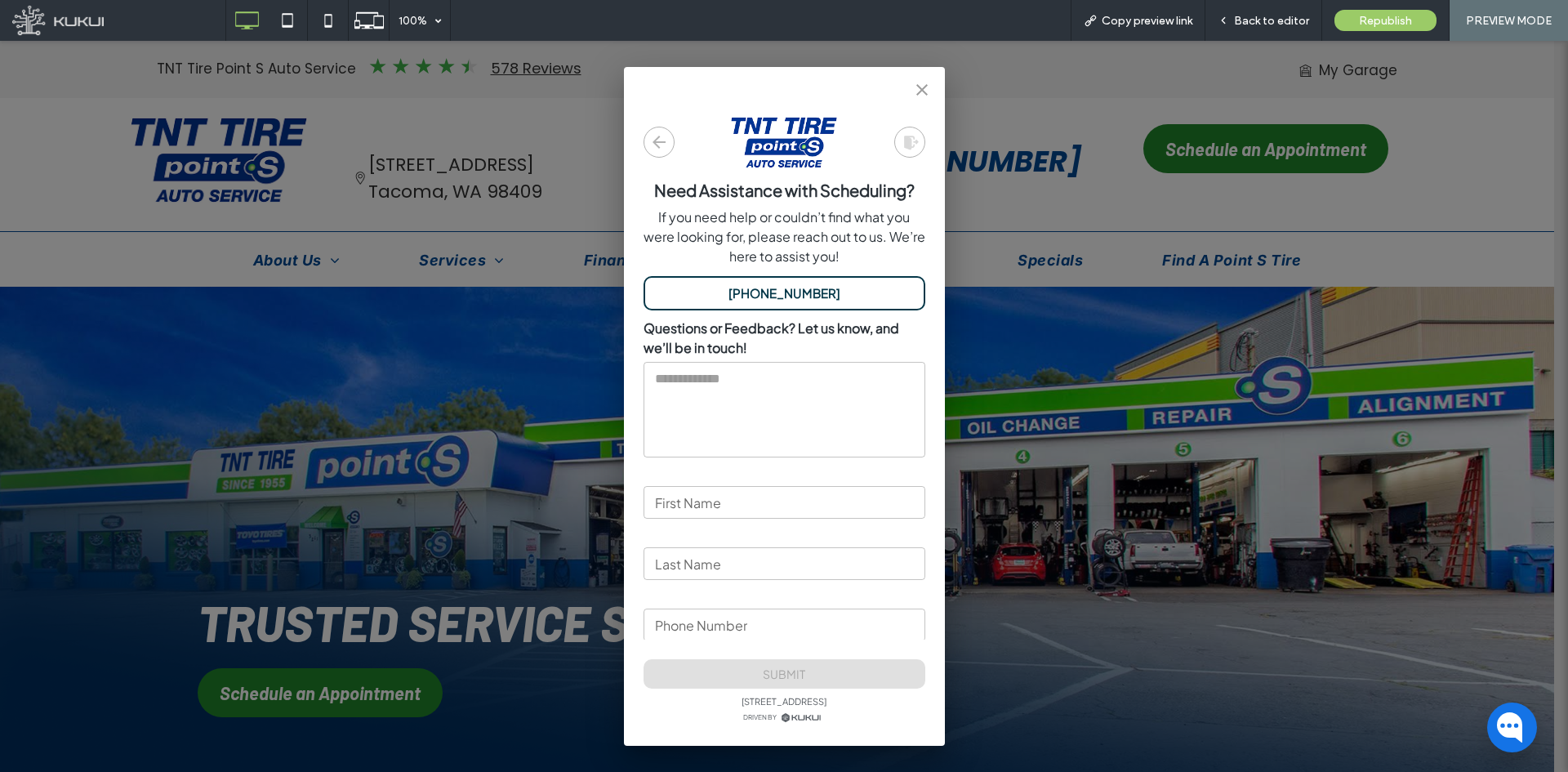
click at [932, 92] on button "close" at bounding box center [922, 90] width 33 height 33
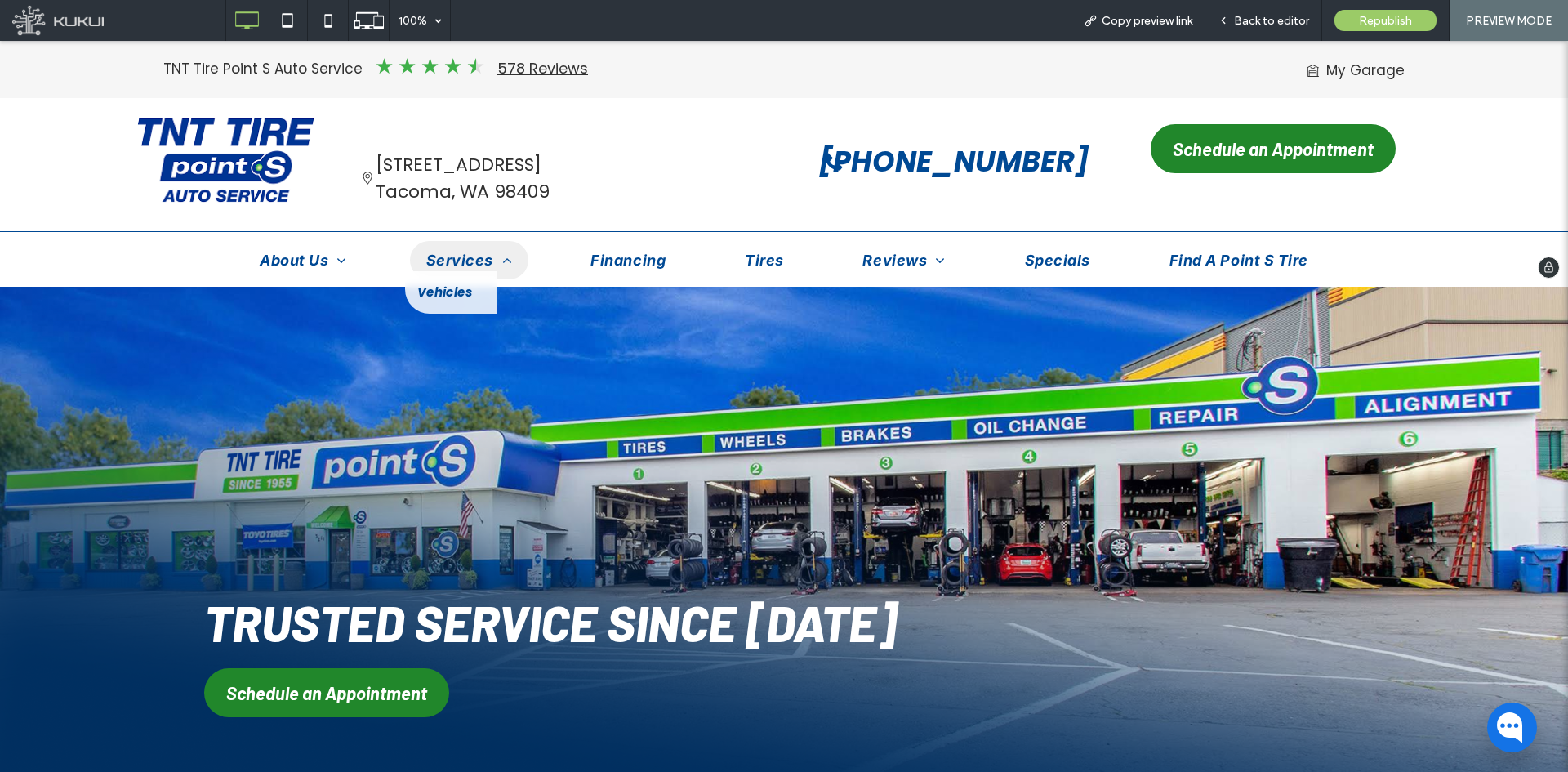
click at [466, 254] on span "Services" at bounding box center [469, 261] width 86 height 22
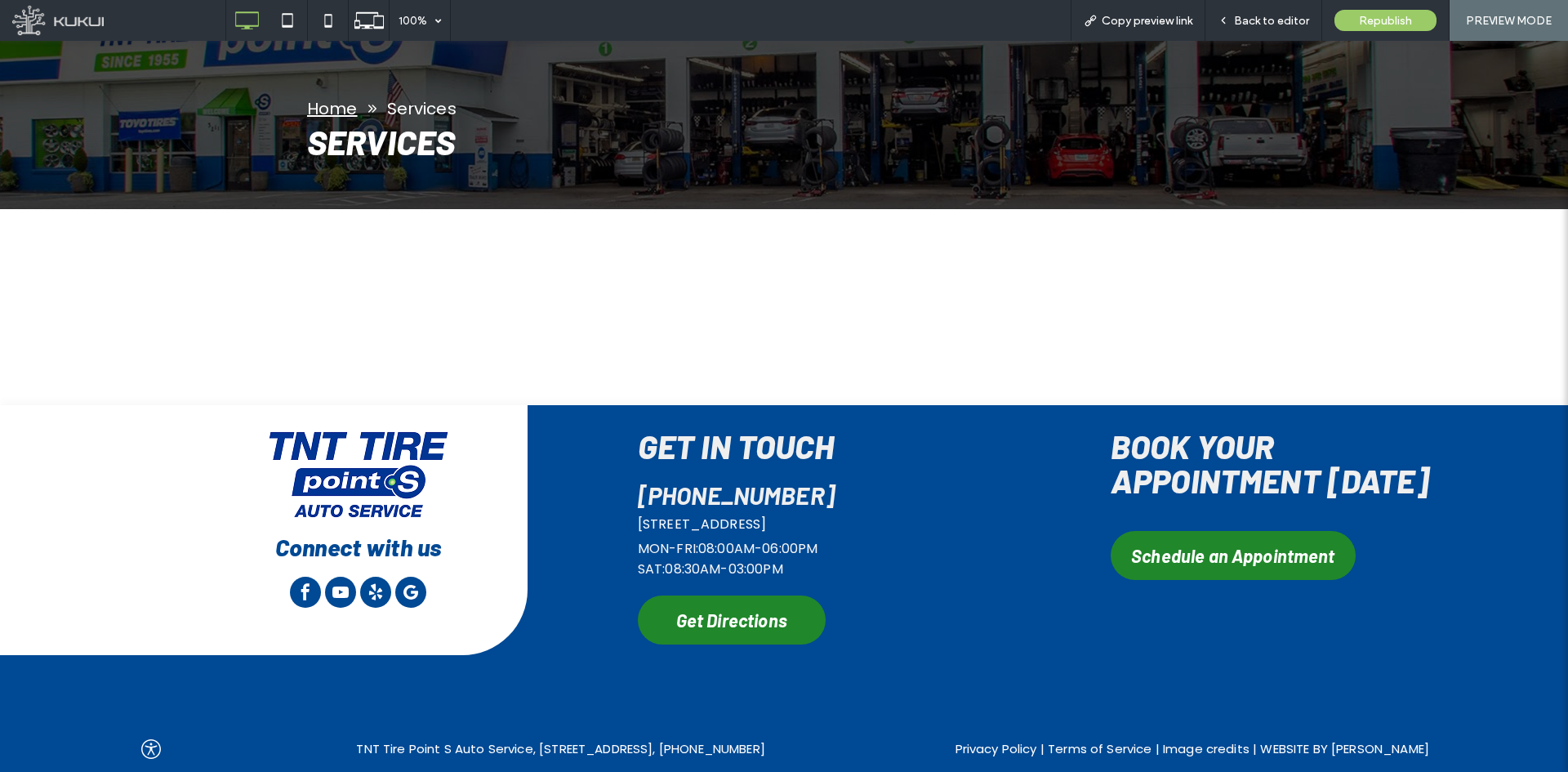
scroll to position [427, 0]
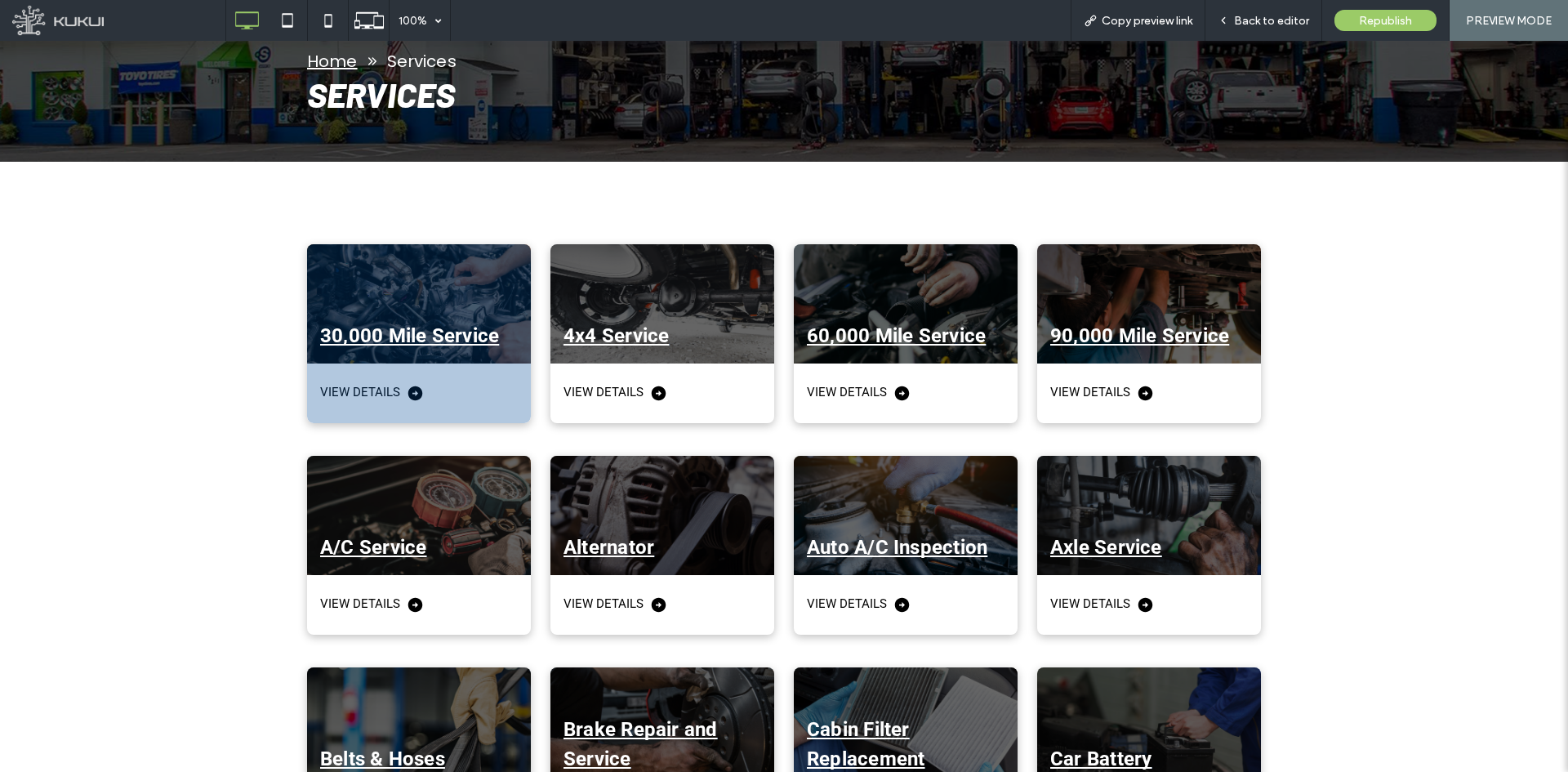
click at [449, 309] on div at bounding box center [419, 304] width 224 height 119
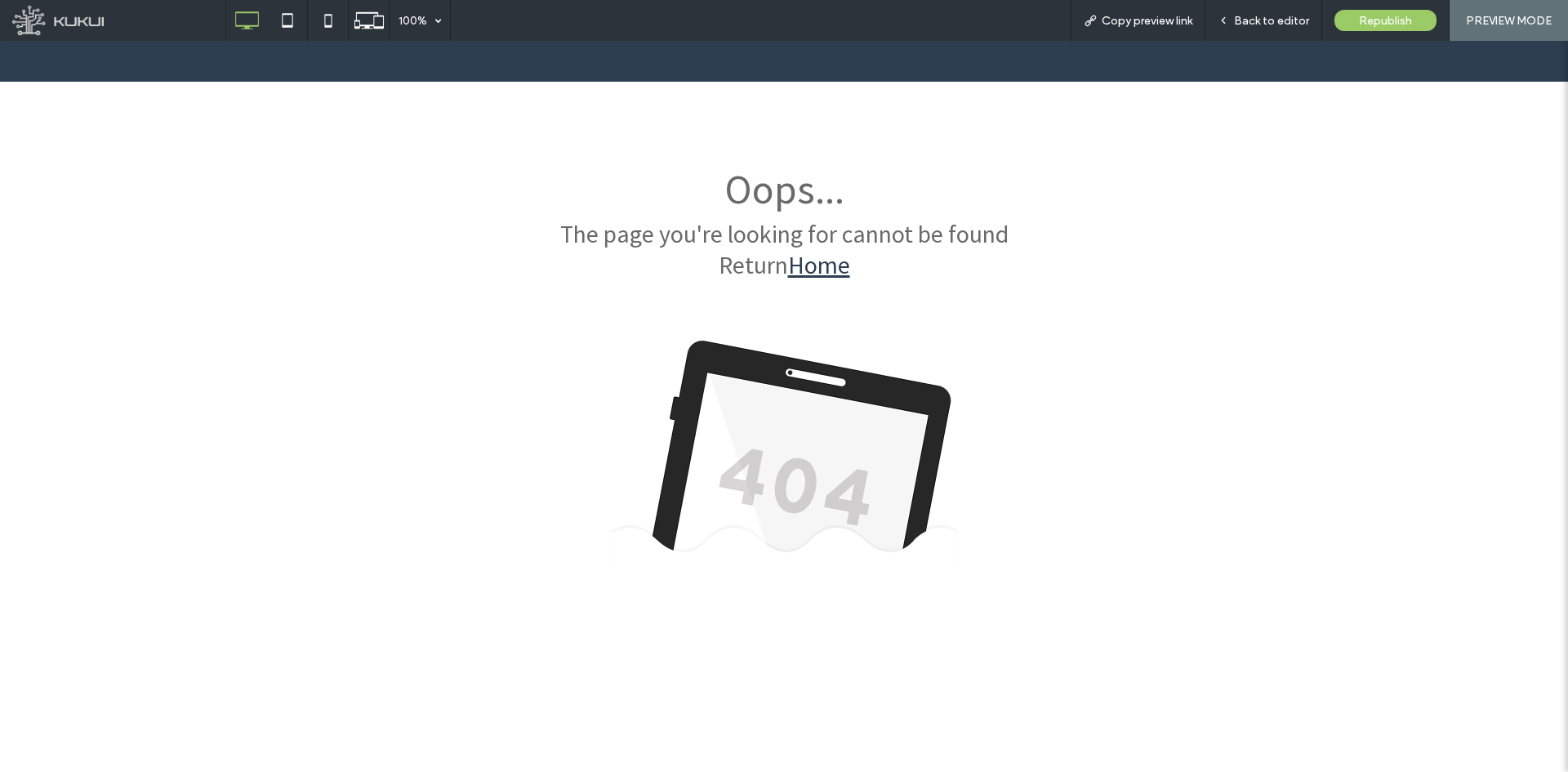
scroll to position [0, 0]
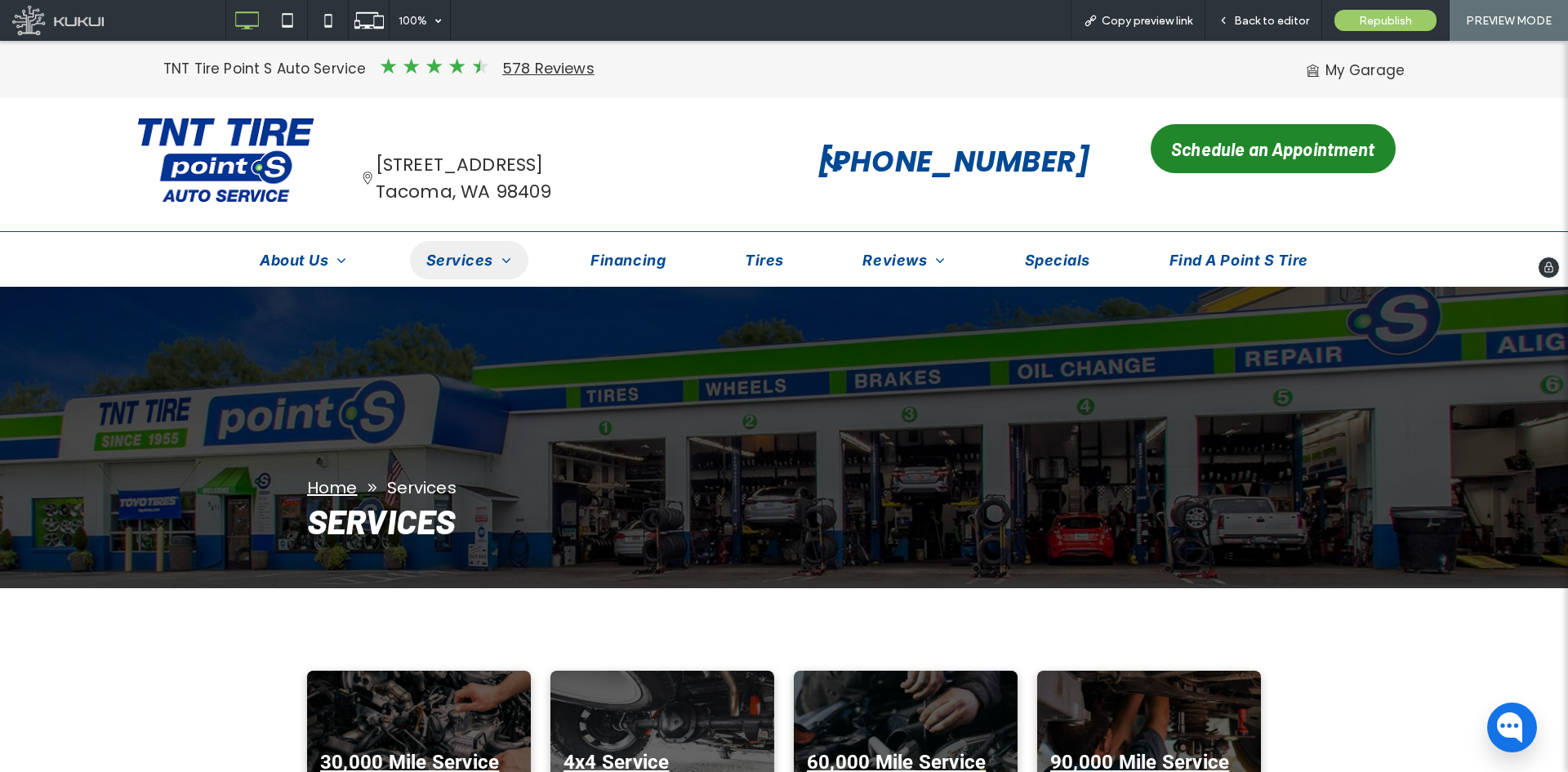
click at [235, 164] on img at bounding box center [226, 160] width 177 height 88
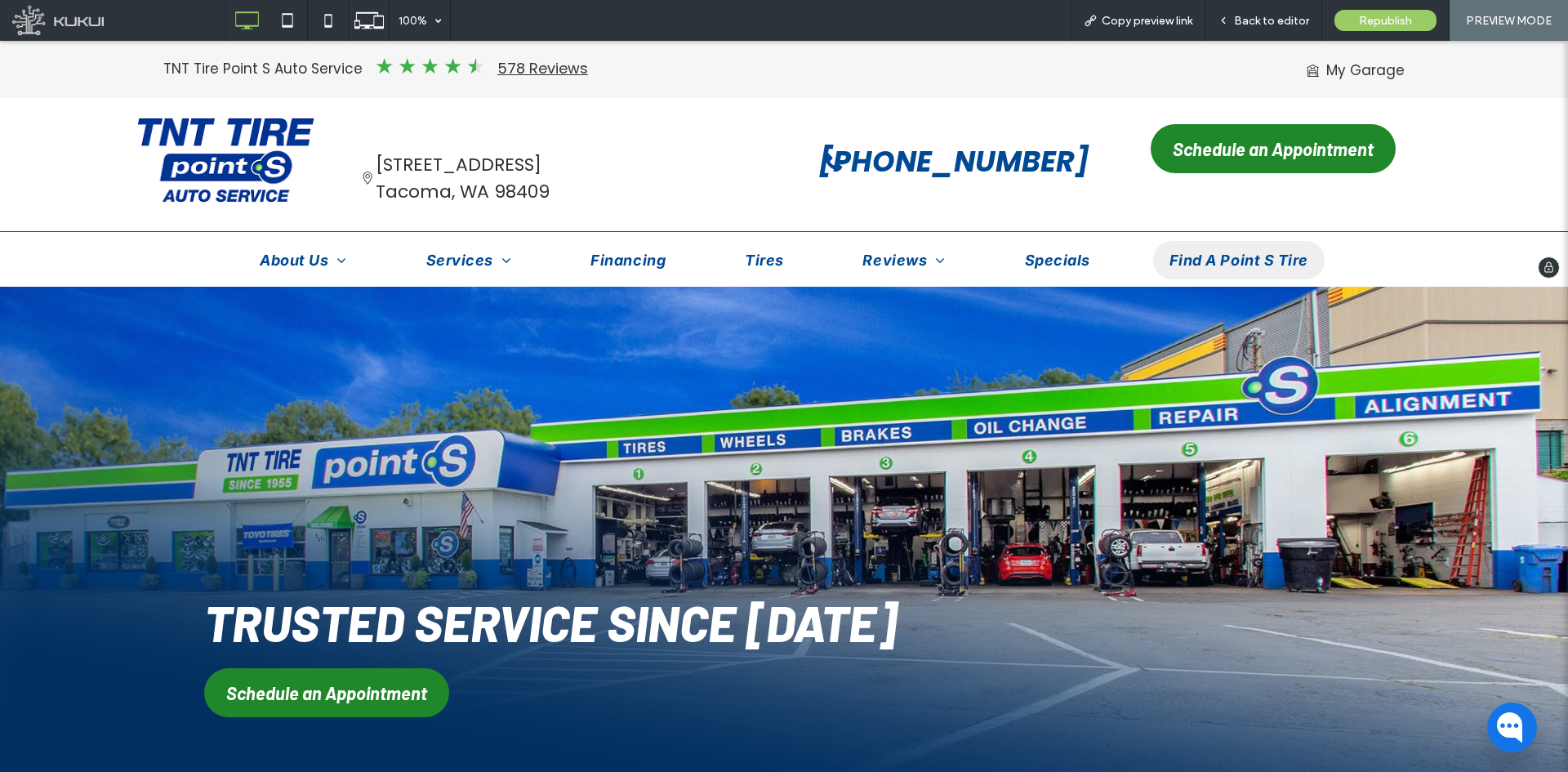
click at [1221, 262] on span "Find A Point S Tire" at bounding box center [1239, 261] width 139 height 22
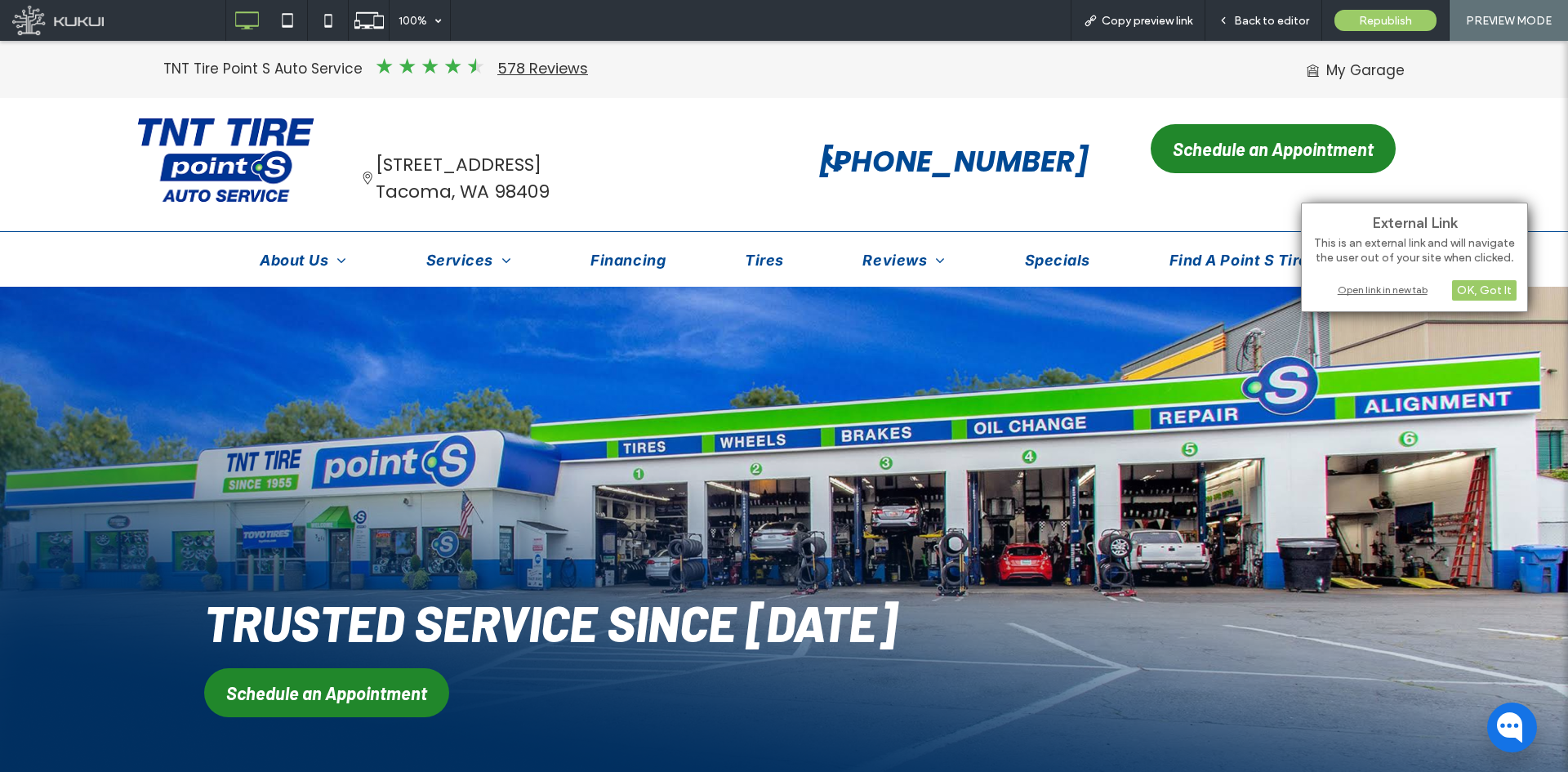
click at [1254, 297] on div "Open link in new tab" at bounding box center [1414, 290] width 204 height 17
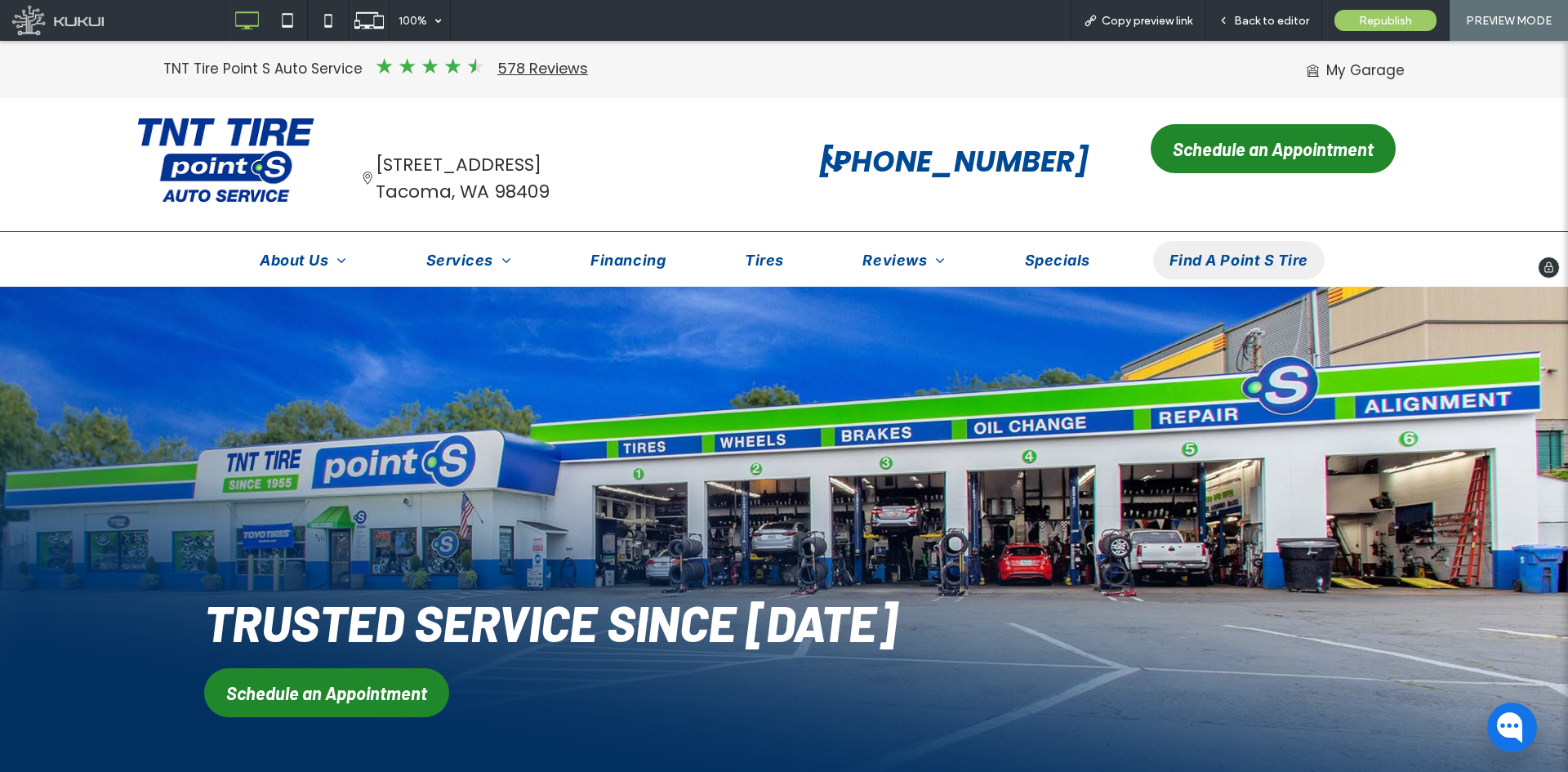
click at [1250, 265] on span "Find A Point S Tire" at bounding box center [1239, 261] width 139 height 22
click at [1196, 263] on span "Find A Point S Tire" at bounding box center [1239, 261] width 139 height 22
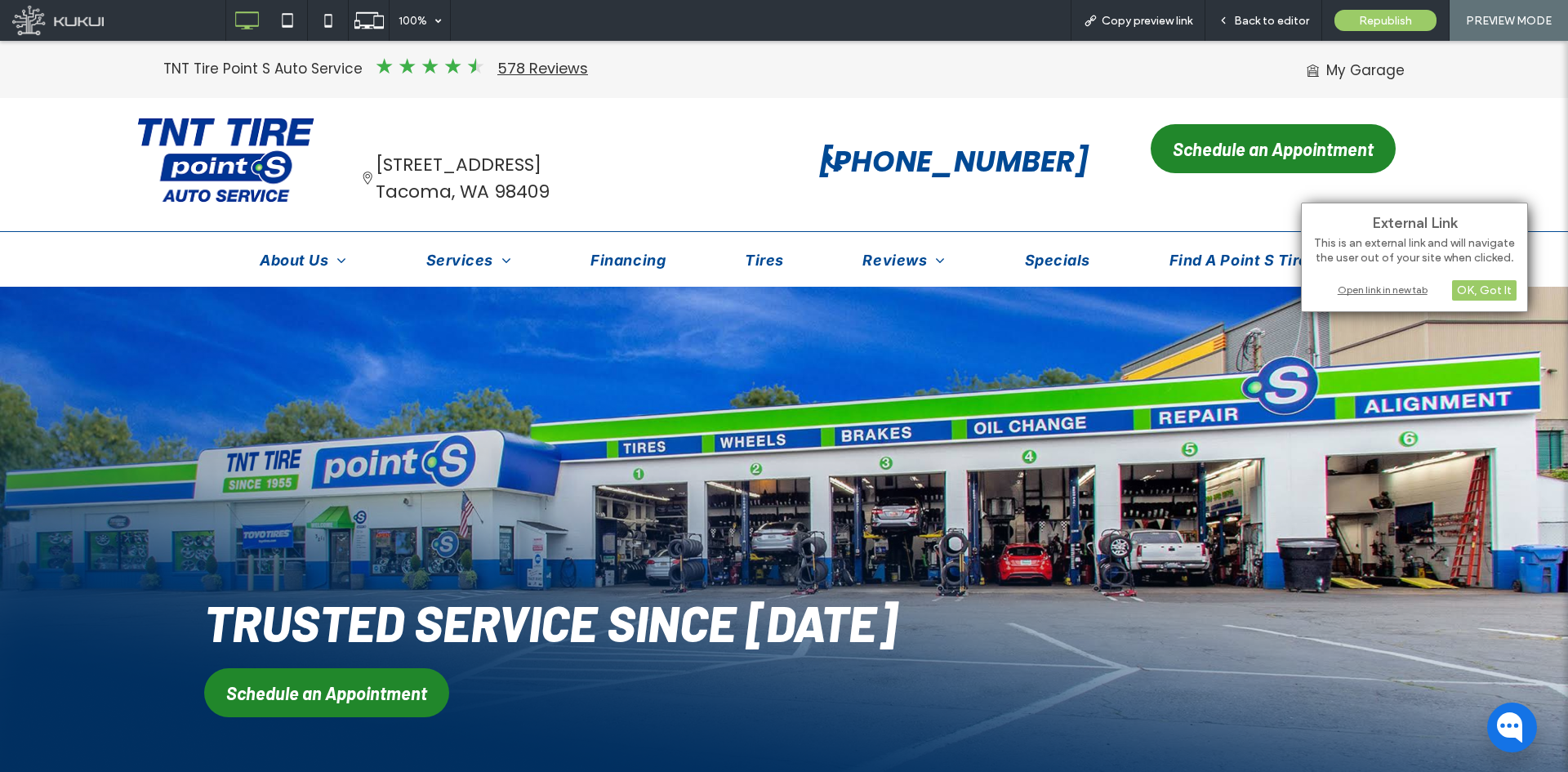
click at [1254, 287] on div "Open link in new tab" at bounding box center [1414, 290] width 204 height 17
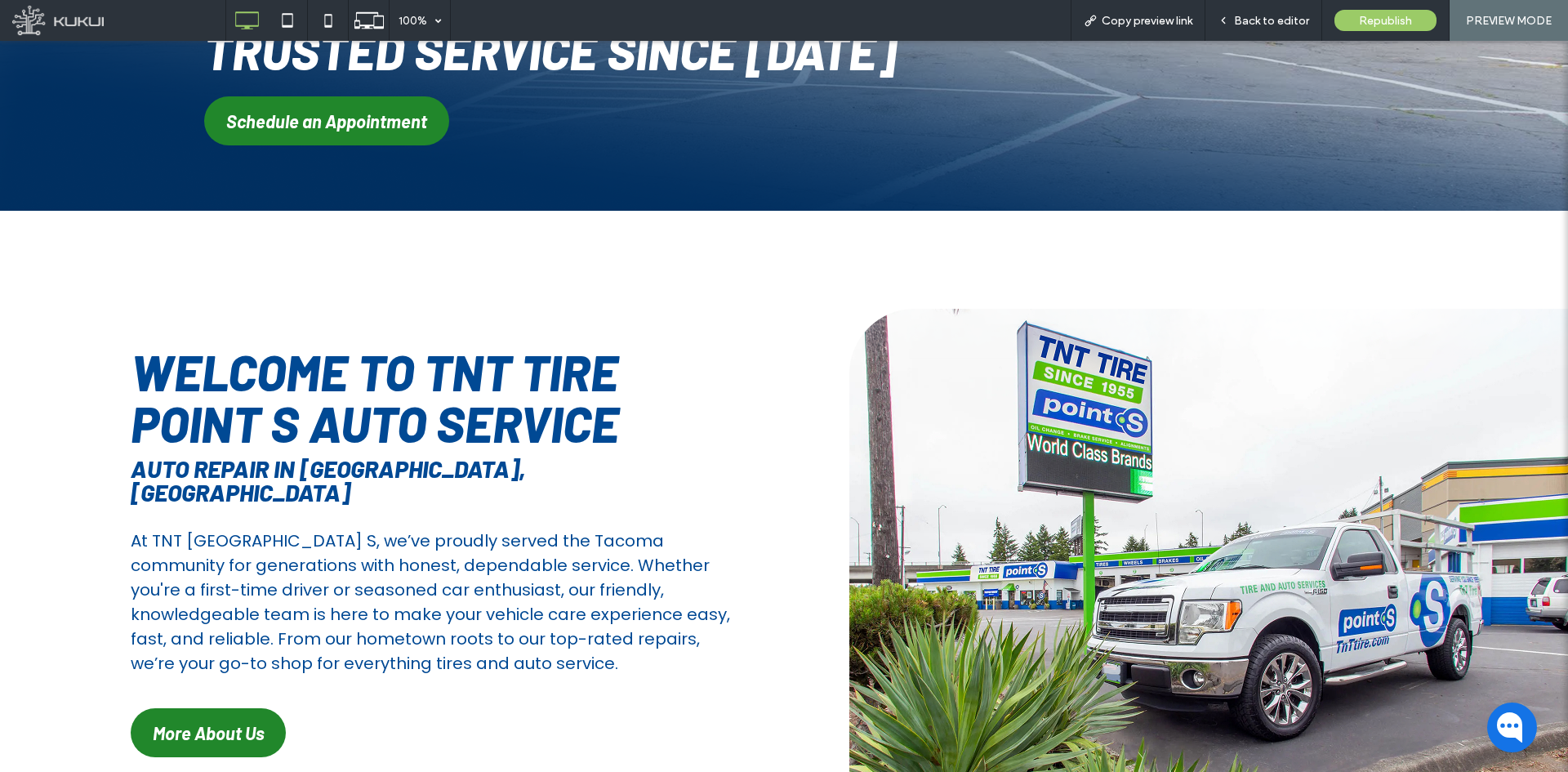
scroll to position [1226, 0]
